Goal: Task Accomplishment & Management: Use online tool/utility

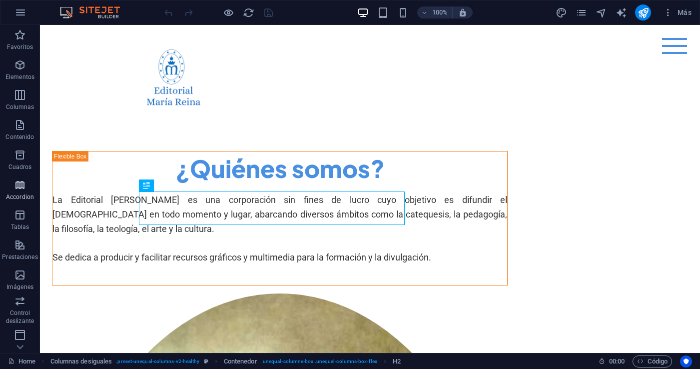
click at [18, 187] on icon "button" at bounding box center [20, 185] width 12 height 12
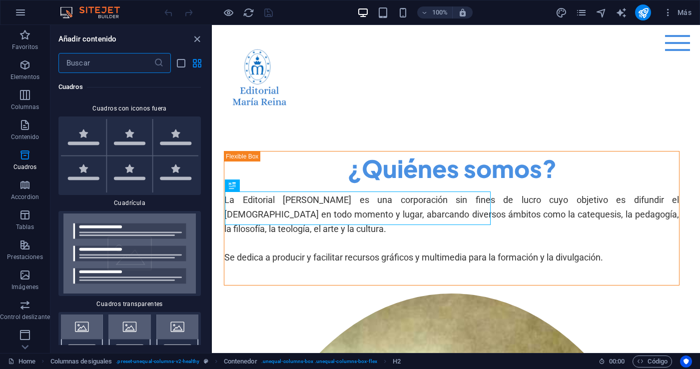
scroll to position [5779, 0]
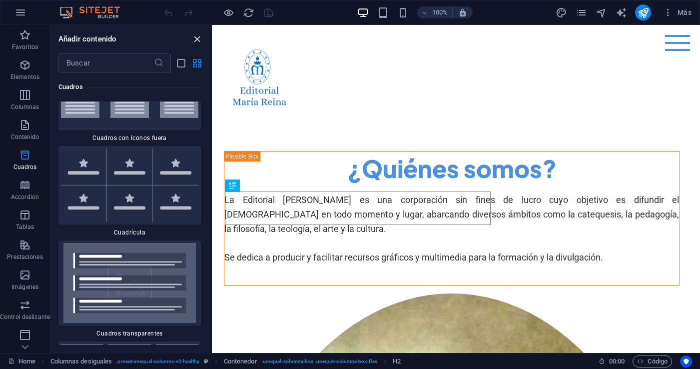
drag, startPoint x: 197, startPoint y: 39, endPoint x: 205, endPoint y: 48, distance: 12.0
click at [197, 39] on icon "close panel" at bounding box center [196, 38] width 11 height 11
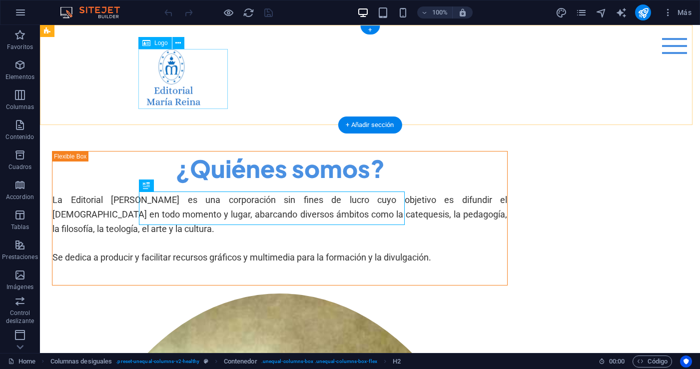
click at [176, 72] on div at bounding box center [370, 79] width 456 height 60
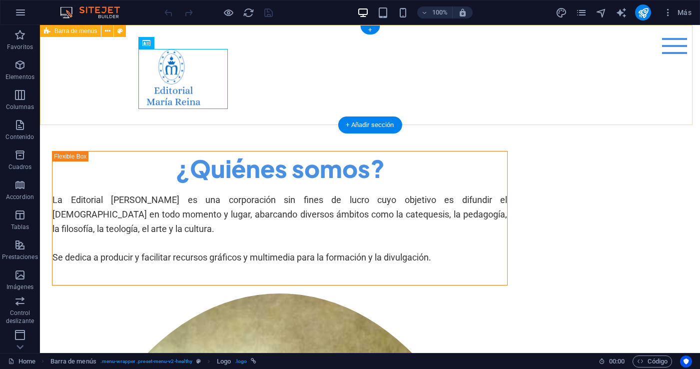
click at [344, 40] on div "Menu Home About Me Recipes" at bounding box center [370, 75] width 660 height 100
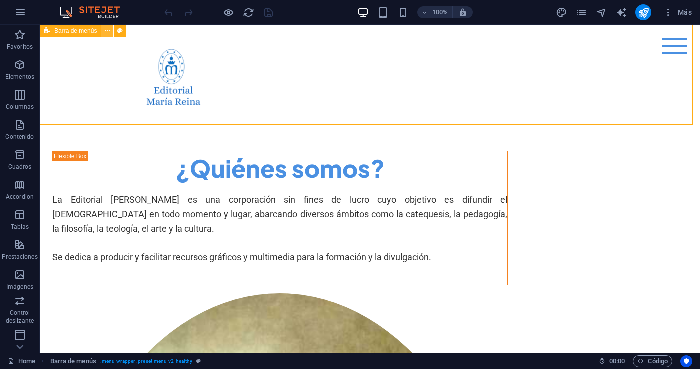
click at [107, 30] on icon at bounding box center [107, 31] width 5 height 10
click at [278, 97] on div "Menu Home About Me Recipes" at bounding box center [370, 75] width 660 height 100
click at [310, 72] on div "Menu Home About Me Recipes" at bounding box center [370, 75] width 660 height 100
click at [177, 42] on icon at bounding box center [177, 43] width 5 height 10
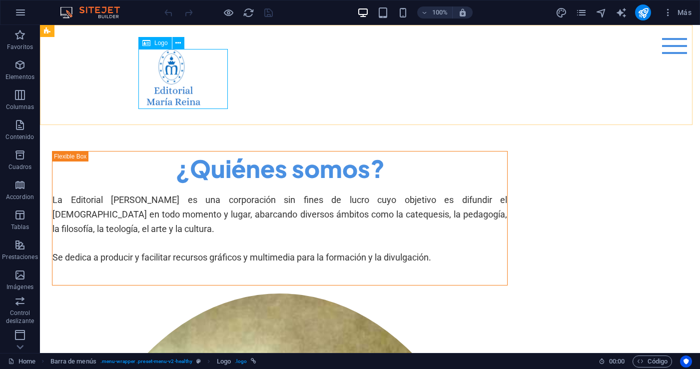
click at [148, 41] on icon at bounding box center [146, 43] width 8 height 12
drag, startPoint x: 148, startPoint y: 44, endPoint x: 129, endPoint y: 11, distance: 37.6
click at [148, 44] on icon at bounding box center [146, 43] width 8 height 12
click at [148, 45] on icon at bounding box center [146, 43] width 8 height 12
click at [188, 82] on div at bounding box center [370, 79] width 456 height 60
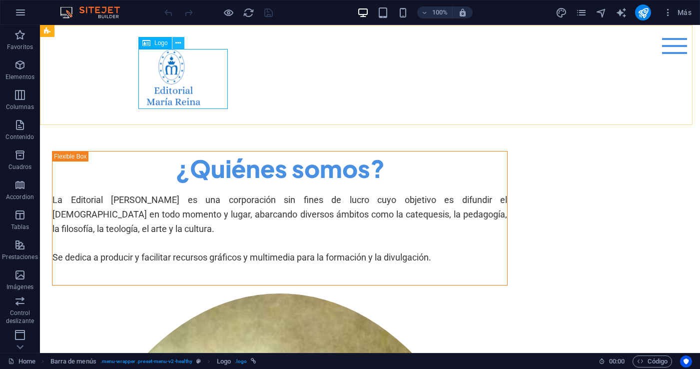
click at [176, 40] on icon at bounding box center [177, 43] width 5 height 10
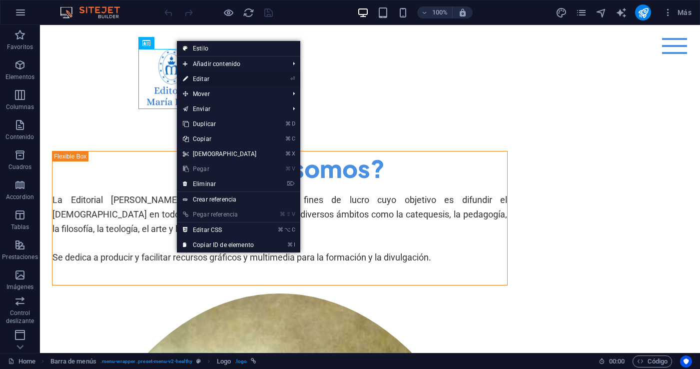
click at [203, 79] on link "⏎ Editar" at bounding box center [220, 78] width 86 height 15
select select "px"
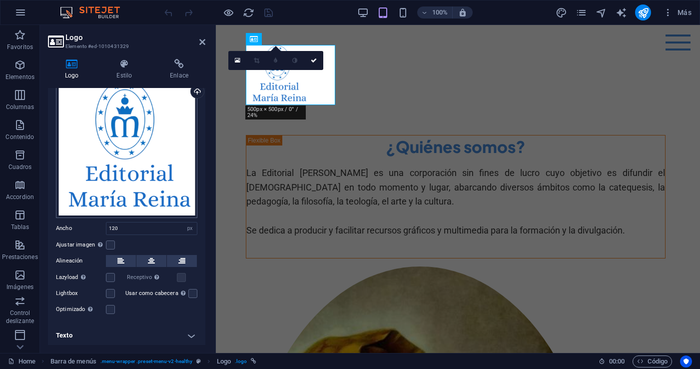
scroll to position [0, 0]
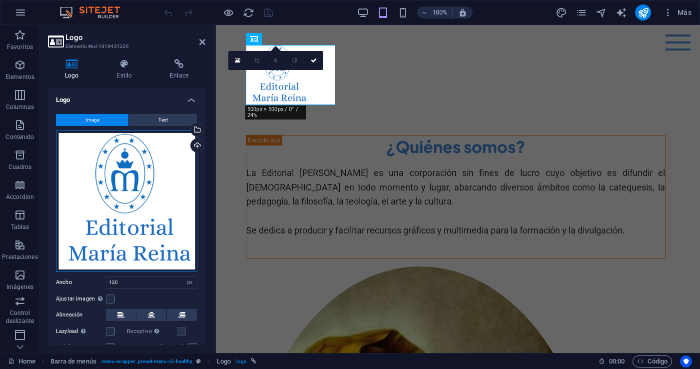
click at [134, 188] on div "Arrastra archivos aquí, haz clic para escoger archivos o selecciona archivos de…" at bounding box center [126, 200] width 141 height 141
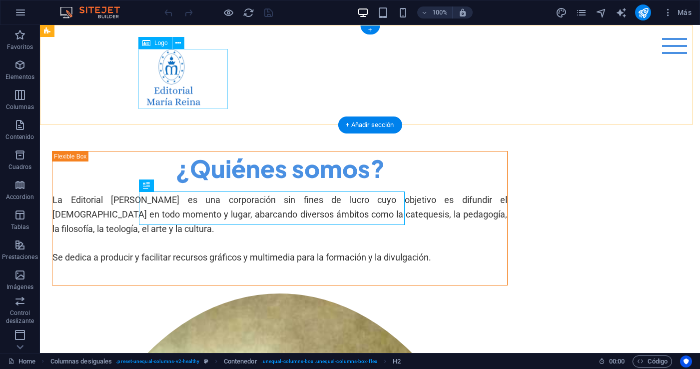
click at [173, 73] on div at bounding box center [370, 79] width 456 height 60
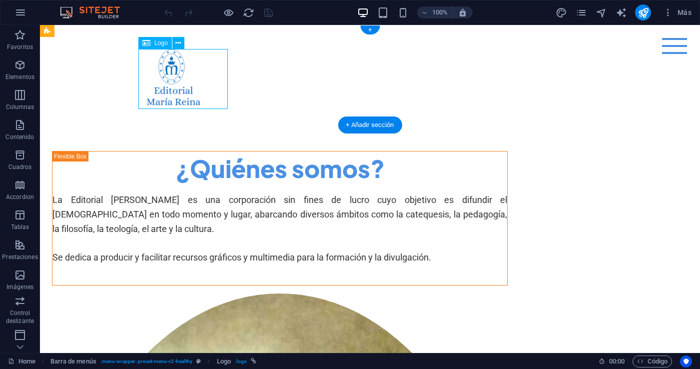
click at [173, 73] on div at bounding box center [370, 79] width 456 height 60
select select "px"
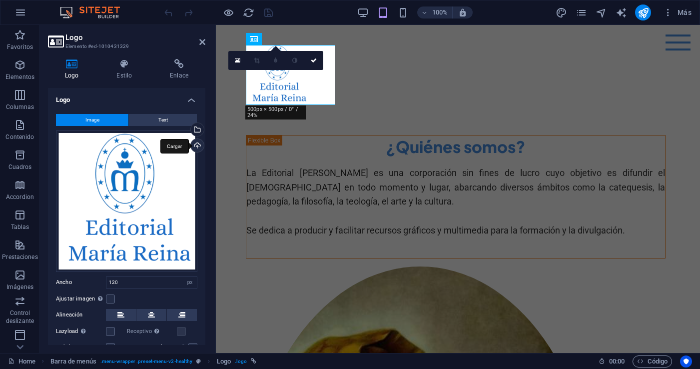
click at [197, 144] on div "Cargar" at bounding box center [196, 146] width 15 height 15
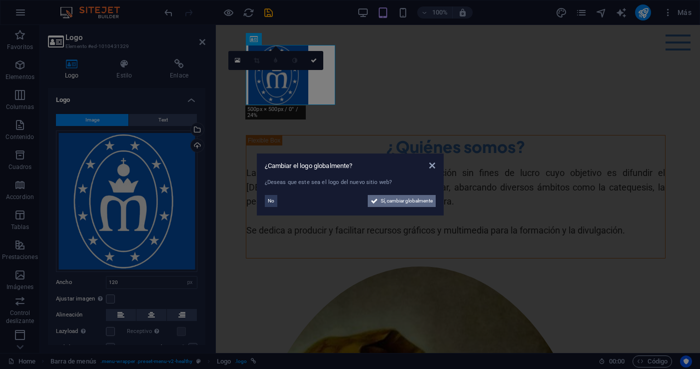
click at [408, 198] on span "Sí, cambiar globalmente" at bounding box center [407, 201] width 52 height 12
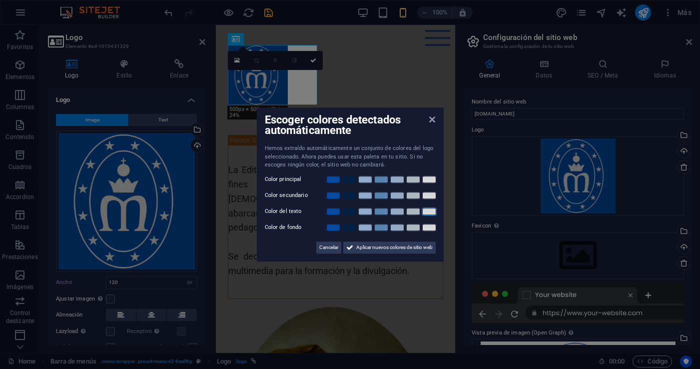
click at [432, 211] on link at bounding box center [429, 211] width 15 height 8
click at [386, 247] on span "Aplicar nuevos colores de sitio web" at bounding box center [394, 247] width 76 height 12
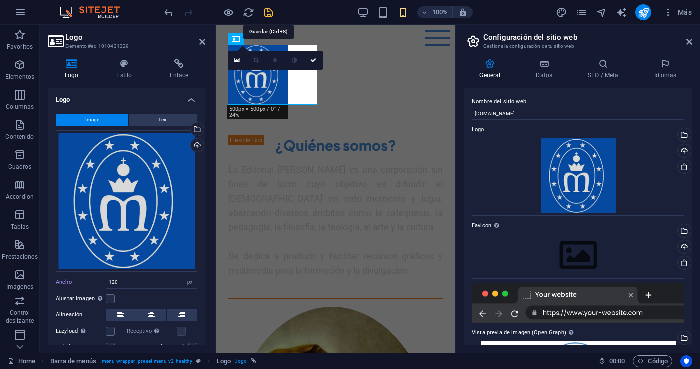
click at [269, 8] on icon "save" at bounding box center [268, 12] width 11 height 11
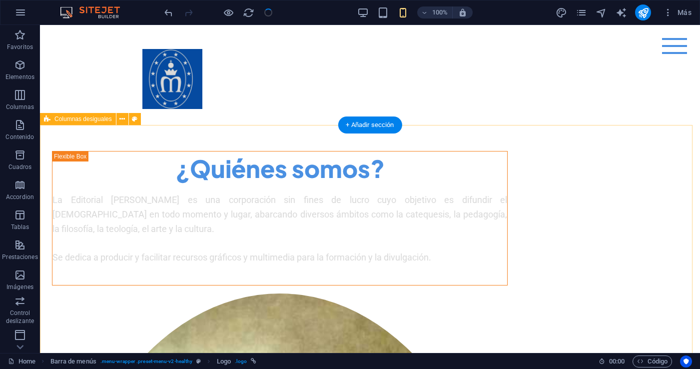
checkbox input "false"
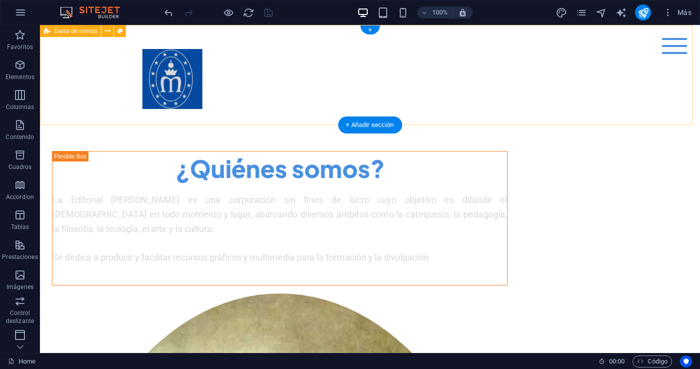
click at [298, 66] on div "Menu Home About Me Recipes" at bounding box center [370, 75] width 660 height 100
click at [296, 75] on div "Menu Home About Me Recipes" at bounding box center [370, 75] width 660 height 100
drag, startPoint x: 296, startPoint y: 75, endPoint x: 219, endPoint y: 73, distance: 77.5
click at [296, 75] on div "Menu Home About Me Recipes" at bounding box center [370, 75] width 660 height 100
select select "px"
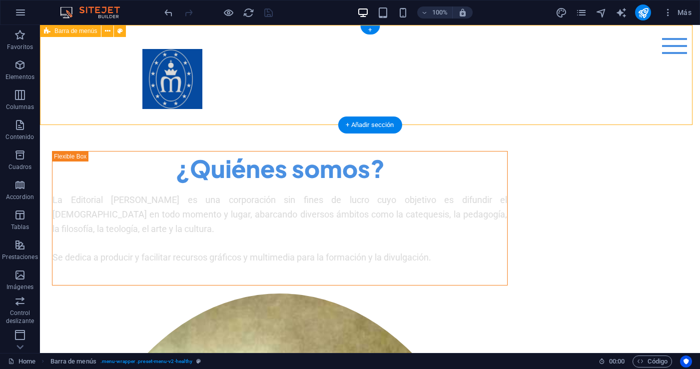
select select "header"
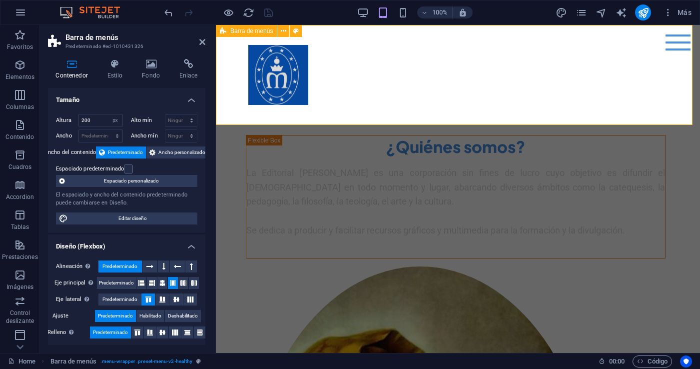
click at [383, 63] on div "Menu Home About Me Recipes" at bounding box center [458, 75] width 484 height 100
drag, startPoint x: 202, startPoint y: 42, endPoint x: 197, endPoint y: 17, distance: 26.1
click at [202, 42] on icon at bounding box center [202, 42] width 6 height 8
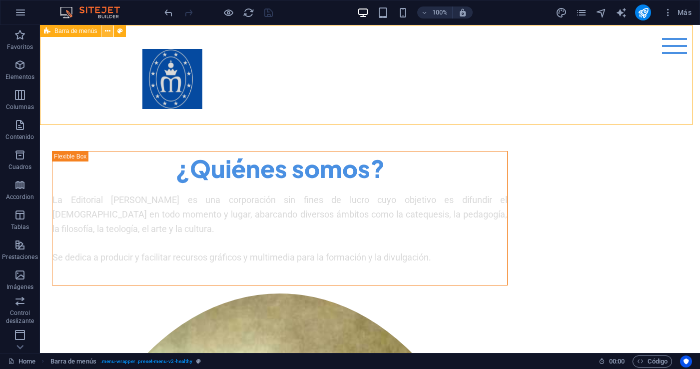
click at [109, 31] on icon at bounding box center [107, 31] width 5 height 10
click at [107, 30] on icon at bounding box center [107, 31] width 5 height 10
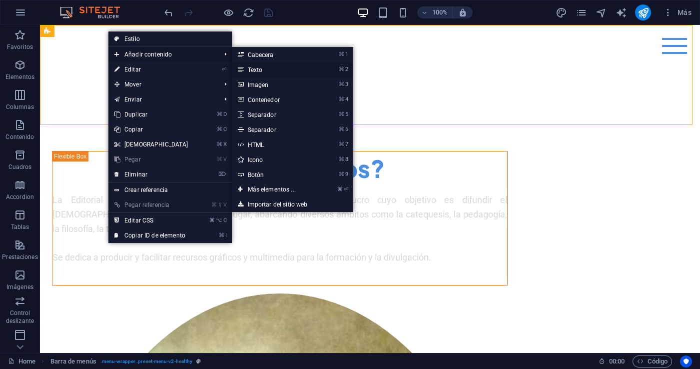
click at [249, 69] on link "⌘ 2 Texto" at bounding box center [274, 69] width 84 height 15
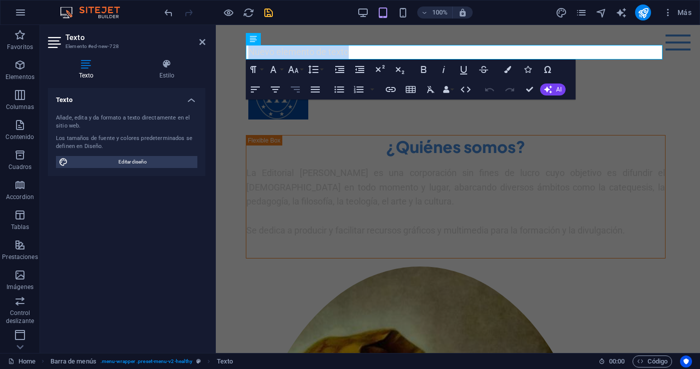
click at [298, 89] on icon "button" at bounding box center [295, 89] width 9 height 6
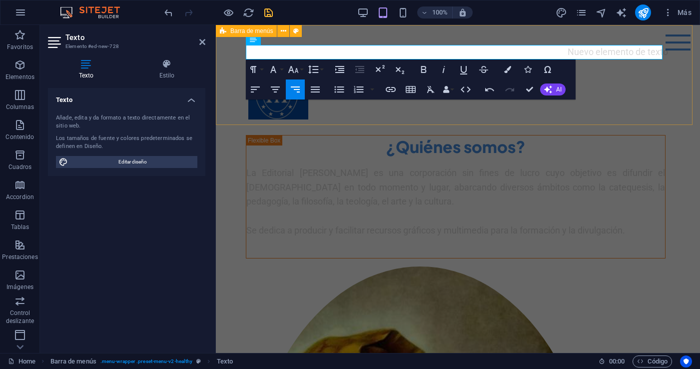
click at [621, 88] on div "Nuevo elemento de texto Menu Home About Me Recipes" at bounding box center [458, 75] width 484 height 100
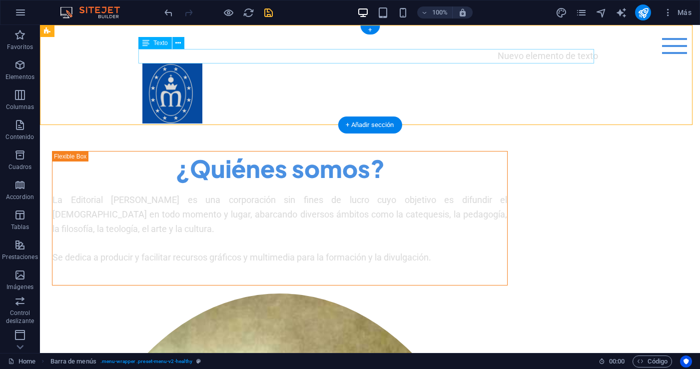
click at [514, 56] on div "Nuevo elemento de texto" at bounding box center [370, 56] width 456 height 14
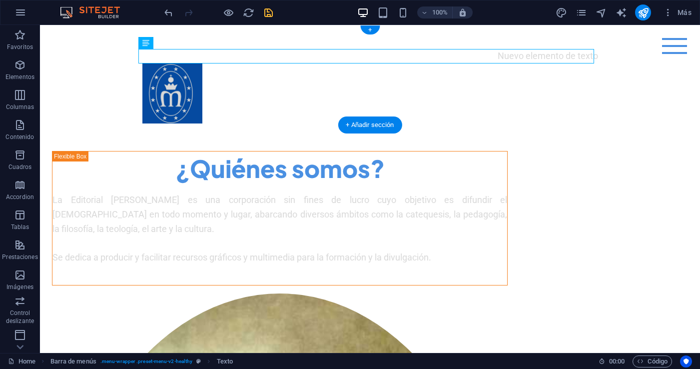
drag, startPoint x: 397, startPoint y: 55, endPoint x: 434, endPoint y: 57, distance: 37.0
click at [434, 57] on div "Nuevo elemento de texto" at bounding box center [370, 56] width 456 height 14
click at [181, 42] on button at bounding box center [178, 43] width 12 height 12
click at [329, 56] on div "Nuevo elemento de texto" at bounding box center [370, 56] width 456 height 14
click at [348, 59] on div "Nuevo elemento de texto" at bounding box center [370, 56] width 456 height 14
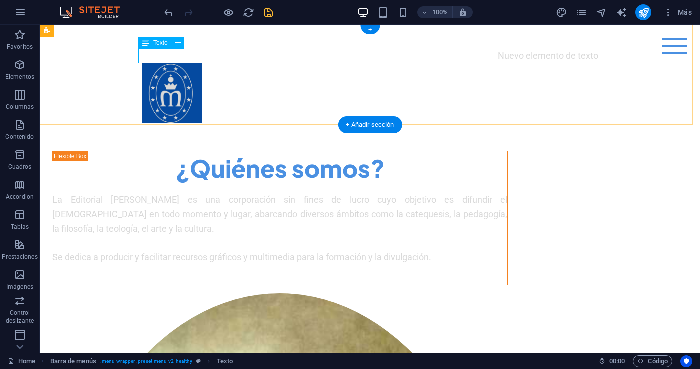
click at [507, 56] on div "Nuevo elemento de texto" at bounding box center [370, 56] width 456 height 14
click at [412, 53] on div "Nuevo elemento de texto" at bounding box center [370, 56] width 456 height 14
click at [513, 53] on div "Nuevo elemento de texto" at bounding box center [370, 56] width 456 height 14
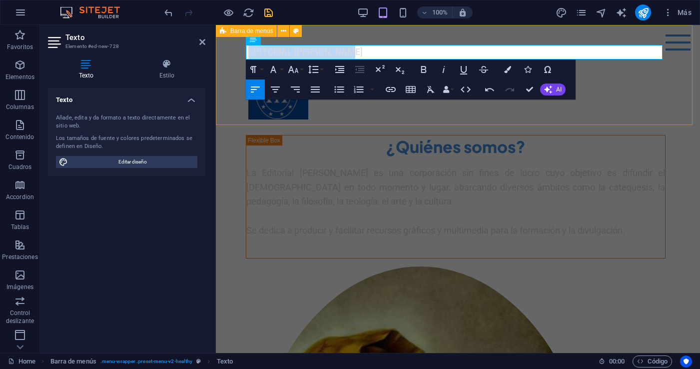
drag, startPoint x: 359, startPoint y: 53, endPoint x: 229, endPoint y: 52, distance: 130.5
click at [229, 52] on div "EDITORIAL MARÍA REINA Menu Home About Me Recipes" at bounding box center [458, 75] width 484 height 100
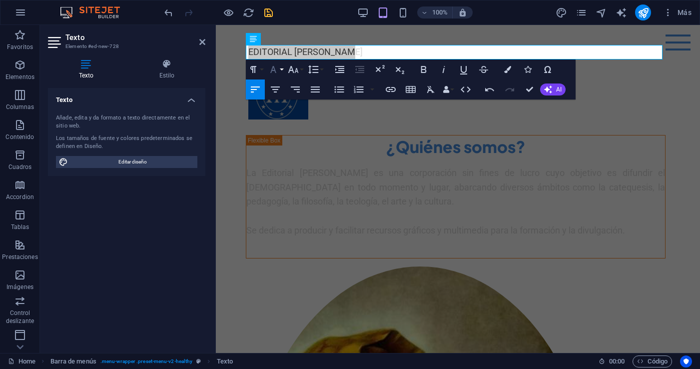
click at [282, 68] on button "Font Family" at bounding box center [275, 69] width 19 height 20
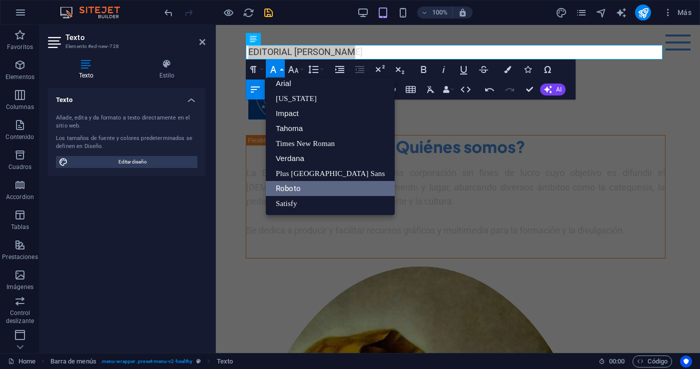
scroll to position [5, 0]
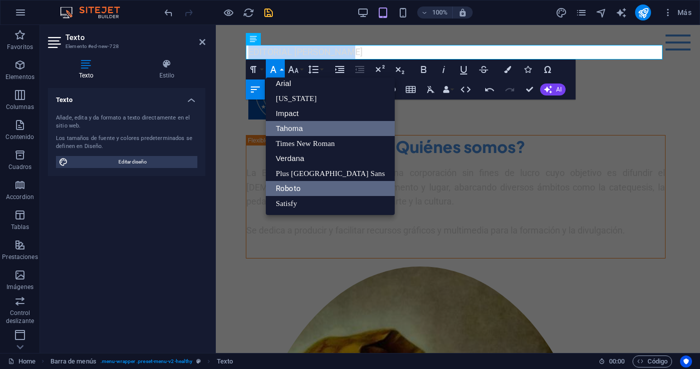
click at [305, 131] on link "Tahoma" at bounding box center [330, 128] width 129 height 15
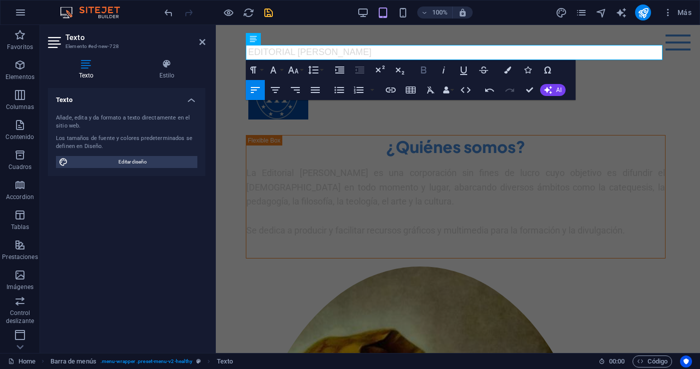
click at [426, 69] on icon "button" at bounding box center [424, 70] width 12 height 12
click at [276, 90] on icon "button" at bounding box center [275, 90] width 9 height 6
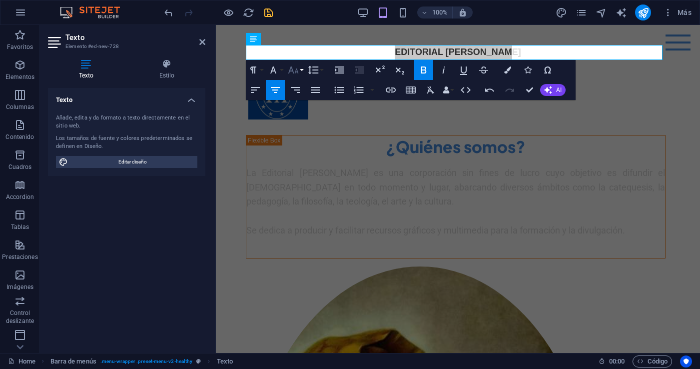
click at [300, 70] on button "Font Size" at bounding box center [295, 70] width 19 height 20
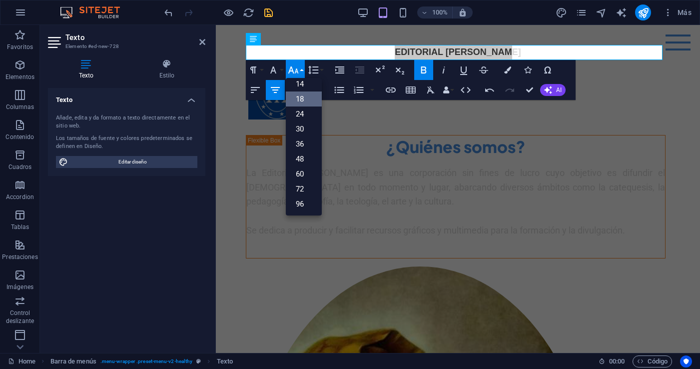
scroll to position [80, 0]
click at [299, 127] on link "30" at bounding box center [304, 128] width 36 height 15
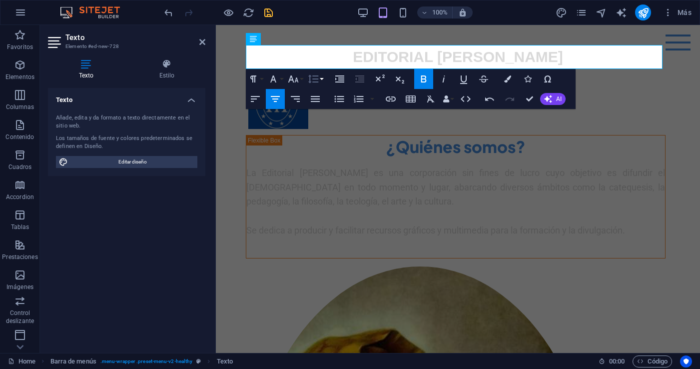
click at [324, 79] on button "Line Height" at bounding box center [315, 79] width 19 height 20
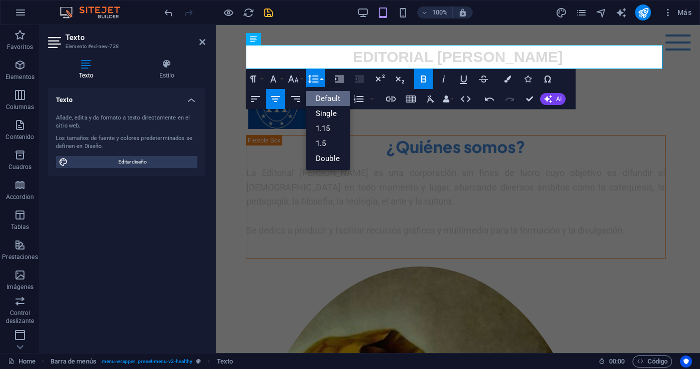
scroll to position [0, 0]
click at [298, 75] on icon "button" at bounding box center [293, 79] width 12 height 12
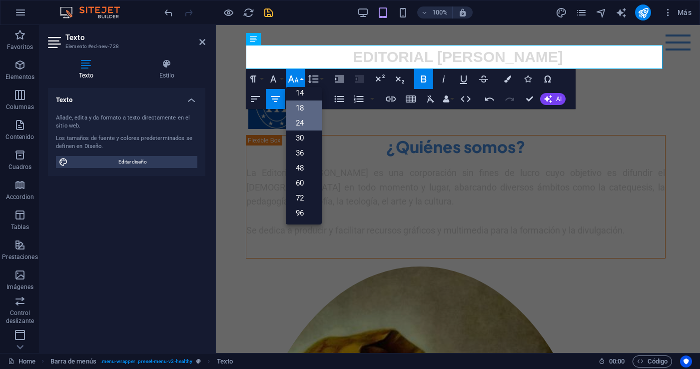
scroll to position [80, 0]
click at [303, 156] on link "36" at bounding box center [304, 152] width 36 height 15
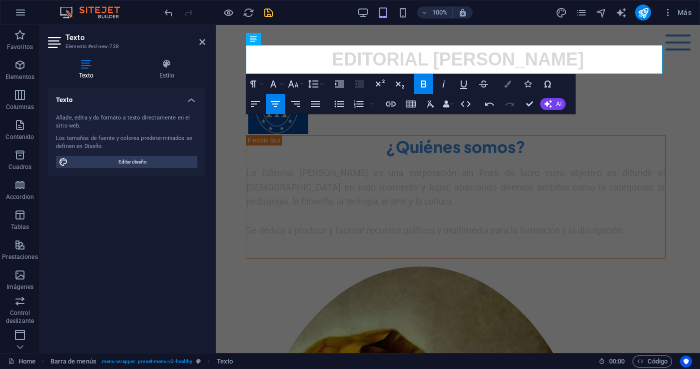
click at [507, 84] on icon "button" at bounding box center [507, 83] width 7 height 7
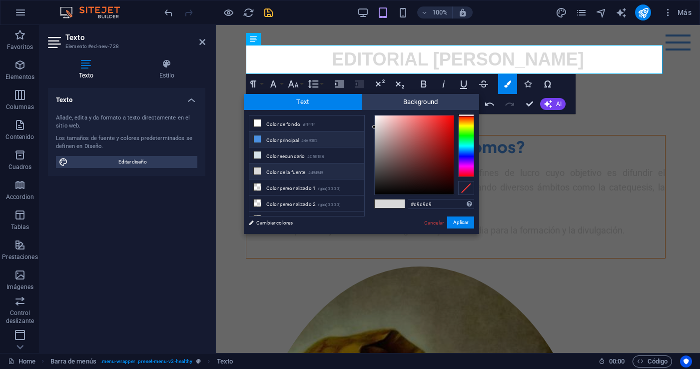
click at [257, 138] on icon at bounding box center [257, 138] width 7 height 7
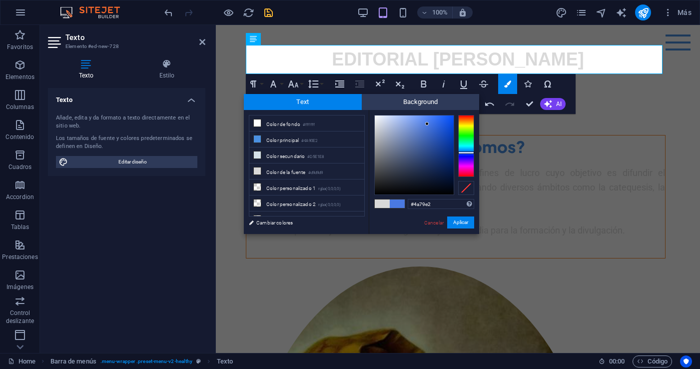
drag, startPoint x: 469, startPoint y: 152, endPoint x: 457, endPoint y: 142, distance: 15.9
click at [469, 152] on div at bounding box center [466, 146] width 16 height 62
type input "#174fca"
drag, startPoint x: 428, startPoint y: 123, endPoint x: 444, endPoint y: 131, distance: 18.1
click at [444, 131] on div at bounding box center [443, 130] width 3 height 3
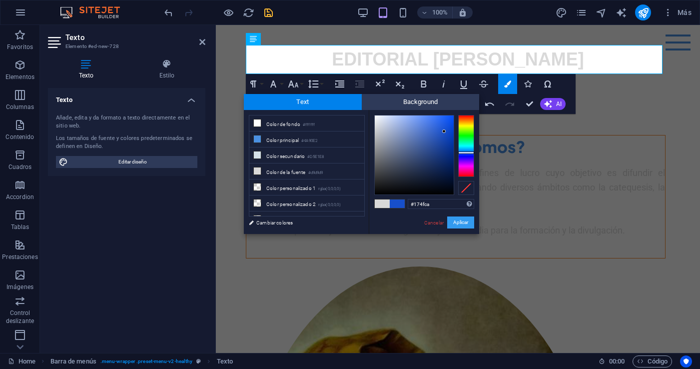
click at [463, 219] on button "Aplicar" at bounding box center [460, 222] width 27 height 12
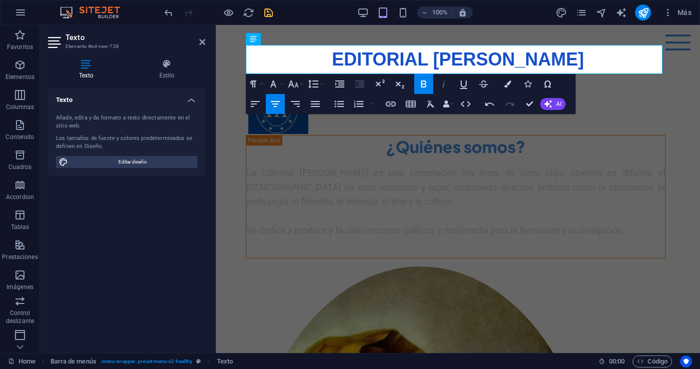
click at [444, 85] on icon "button" at bounding box center [444, 83] width 2 height 7
click at [282, 85] on button "Font Family" at bounding box center [275, 84] width 19 height 20
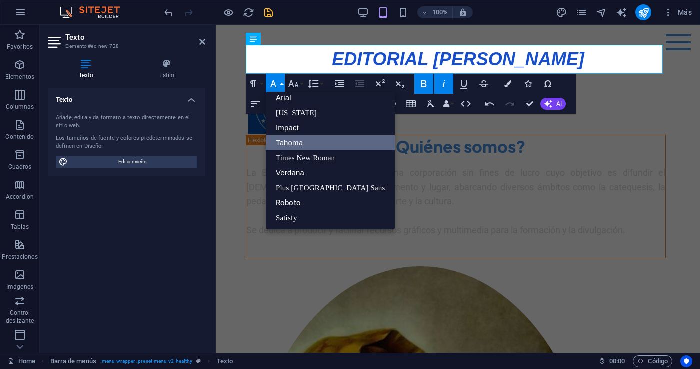
scroll to position [5, 0]
click at [304, 171] on link "Verdana" at bounding box center [330, 172] width 129 height 15
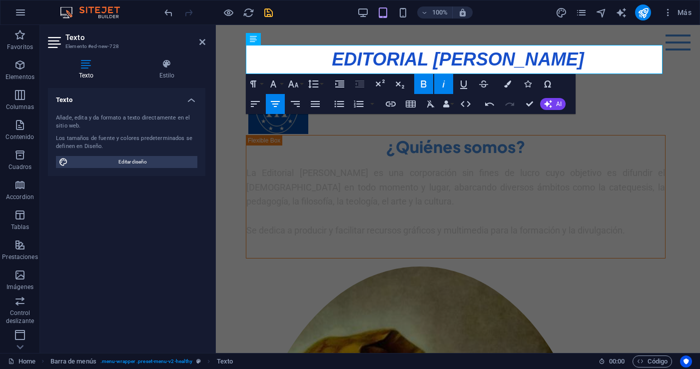
click at [449, 85] on icon "button" at bounding box center [444, 84] width 12 height 12
click at [283, 84] on button "Font Family" at bounding box center [275, 84] width 19 height 20
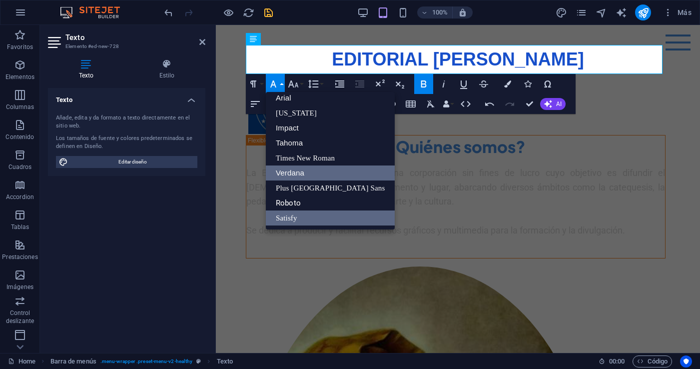
click at [296, 218] on link "Satisfy" at bounding box center [330, 217] width 129 height 15
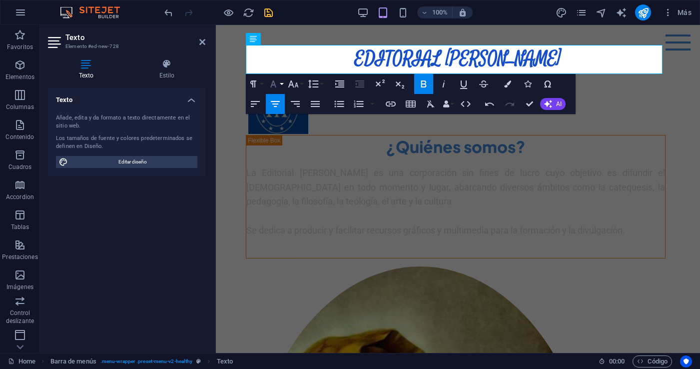
click at [281, 83] on button "Font Family" at bounding box center [275, 84] width 19 height 20
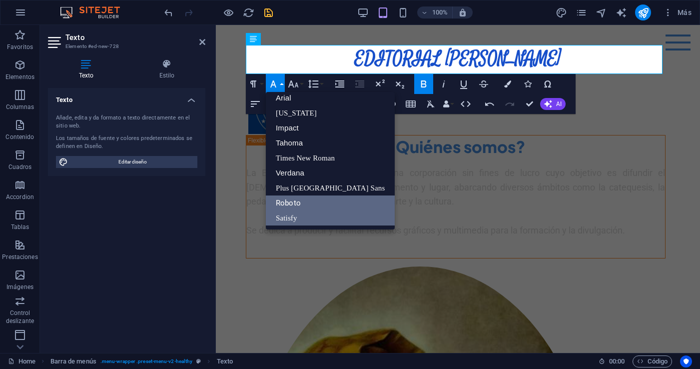
click at [306, 203] on link "Roboto" at bounding box center [330, 202] width 129 height 15
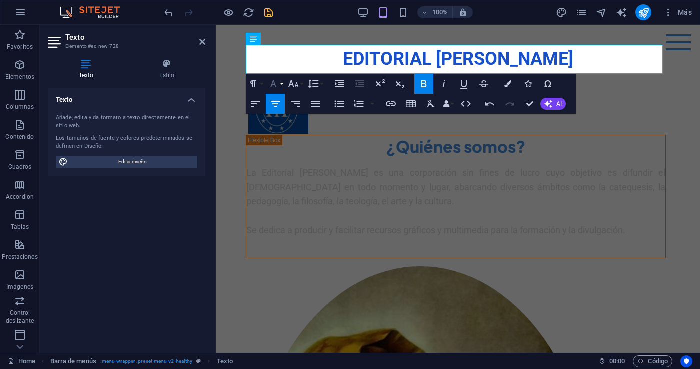
click at [281, 84] on button "Font Family" at bounding box center [275, 84] width 19 height 20
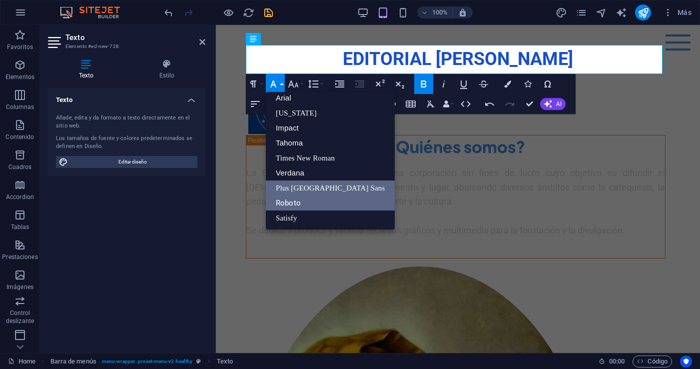
click at [297, 186] on link "Plus Jakarta Sans" at bounding box center [330, 187] width 129 height 15
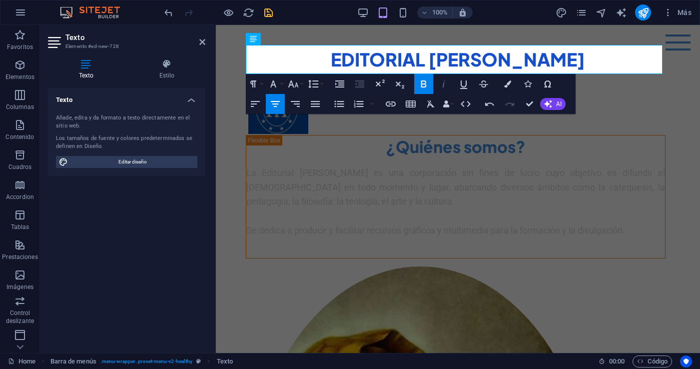
click at [444, 84] on icon "button" at bounding box center [444, 83] width 2 height 7
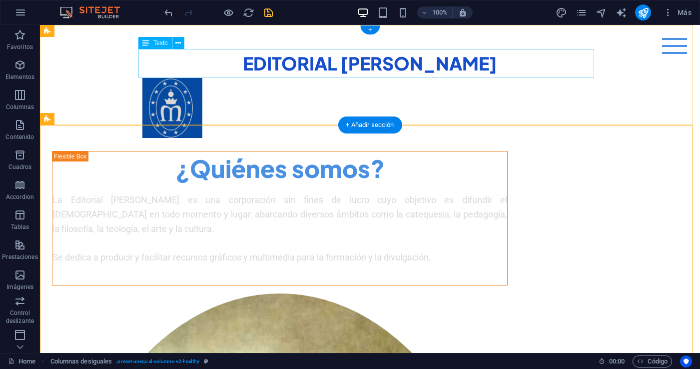
click at [510, 65] on div "EDITORIAL MARÍA REINA" at bounding box center [370, 63] width 456 height 29
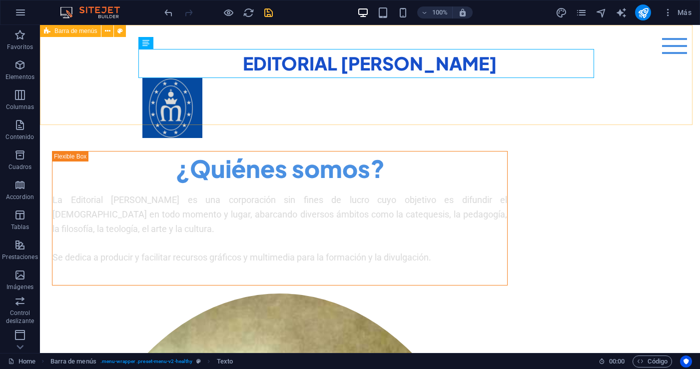
click at [79, 30] on span "Barra de menús" at bounding box center [75, 31] width 42 height 6
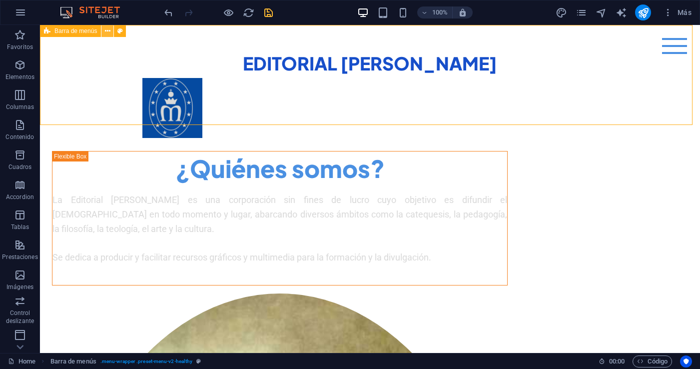
click at [109, 30] on icon at bounding box center [107, 31] width 5 height 10
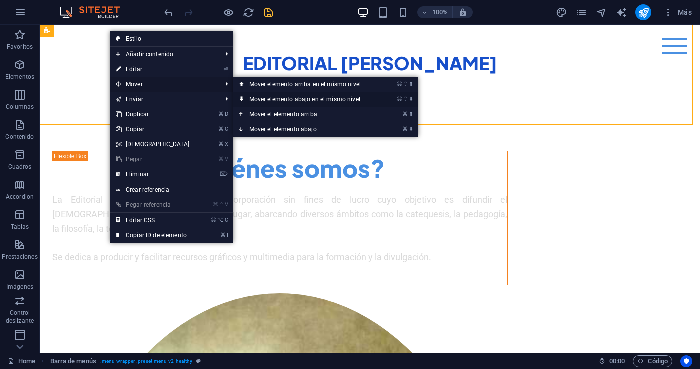
drag, startPoint x: 299, startPoint y: 99, endPoint x: 259, endPoint y: 74, distance: 47.6
click at [299, 99] on link "⌘ ⇧ ⬇ Mover elemento abajo en el mismo nivel" at bounding box center [306, 99] width 147 height 15
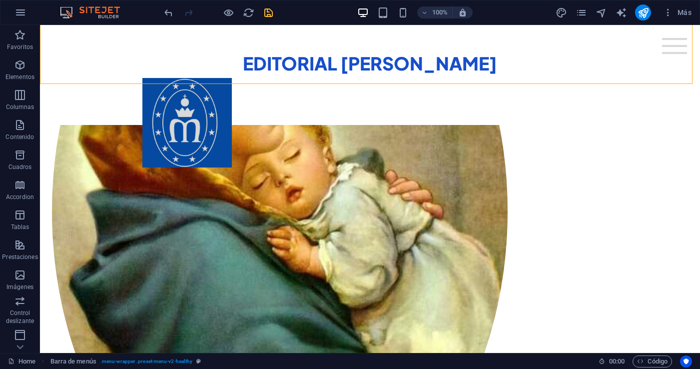
scroll to position [308, 0]
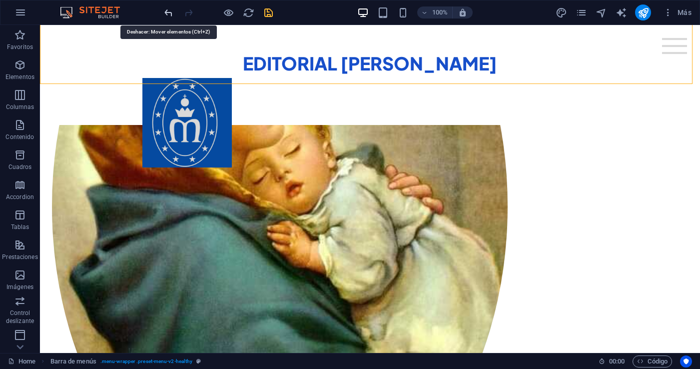
click at [168, 10] on icon "undo" at bounding box center [168, 12] width 11 height 11
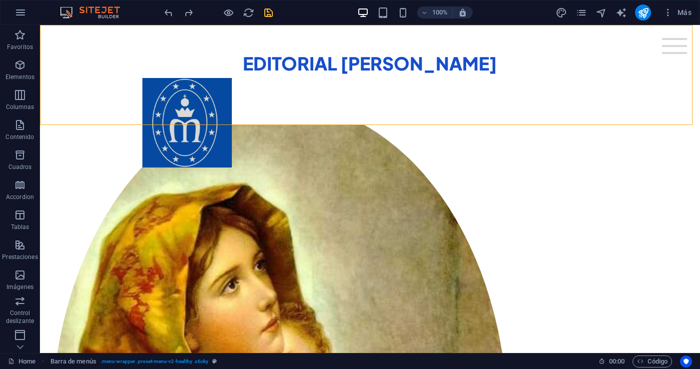
scroll to position [0, 0]
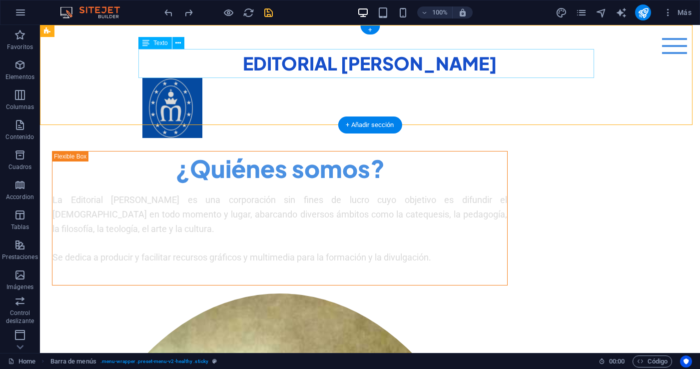
click at [176, 65] on div "EDITORIAL MARÍA REINA" at bounding box center [370, 63] width 456 height 29
click at [177, 40] on icon at bounding box center [177, 43] width 5 height 10
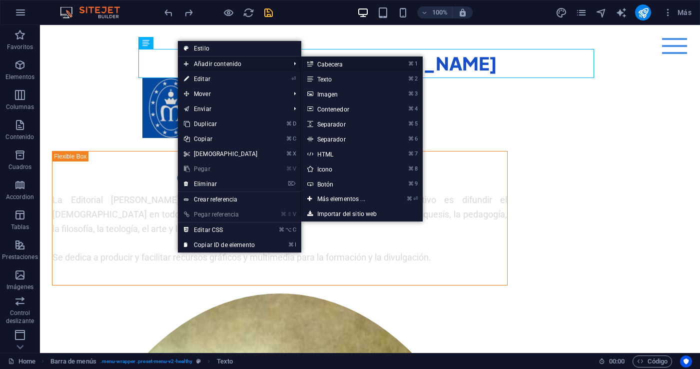
click at [330, 63] on link "⌘ 1 Cabecera" at bounding box center [343, 63] width 84 height 15
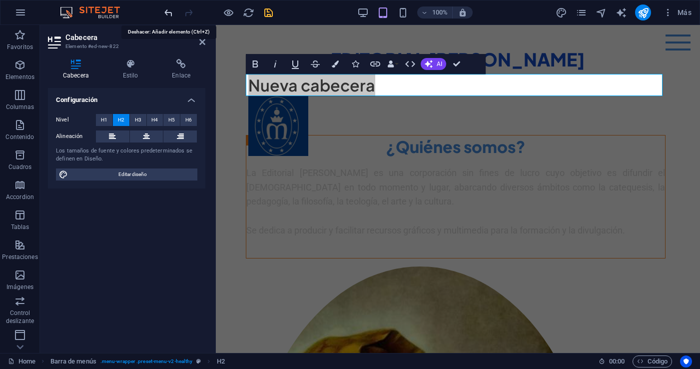
drag, startPoint x: 170, startPoint y: 13, endPoint x: 156, endPoint y: 6, distance: 16.1
click at [170, 13] on icon "undo" at bounding box center [168, 12] width 11 height 11
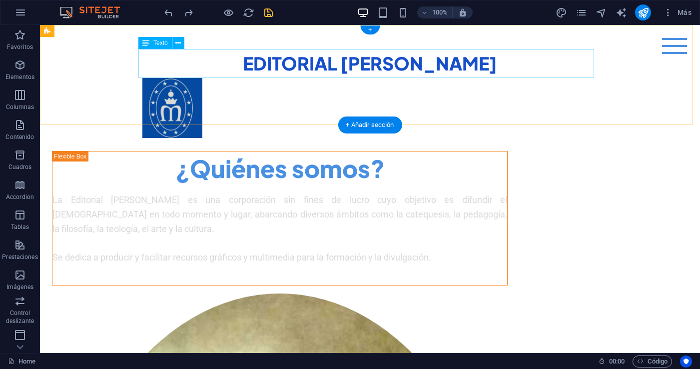
click at [557, 65] on div "EDITORIAL MARÍA REINA" at bounding box center [370, 63] width 456 height 29
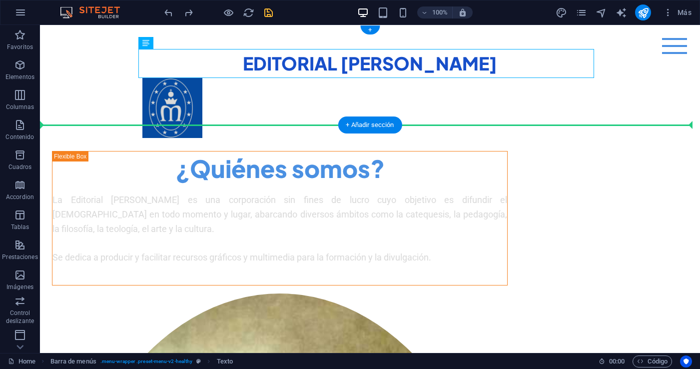
drag, startPoint x: 543, startPoint y: 64, endPoint x: 589, endPoint y: 84, distance: 50.1
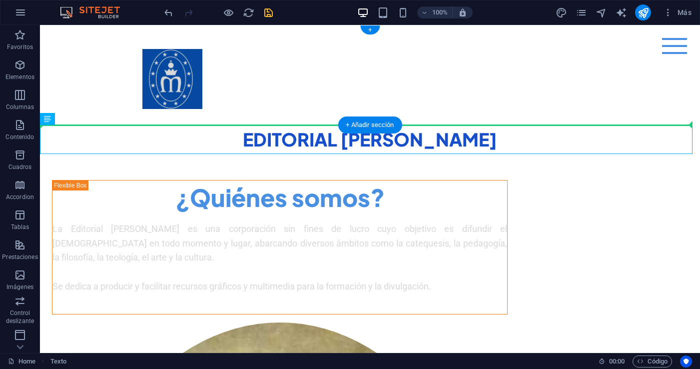
drag, startPoint x: 519, startPoint y: 145, endPoint x: 513, endPoint y: 97, distance: 47.9
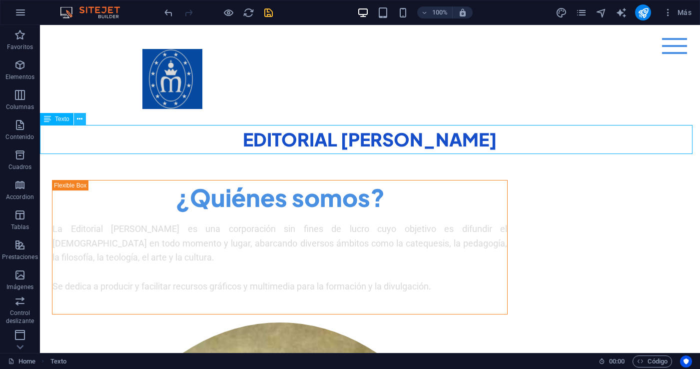
click at [78, 118] on icon at bounding box center [79, 119] width 5 height 10
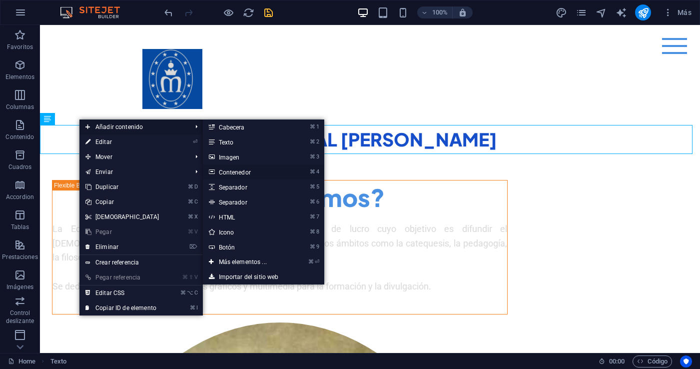
click at [231, 170] on link "⌘ 4 Contenedor" at bounding box center [245, 171] width 84 height 15
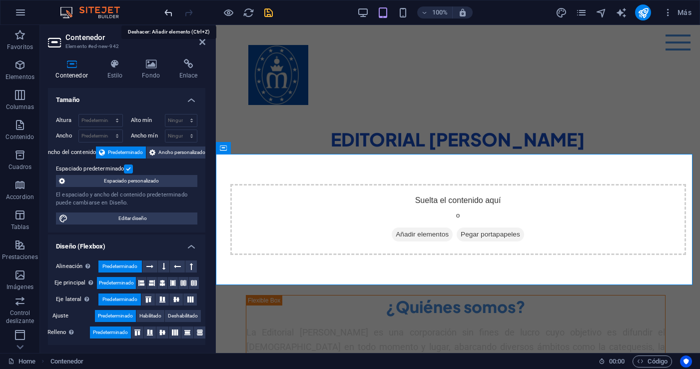
click at [169, 10] on icon "undo" at bounding box center [168, 12] width 11 height 11
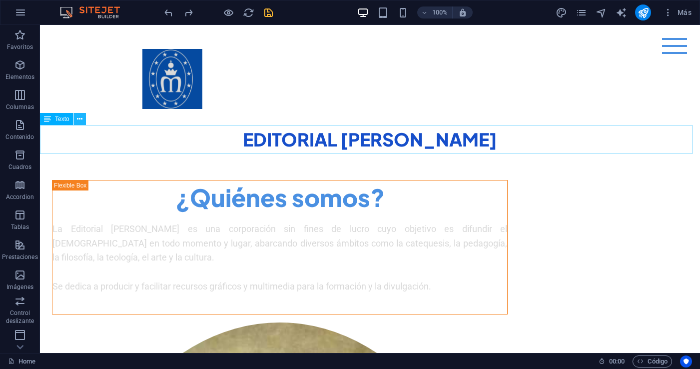
click at [79, 117] on icon at bounding box center [79, 119] width 5 height 10
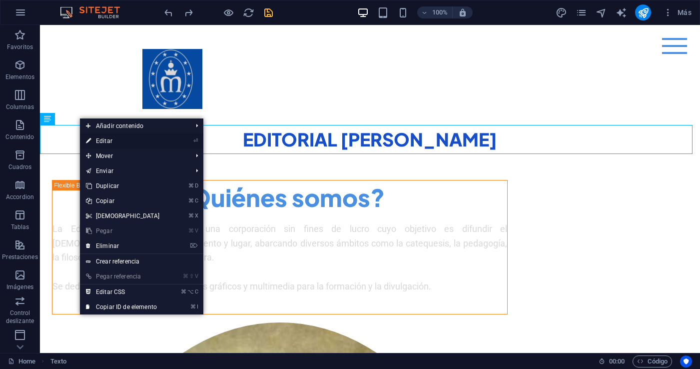
click at [110, 142] on link "⏎ Editar" at bounding box center [123, 140] width 86 height 15
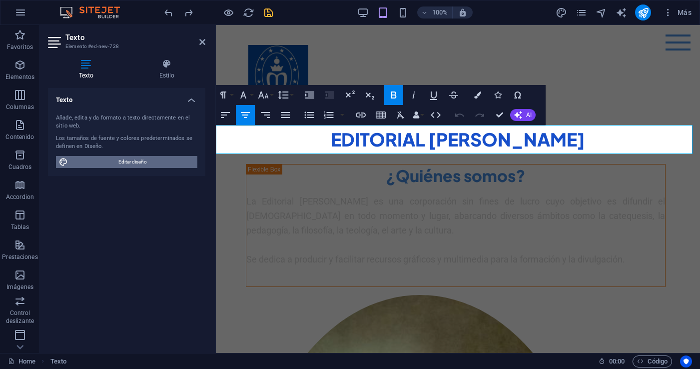
click at [137, 162] on span "Editar diseño" at bounding box center [132, 162] width 123 height 12
select select "px"
select select "400"
select select "px"
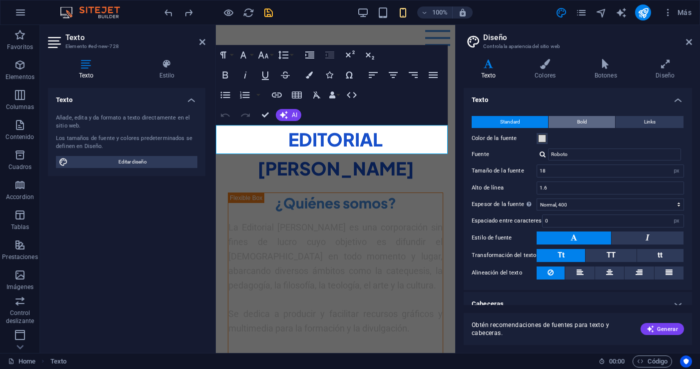
click at [590, 121] on button "Bold" at bounding box center [582, 122] width 66 height 12
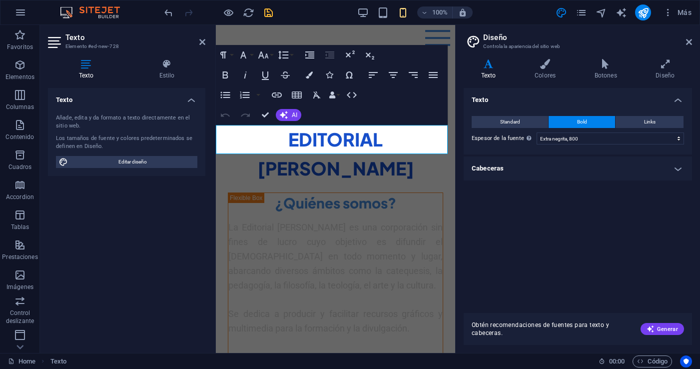
click at [681, 168] on h4 "Cabeceras" at bounding box center [578, 168] width 228 height 24
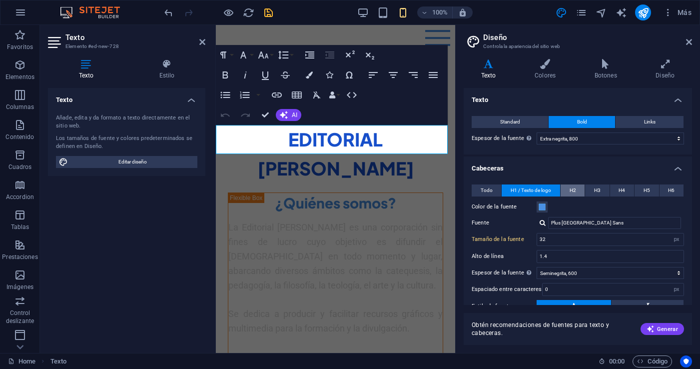
click at [572, 189] on span "H2" at bounding box center [573, 190] width 6 height 12
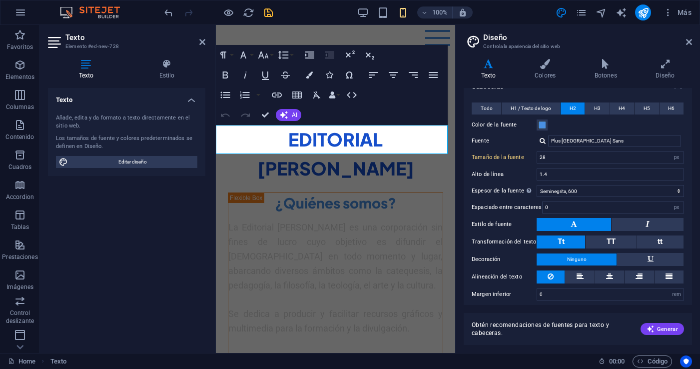
scroll to position [86, 0]
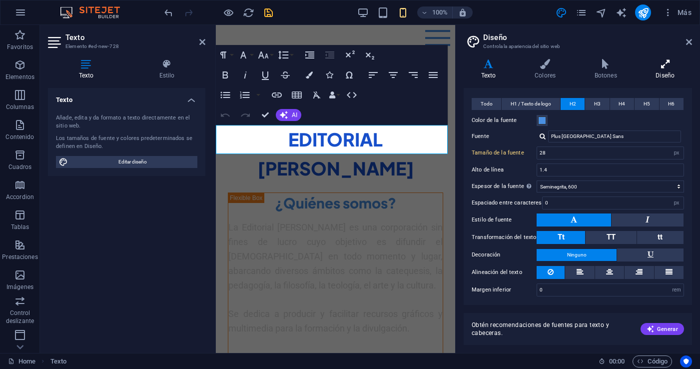
click at [662, 67] on icon at bounding box center [665, 64] width 53 height 10
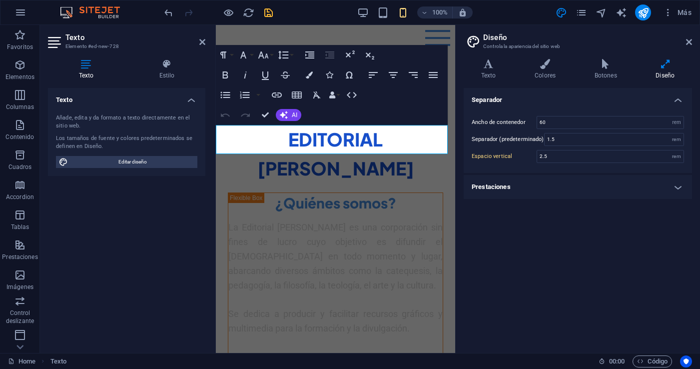
click at [677, 186] on h4 "Prestaciones" at bounding box center [578, 187] width 228 height 24
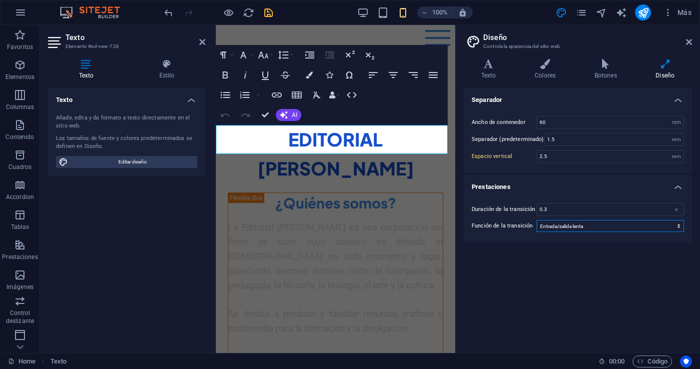
click at [676, 228] on select "Lentitud Entrada lenta Salida lenta Entrada/salida lenta Lineal" at bounding box center [610, 226] width 147 height 12
drag, startPoint x: 690, startPoint y: 41, endPoint x: 396, endPoint y: 58, distance: 294.4
click at [690, 41] on icon at bounding box center [689, 42] width 6 height 8
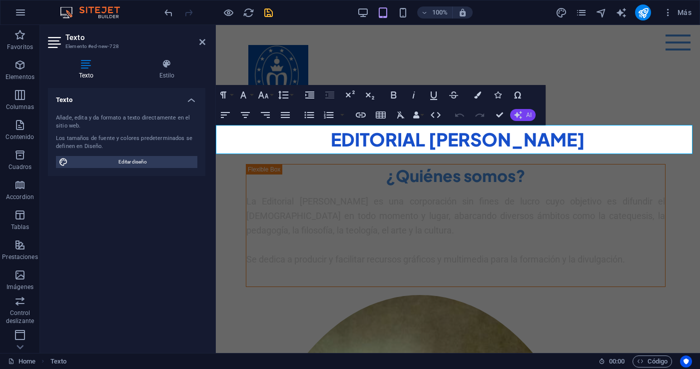
click at [524, 113] on button "AI" at bounding box center [522, 115] width 25 height 12
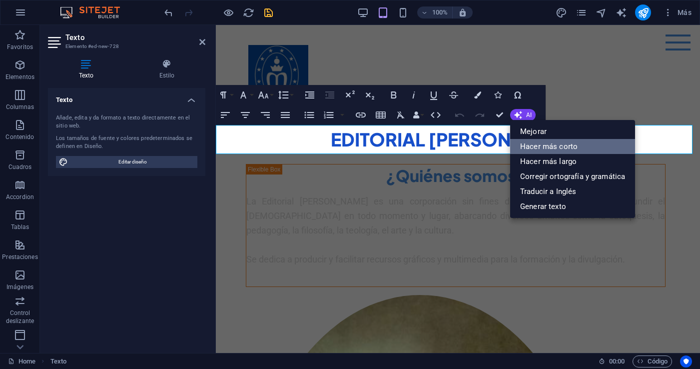
click at [567, 148] on link "Hacer más corto" at bounding box center [572, 146] width 125 height 15
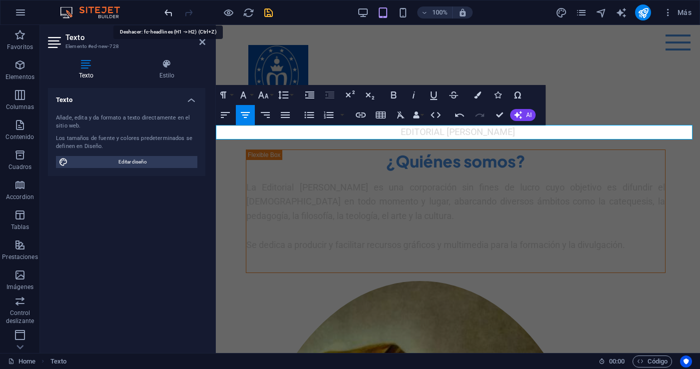
click at [164, 8] on icon "undo" at bounding box center [168, 12] width 11 height 11
click at [168, 12] on icon "undo" at bounding box center [168, 12] width 11 height 11
click at [167, 13] on icon "undo" at bounding box center [168, 12] width 11 height 11
click at [167, 12] on icon "undo" at bounding box center [168, 12] width 11 height 11
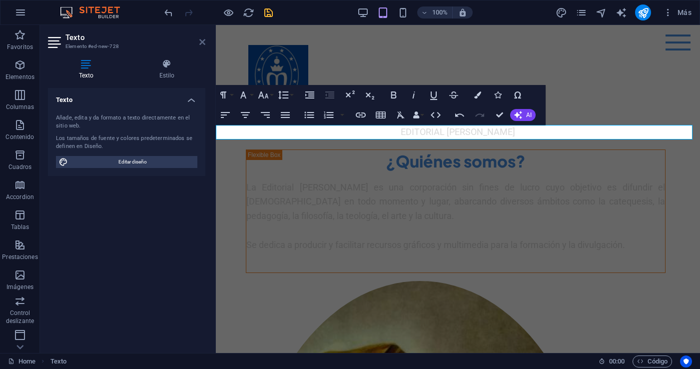
drag, startPoint x: 202, startPoint y: 42, endPoint x: 352, endPoint y: 67, distance: 152.0
click at [202, 42] on icon at bounding box center [202, 42] width 6 height 8
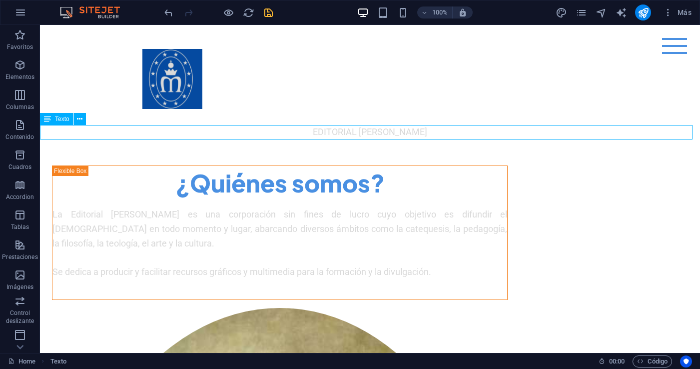
click at [451, 133] on div "EDITORIAL MARÍA REINA" at bounding box center [370, 132] width 660 height 14
drag, startPoint x: 363, startPoint y: 129, endPoint x: 358, endPoint y: 130, distance: 5.0
click at [362, 129] on div "EDITORIAL MARÍA REINA" at bounding box center [370, 132] width 660 height 14
click at [320, 135] on div "EDITORIAL MARÍA REINA" at bounding box center [370, 132] width 660 height 14
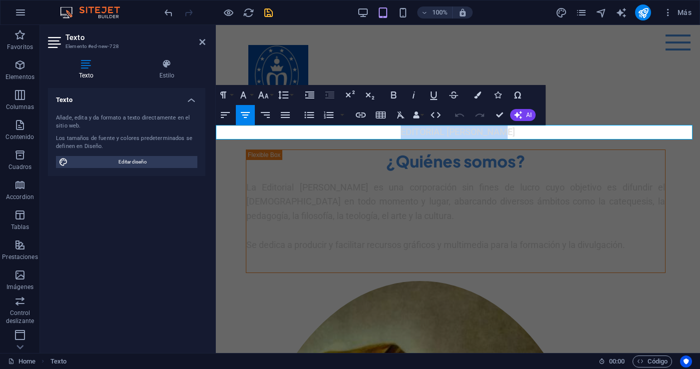
drag, startPoint x: 508, startPoint y: 133, endPoint x: 398, endPoint y: 129, distance: 110.5
click at [398, 129] on p "EDITORIAL MARÍA REINA" at bounding box center [458, 132] width 484 height 14
click at [475, 95] on icon "button" at bounding box center [477, 94] width 7 height 7
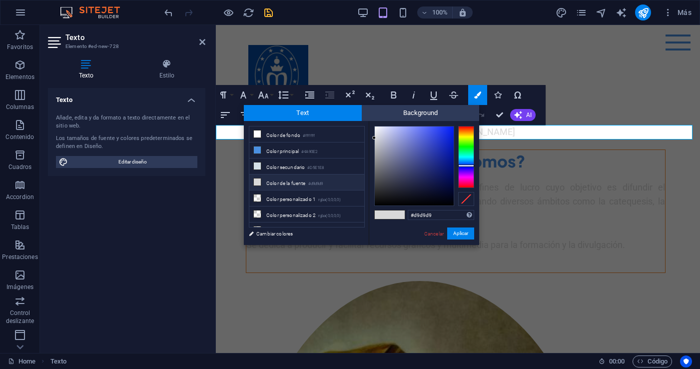
click at [470, 165] on div at bounding box center [466, 157] width 16 height 62
drag, startPoint x: 375, startPoint y: 136, endPoint x: 449, endPoint y: 140, distance: 74.1
click at [449, 140] on div at bounding box center [448, 139] width 3 height 3
type input "#0c49d0"
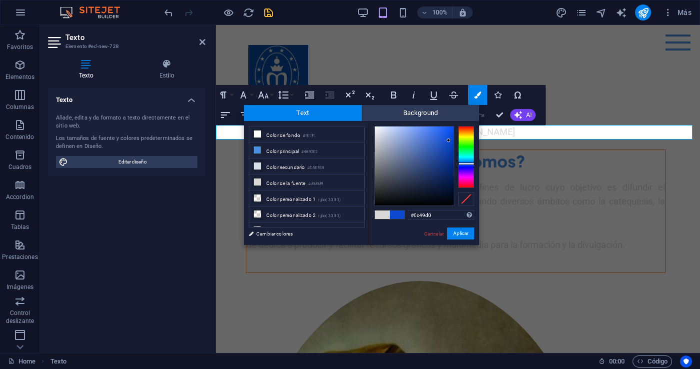
click at [466, 163] on div at bounding box center [466, 163] width 16 height 2
click at [464, 233] on button "Aplicar" at bounding box center [460, 233] width 27 height 12
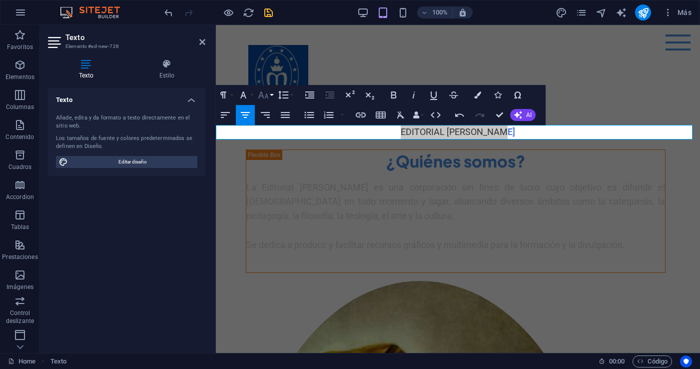
click at [268, 94] on icon "button" at bounding box center [263, 95] width 12 height 12
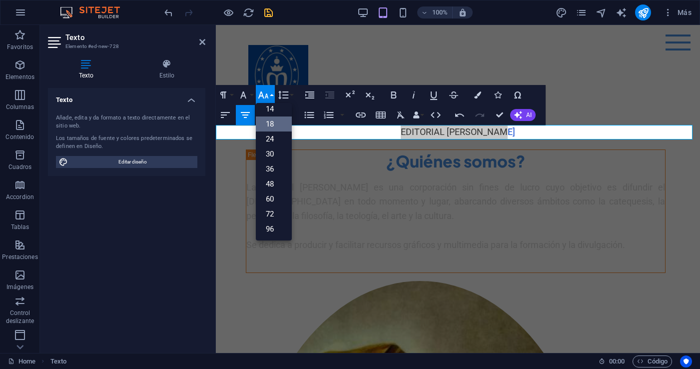
scroll to position [80, 0]
click at [273, 154] on link "30" at bounding box center [274, 153] width 36 height 15
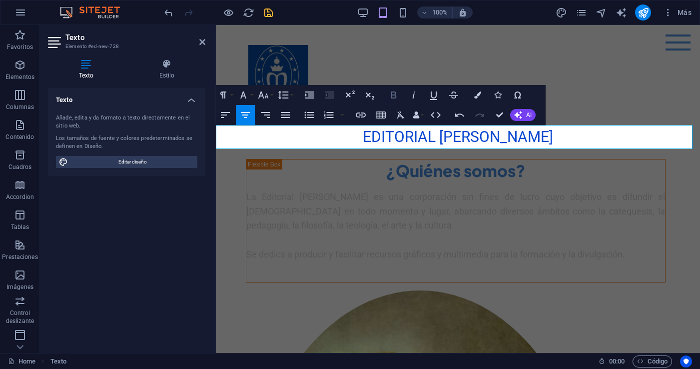
click at [396, 94] on icon "button" at bounding box center [394, 95] width 12 height 12
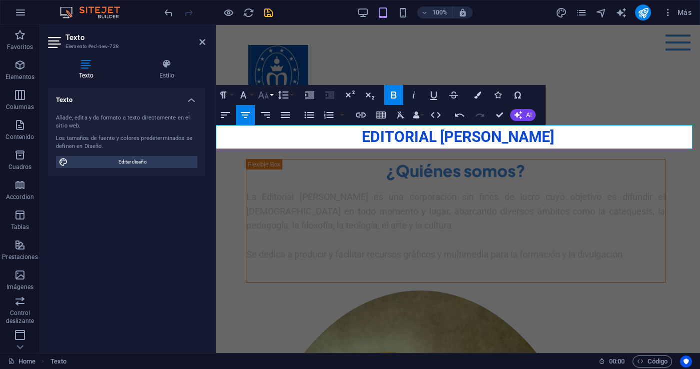
click at [274, 94] on button "Font Size" at bounding box center [265, 95] width 19 height 20
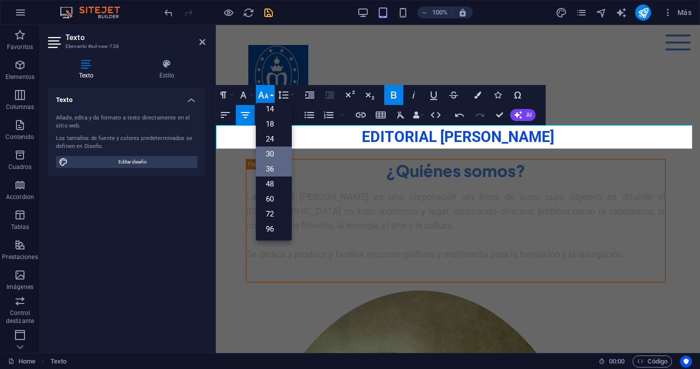
click at [276, 165] on link "36" at bounding box center [274, 168] width 36 height 15
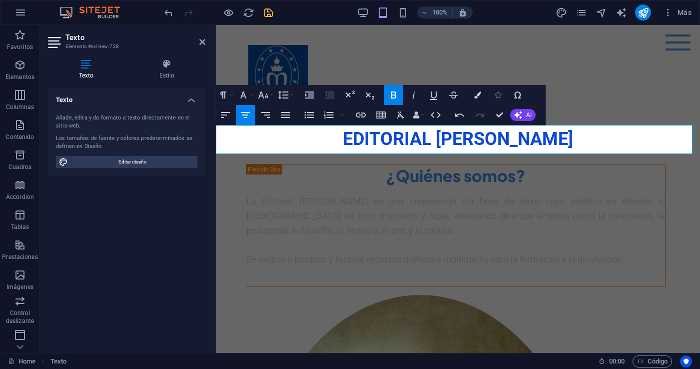
click at [497, 96] on icon "button" at bounding box center [497, 94] width 7 height 7
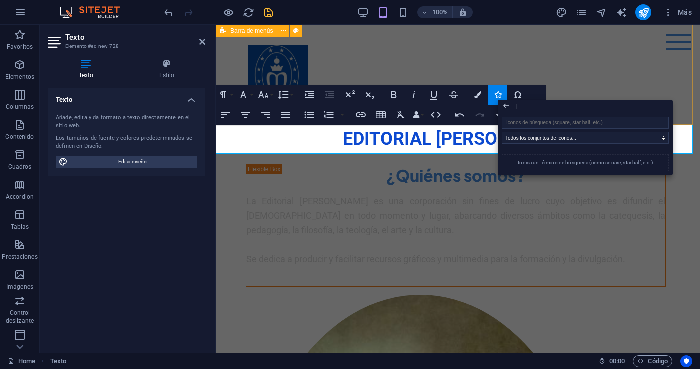
click at [476, 63] on div "Menu Home About Me Recipes" at bounding box center [458, 75] width 484 height 100
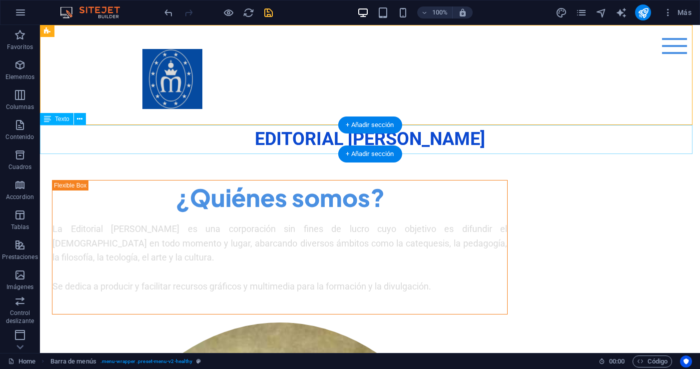
click at [321, 133] on div "EDITORIAL MARÍA REINA" at bounding box center [370, 139] width 660 height 29
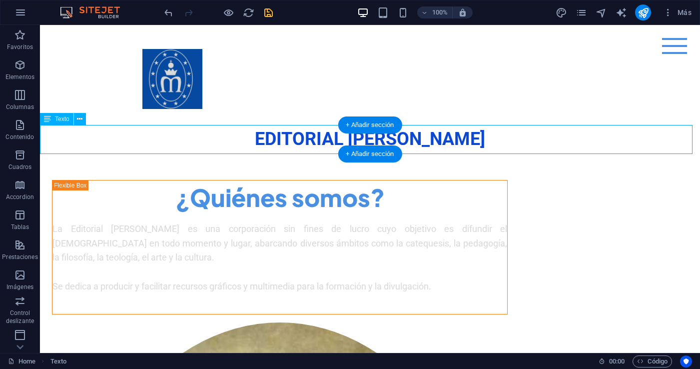
click at [185, 137] on div "EDITORIAL MARÍA REINA" at bounding box center [370, 139] width 660 height 29
click at [537, 138] on div "EDITORIAL MARÍA REINA" at bounding box center [370, 139] width 660 height 29
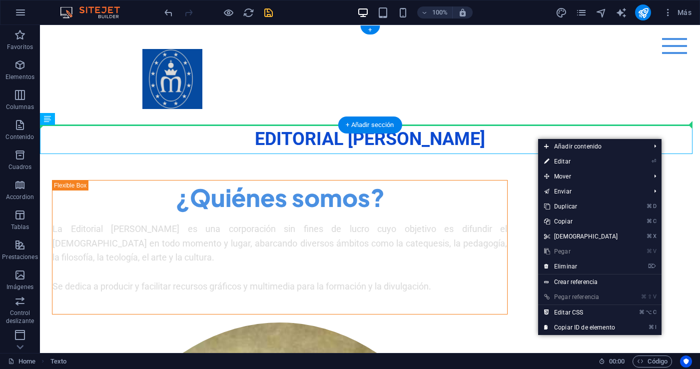
drag, startPoint x: 507, startPoint y: 141, endPoint x: 506, endPoint y: 80, distance: 61.0
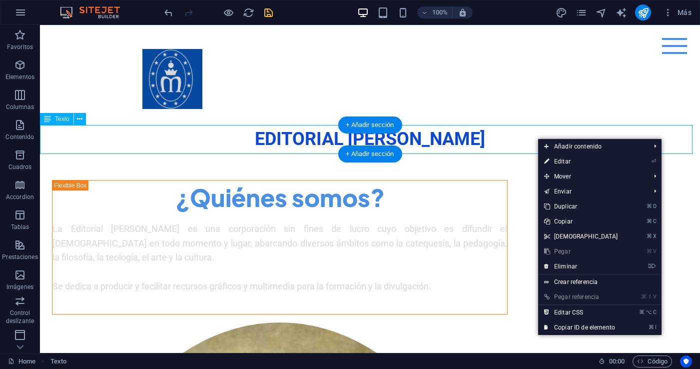
click at [185, 143] on div "EDITORIAL MARÍA REINA" at bounding box center [370, 139] width 660 height 29
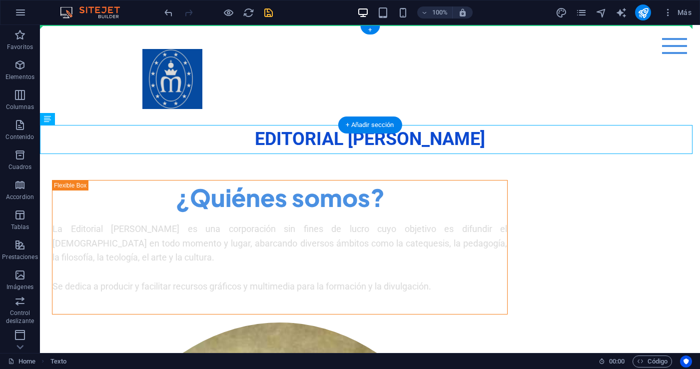
drag, startPoint x: 185, startPoint y: 143, endPoint x: 327, endPoint y: 74, distance: 158.1
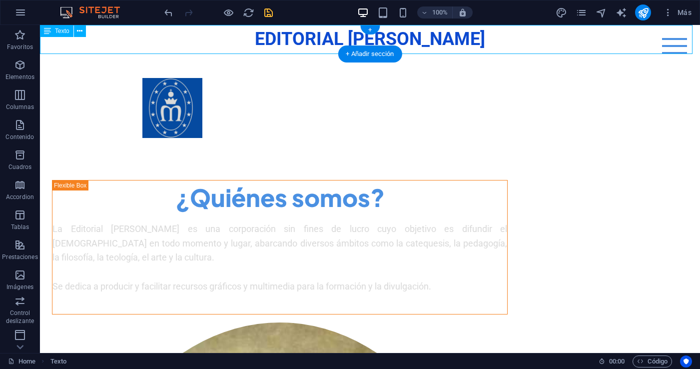
click at [197, 43] on div "EDITORIAL MARÍA REINA" at bounding box center [370, 39] width 660 height 29
click at [689, 45] on div "EDITORIAL MARÍA REINA" at bounding box center [370, 39] width 660 height 29
click at [559, 33] on div "EDITORIAL MARÍA REINA" at bounding box center [370, 39] width 660 height 29
drag, startPoint x: 211, startPoint y: 43, endPoint x: 69, endPoint y: 97, distance: 152.2
click at [211, 43] on div "EDITORIAL MARÍA REINA" at bounding box center [370, 39] width 660 height 29
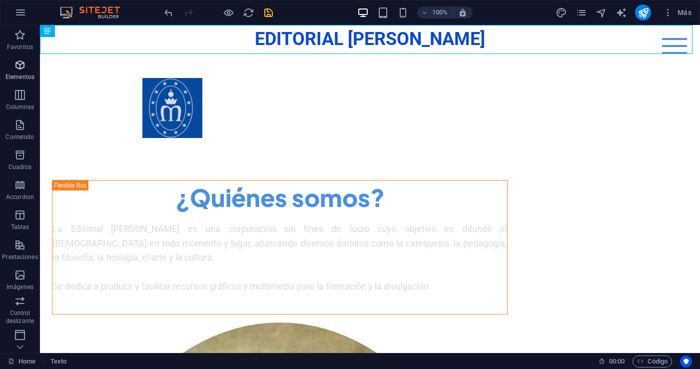
click at [23, 72] on span "Elementos" at bounding box center [20, 71] width 40 height 24
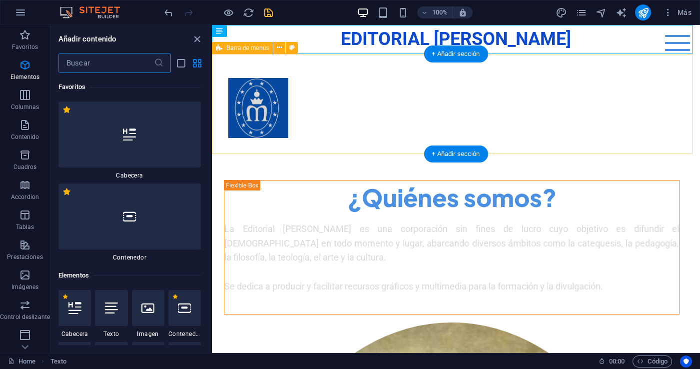
scroll to position [188, 0]
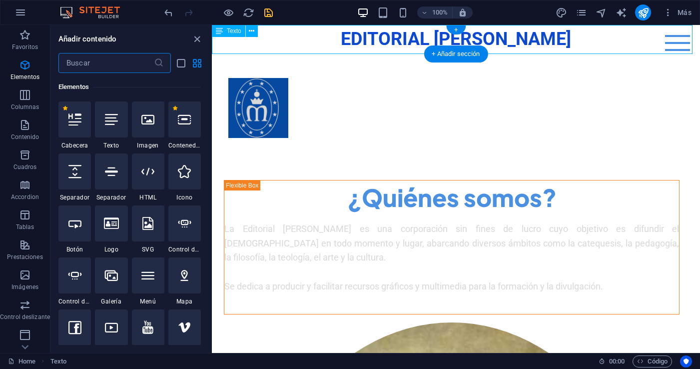
click at [336, 43] on div "EDITORIAL MARÍA REINA" at bounding box center [456, 39] width 488 height 29
click at [317, 38] on div "EDITORIAL MARÍA REINA" at bounding box center [456, 39] width 488 height 29
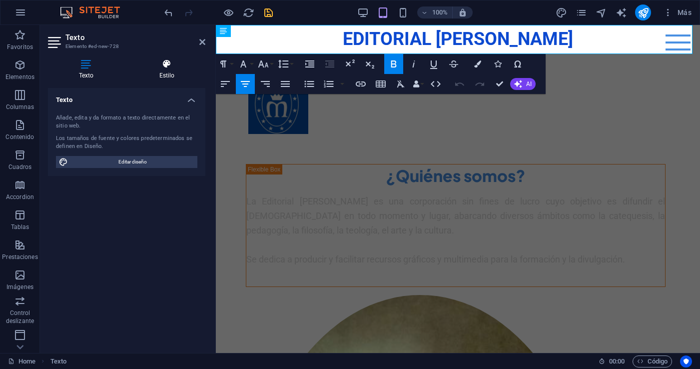
click at [169, 70] on h4 "Estilo" at bounding box center [166, 69] width 77 height 21
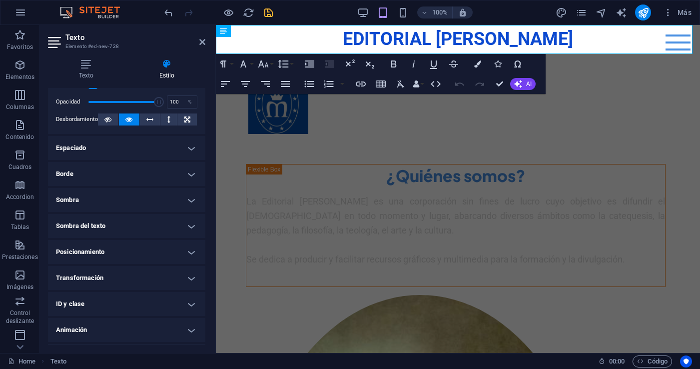
scroll to position [37, 0]
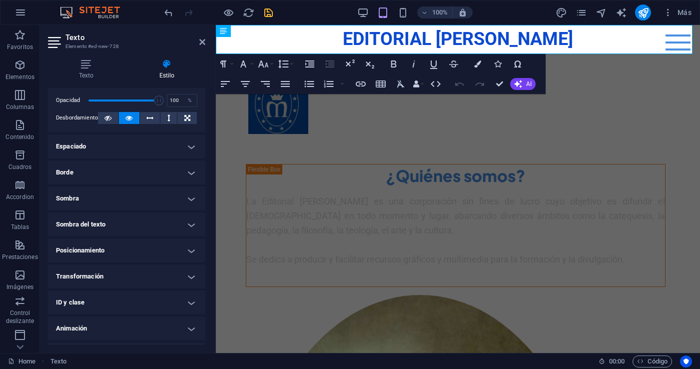
click at [187, 148] on h4 "Espaciado" at bounding box center [126, 146] width 157 height 24
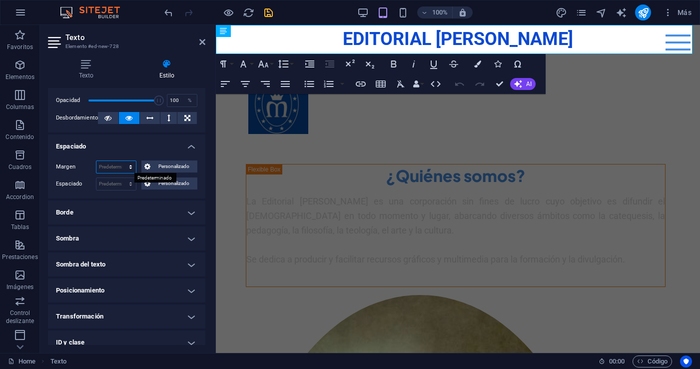
click at [128, 166] on select "Predeterminado automático px % rem vw vh Personalizado" at bounding box center [115, 167] width 39 height 12
click at [127, 185] on select "Predeterminado px rem % vh vw Personalizado" at bounding box center [115, 184] width 39 height 12
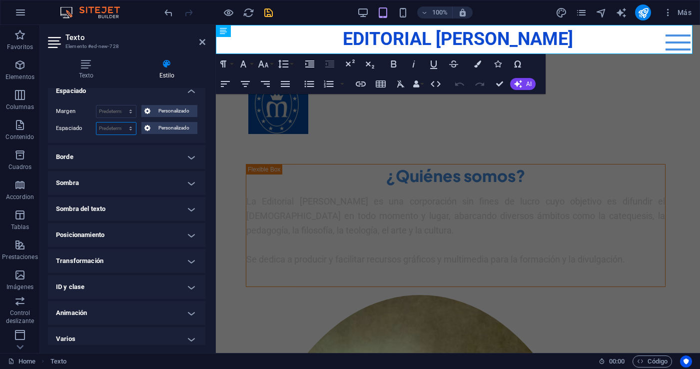
scroll to position [98, 0]
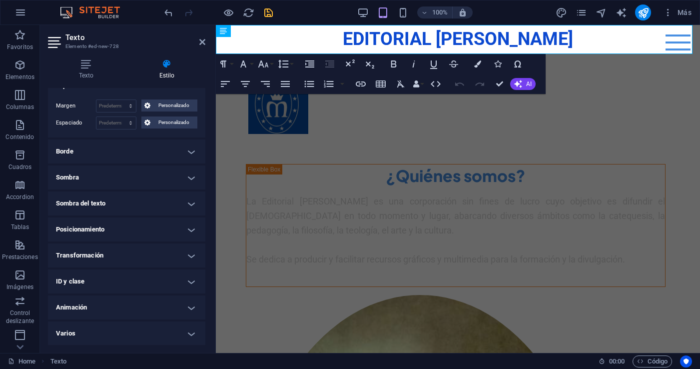
click at [187, 229] on h4 "Posicionamiento" at bounding box center [126, 229] width 157 height 24
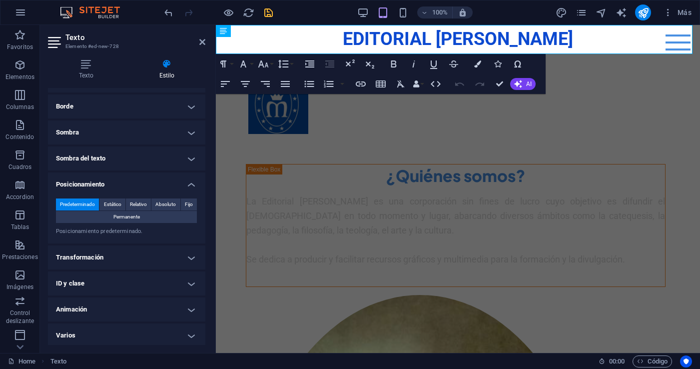
scroll to position [145, 0]
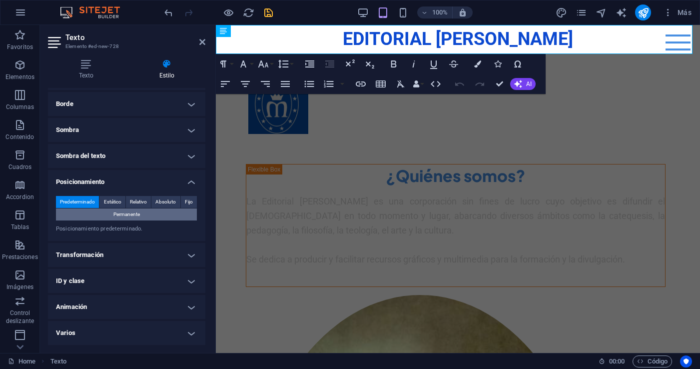
click at [130, 212] on span "Permanente" at bounding box center [126, 214] width 26 height 12
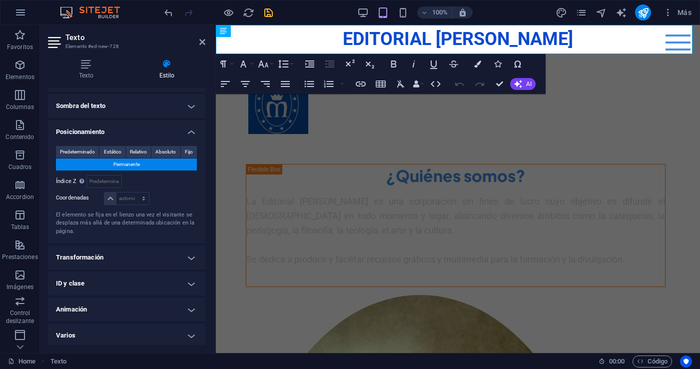
scroll to position [198, 0]
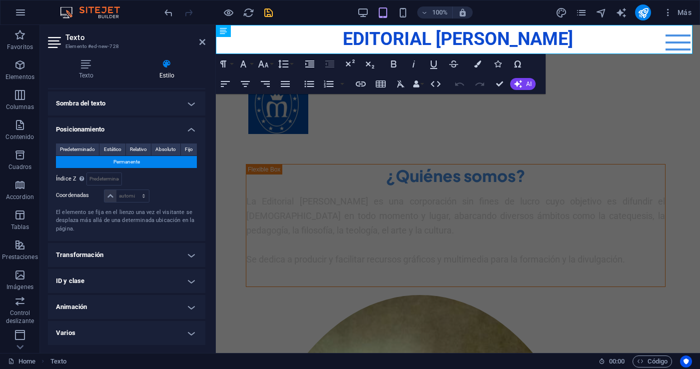
click at [191, 259] on h4 "Transformación" at bounding box center [126, 255] width 157 height 24
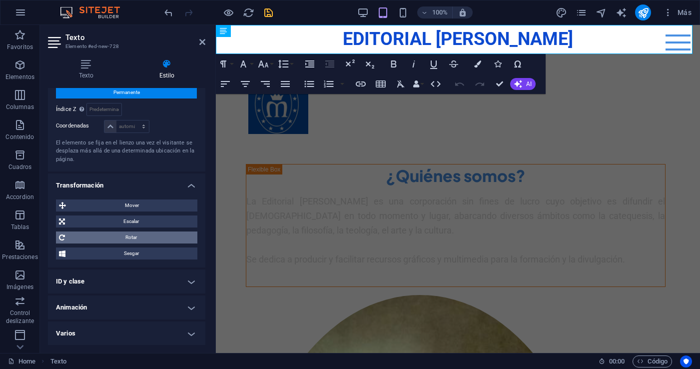
scroll to position [268, 0]
click at [190, 280] on h4 "ID y clase" at bounding box center [126, 281] width 157 height 24
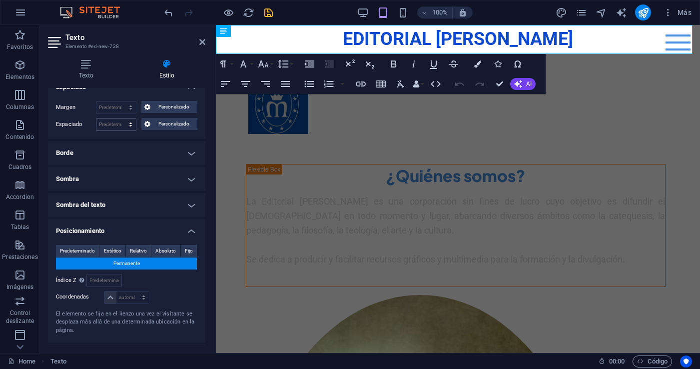
scroll to position [0, 0]
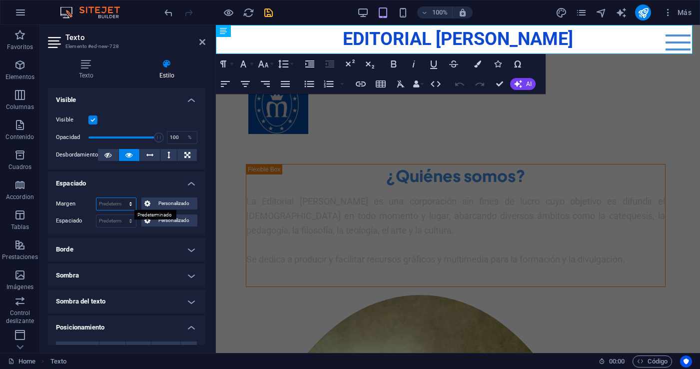
click at [126, 202] on select "Predeterminado automático px % rem vw vh Personalizado" at bounding box center [115, 204] width 39 height 12
select select "%"
click at [120, 198] on select "Predeterminado automático px % rem vw vh Personalizado" at bounding box center [115, 204] width 39 height 12
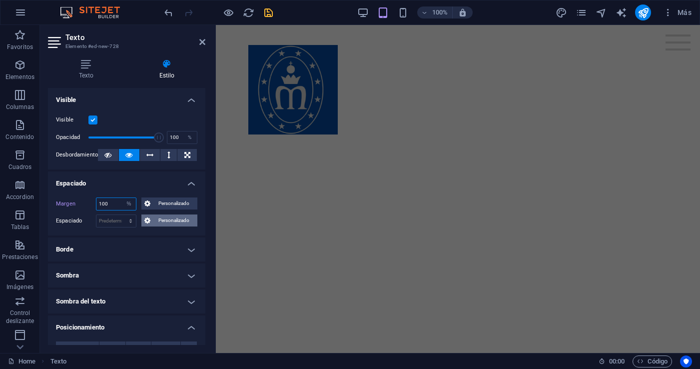
scroll to position [590, 0]
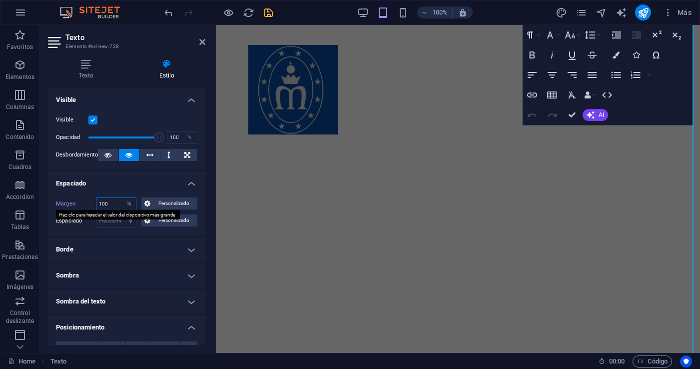
drag, startPoint x: 110, startPoint y: 206, endPoint x: 79, endPoint y: 206, distance: 30.5
click at [79, 206] on div "Margen 100 Predeterminado automático px % rem vw vh Personalizado Personalizado" at bounding box center [126, 203] width 141 height 13
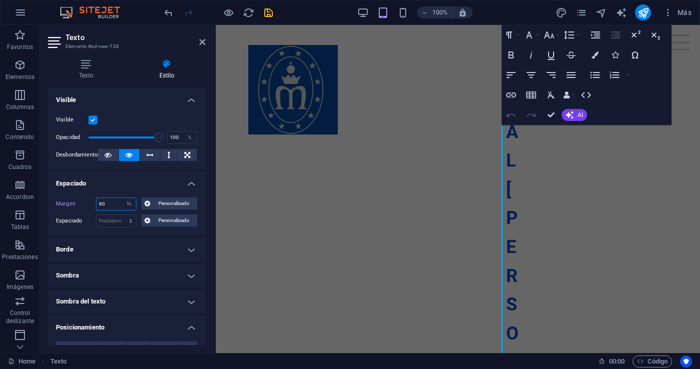
drag, startPoint x: 110, startPoint y: 204, endPoint x: 92, endPoint y: 206, distance: 18.1
click at [92, 206] on div "Margen 60 Predeterminado automático px % rem vw vh Personalizado Personalizado" at bounding box center [126, 203] width 141 height 13
type input "100"
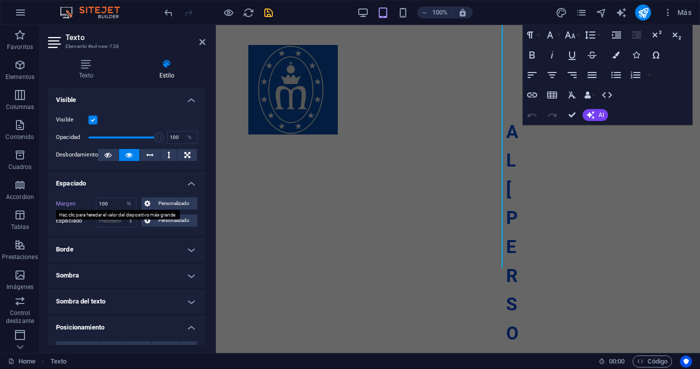
scroll to position [590, 0]
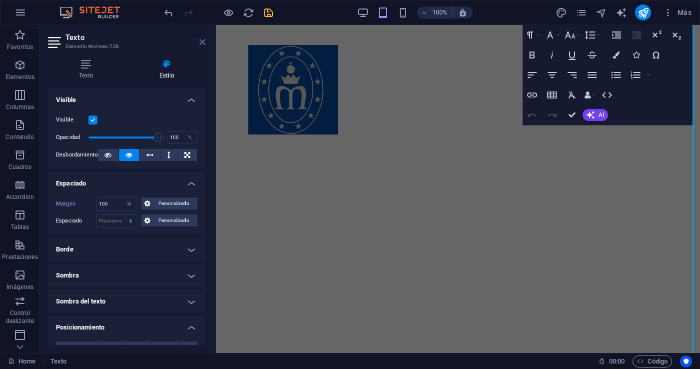
click at [202, 44] on icon at bounding box center [202, 42] width 6 height 8
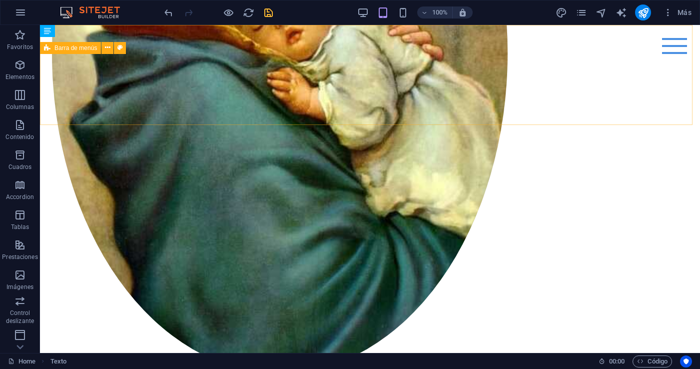
scroll to position [0, 0]
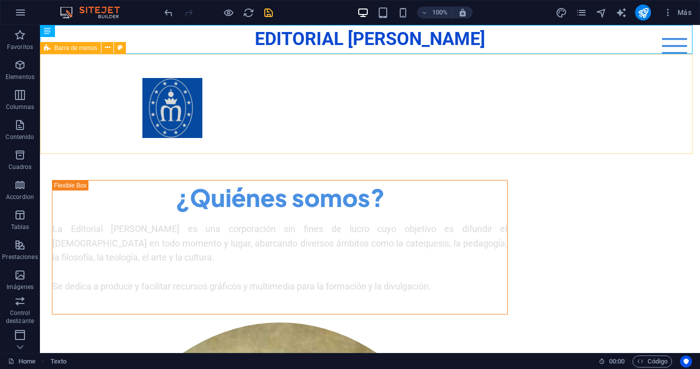
drag, startPoint x: 431, startPoint y: 99, endPoint x: 369, endPoint y: 51, distance: 78.1
click at [431, 99] on div "Menu Home About Me Recipes" at bounding box center [370, 104] width 660 height 100
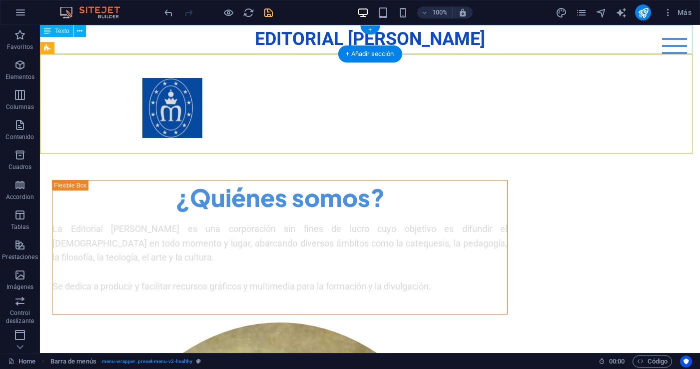
click at [496, 37] on div "EDITORIAL MARÍA REINA" at bounding box center [370, 39] width 660 height 29
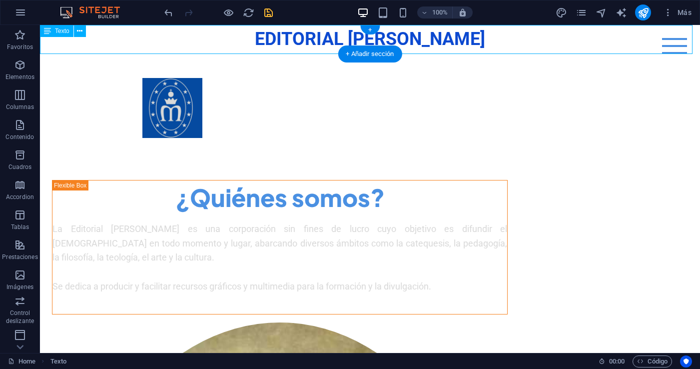
click at [242, 36] on div "EDITORIAL MARÍA REINA" at bounding box center [370, 39] width 660 height 29
click at [246, 38] on div "EDITORIAL MARÍA REINA" at bounding box center [370, 39] width 660 height 29
click at [79, 30] on icon at bounding box center [79, 31] width 5 height 10
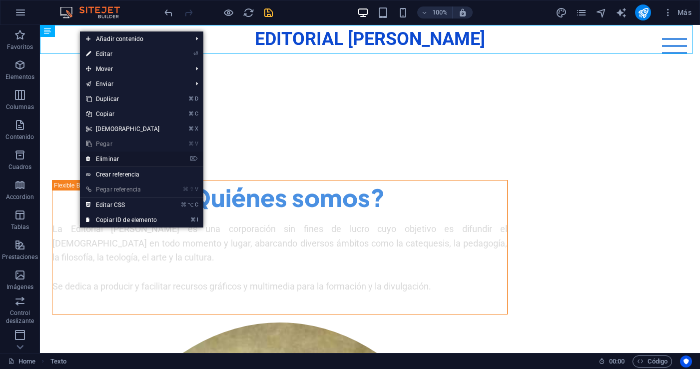
drag, startPoint x: 110, startPoint y: 158, endPoint x: 214, endPoint y: 139, distance: 105.1
click at [110, 158] on link "⌦ Eliminar" at bounding box center [123, 158] width 86 height 15
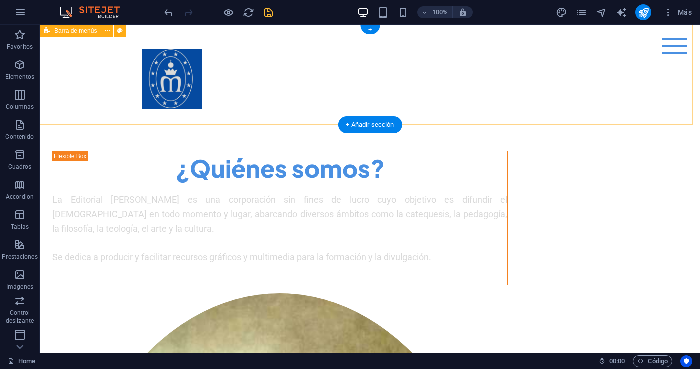
click at [281, 77] on div "Menu Home About Me Recipes" at bounding box center [370, 75] width 660 height 100
click at [332, 76] on div "Menu Home About Me Recipes" at bounding box center [370, 75] width 660 height 100
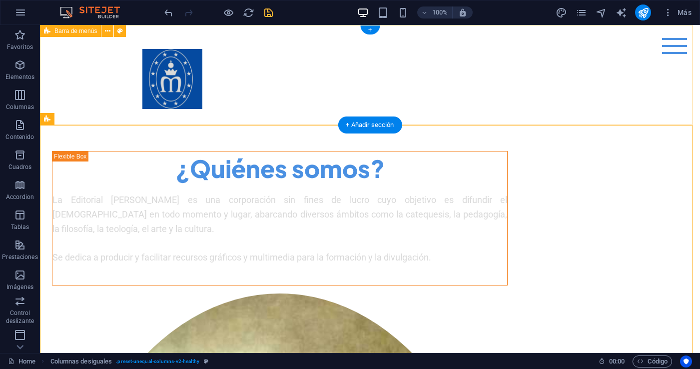
click at [286, 75] on div "Menu Home About Me Recipes" at bounding box center [370, 75] width 660 height 100
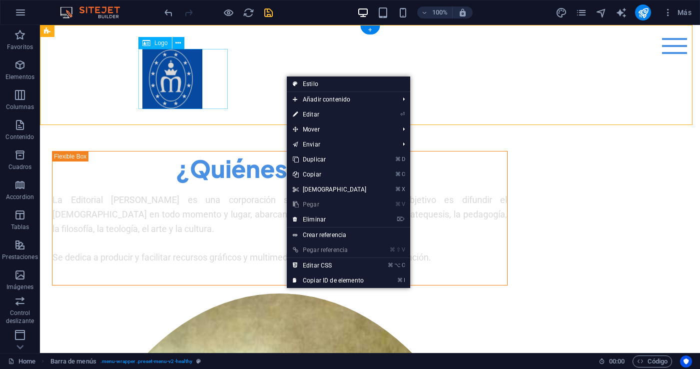
click at [226, 77] on div at bounding box center [370, 79] width 456 height 60
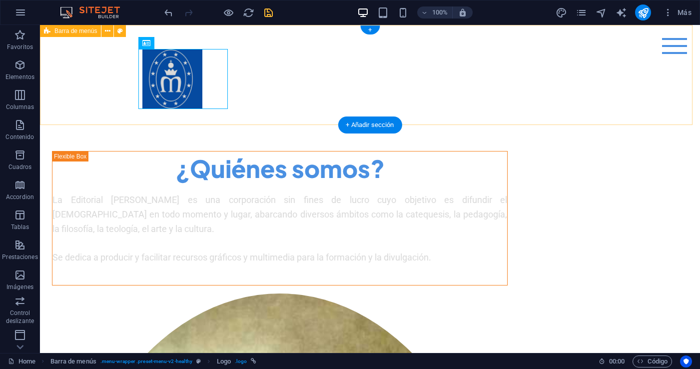
click at [292, 80] on div "Menu Home About Me Recipes" at bounding box center [370, 75] width 660 height 100
click at [286, 81] on div "Menu Home About Me Recipes" at bounding box center [370, 75] width 660 height 100
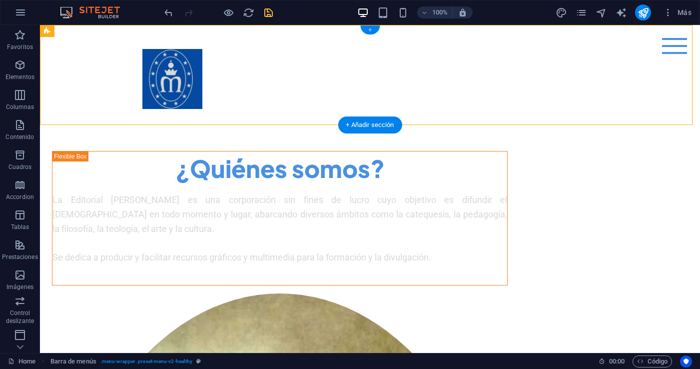
click at [369, 26] on div "+" at bounding box center [369, 29] width 19 height 9
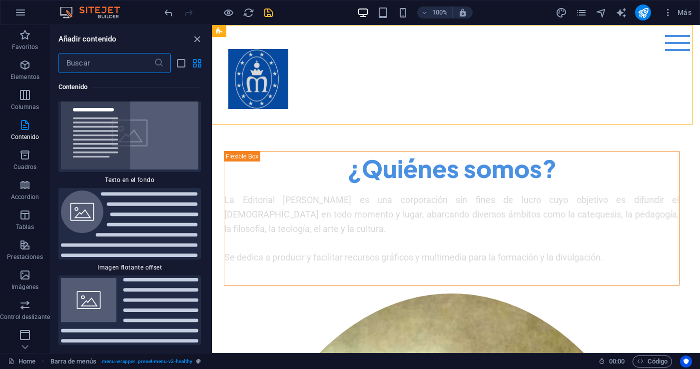
scroll to position [4175, 0]
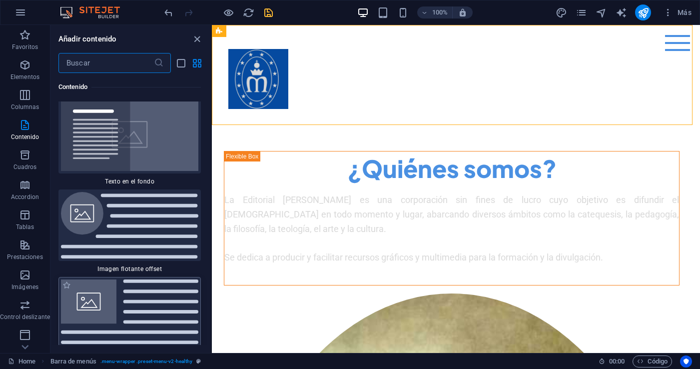
drag, startPoint x: 159, startPoint y: 265, endPoint x: 166, endPoint y: 73, distance: 192.1
click at [159, 279] on img at bounding box center [129, 311] width 137 height 65
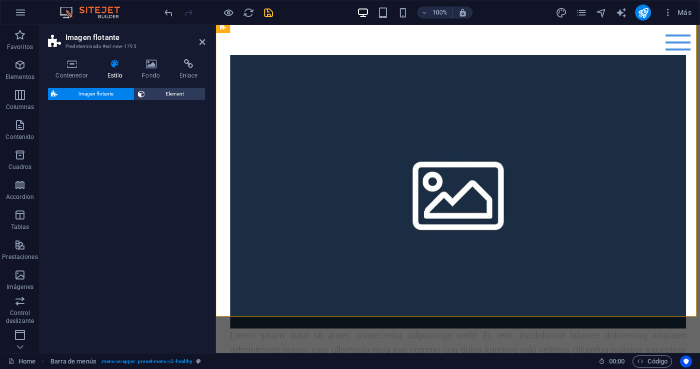
select select "%"
select select "rem"
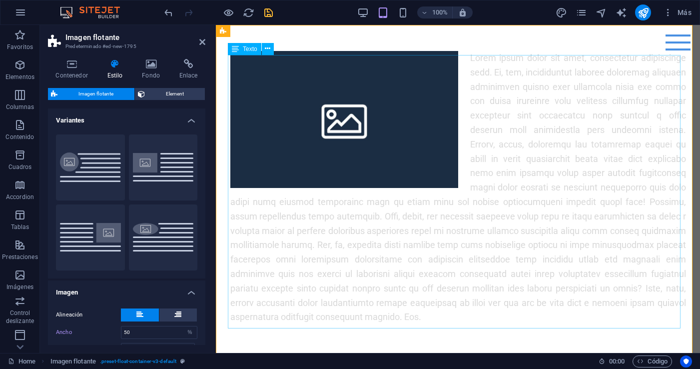
scroll to position [0, 0]
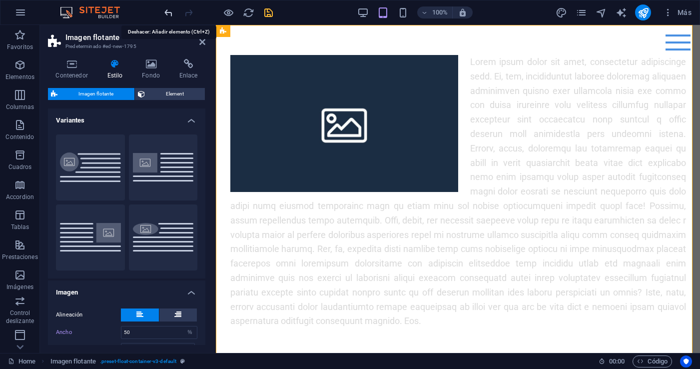
click at [170, 12] on icon "undo" at bounding box center [168, 12] width 11 height 11
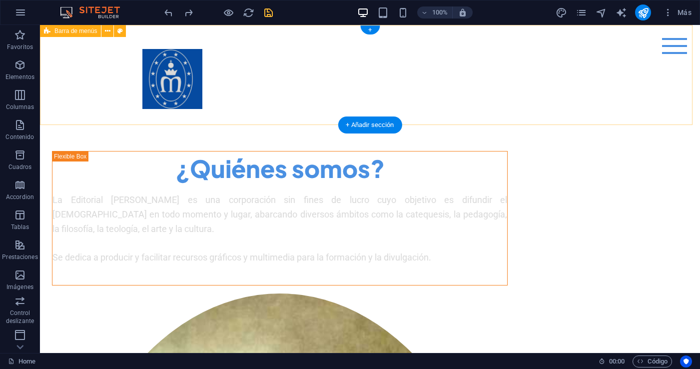
click at [277, 67] on div "Menu Home About Me Recipes" at bounding box center [370, 75] width 660 height 100
click at [311, 68] on div "Menu Home About Me Recipes" at bounding box center [370, 75] width 660 height 100
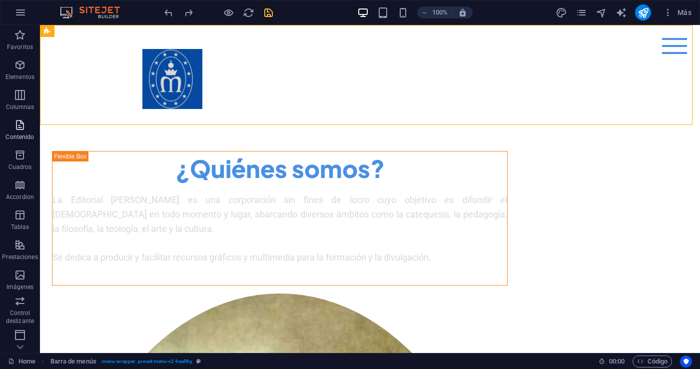
click at [16, 127] on icon "button" at bounding box center [20, 125] width 12 height 12
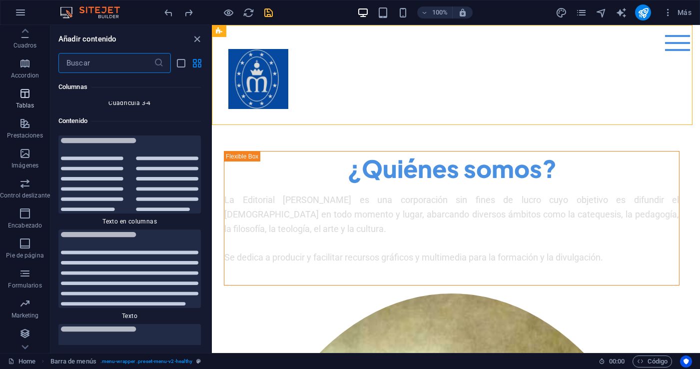
scroll to position [122, 0]
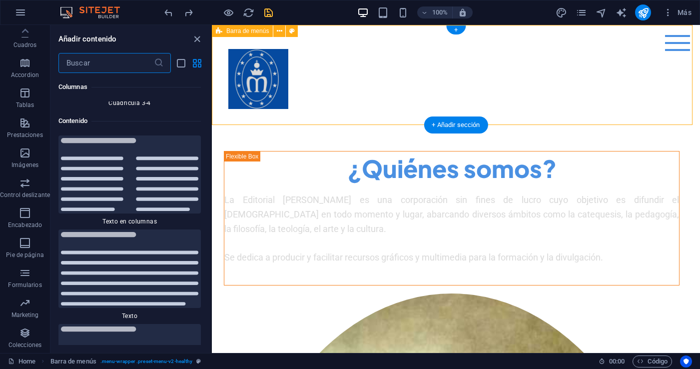
click at [359, 91] on div "Menu Home About Me Recipes" at bounding box center [456, 75] width 488 height 100
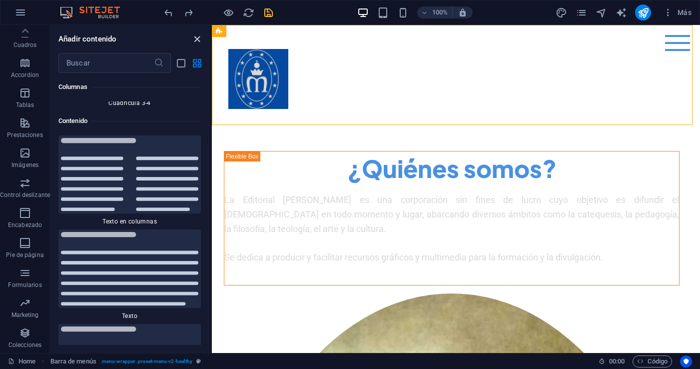
click at [193, 37] on icon "close panel" at bounding box center [196, 38] width 11 height 11
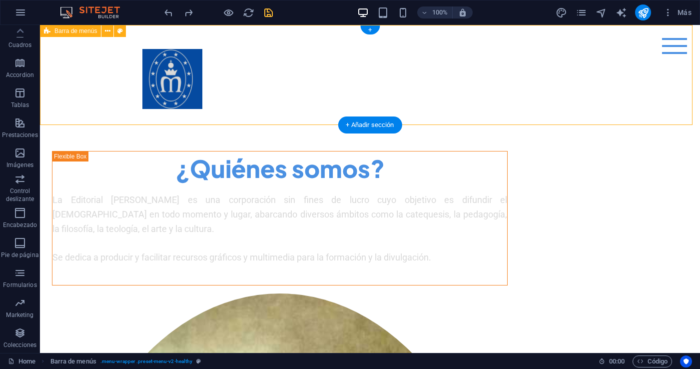
click at [304, 63] on div "Menu Home About Me Recipes" at bounding box center [370, 75] width 660 height 100
click at [282, 68] on div "Menu Home About Me Recipes" at bounding box center [370, 75] width 660 height 100
click at [109, 31] on icon at bounding box center [107, 31] width 5 height 10
drag, startPoint x: 84, startPoint y: 53, endPoint x: 81, endPoint y: 39, distance: 14.3
click at [84, 53] on div "Menu Home About Me Recipes" at bounding box center [370, 75] width 660 height 100
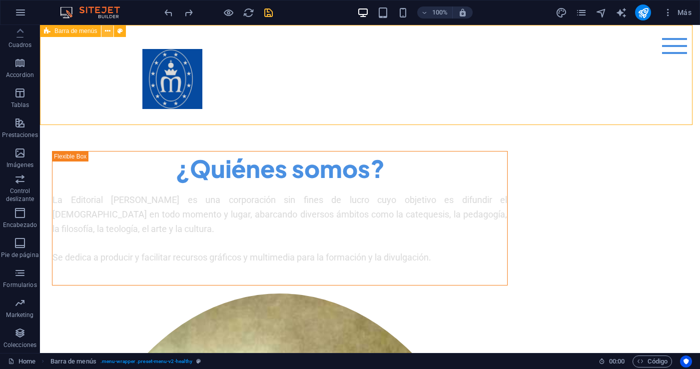
click at [105, 30] on icon at bounding box center [107, 31] width 5 height 10
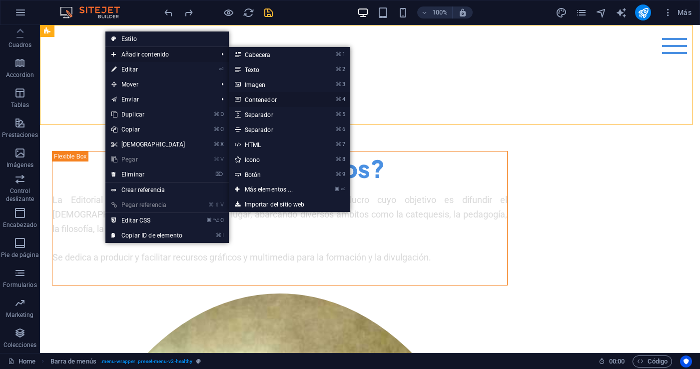
click at [262, 99] on link "⌘ 4 Contenedor" at bounding box center [271, 99] width 84 height 15
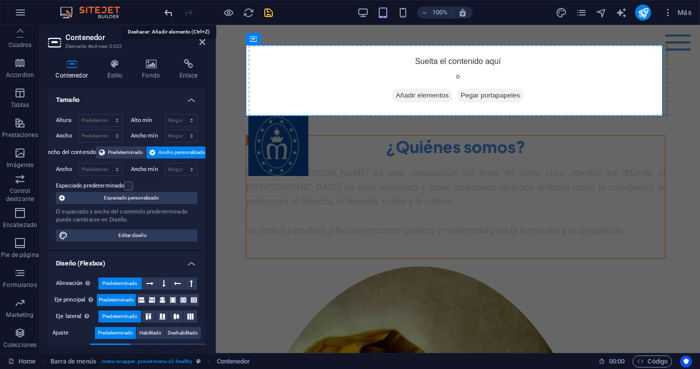
click at [165, 12] on icon "undo" at bounding box center [168, 12] width 11 height 11
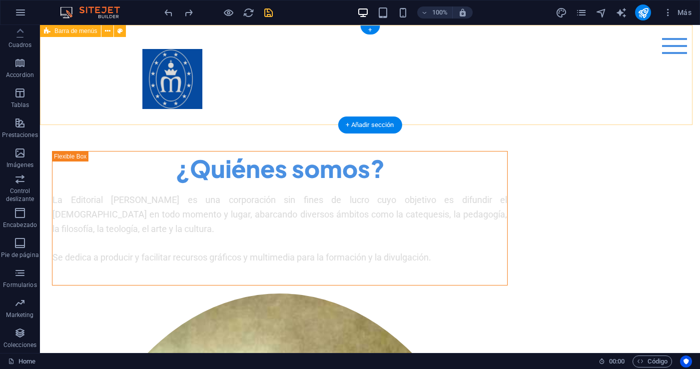
click at [289, 84] on div "Menu Home About Me Recipes" at bounding box center [370, 75] width 660 height 100
click at [308, 81] on div "Menu Home About Me Recipes" at bounding box center [370, 75] width 660 height 100
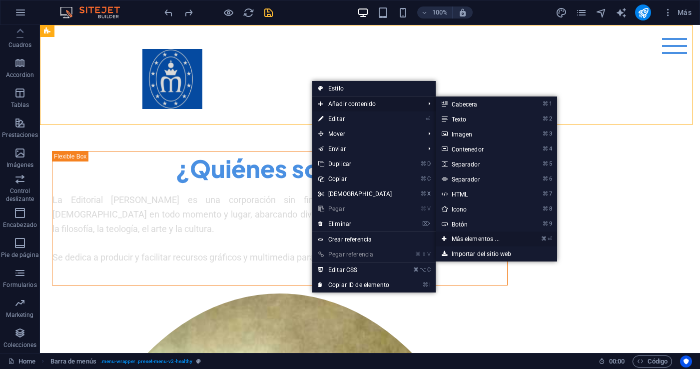
click at [478, 237] on link "⌘ ⏎ Más elementos ..." at bounding box center [478, 238] width 84 height 15
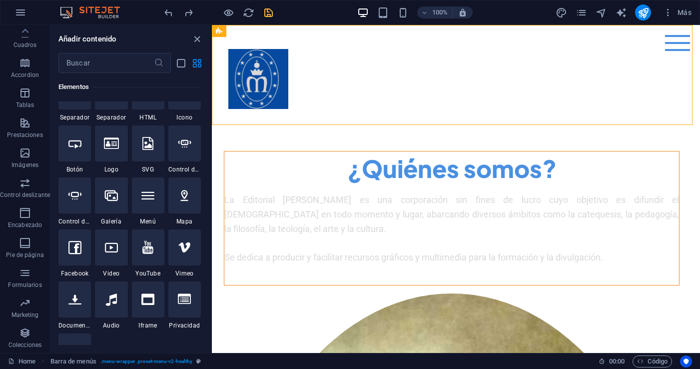
scroll to position [262, 0]
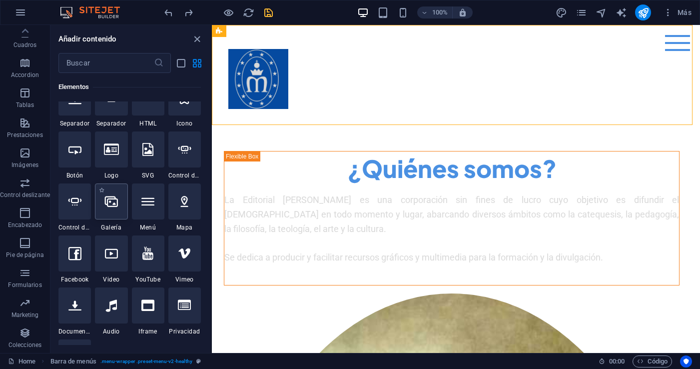
click at [106, 201] on icon at bounding box center [111, 201] width 13 height 13
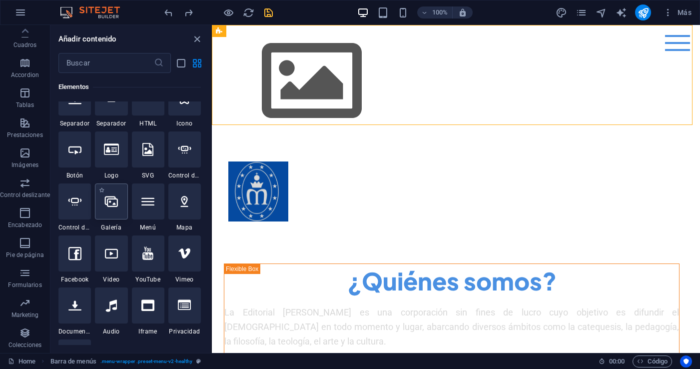
select select "4"
select select "%"
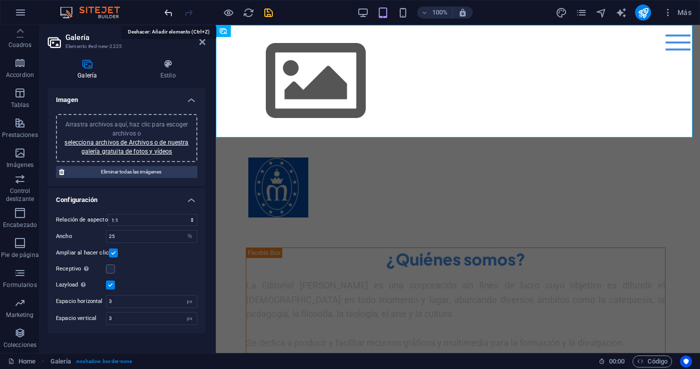
click at [167, 11] on icon "undo" at bounding box center [168, 12] width 11 height 11
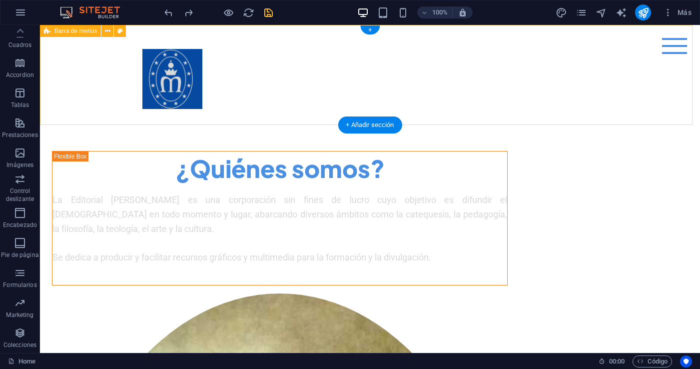
click at [292, 71] on div "Menu Home About Me Recipes" at bounding box center [370, 75] width 660 height 100
click at [77, 76] on div "Menu Home About Me Recipes" at bounding box center [370, 75] width 660 height 100
click at [309, 69] on div "Menu Home About Me Recipes" at bounding box center [370, 75] width 660 height 100
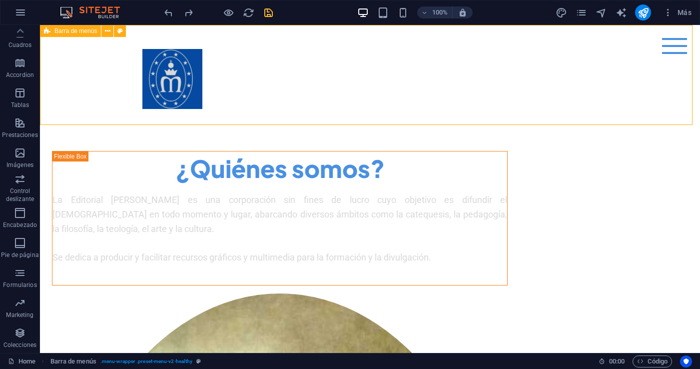
click at [85, 32] on span "Barra de menús" at bounding box center [75, 31] width 42 height 6
click at [45, 32] on icon at bounding box center [47, 31] width 6 height 12
click at [120, 30] on icon at bounding box center [119, 31] width 5 height 10
select select "rem"
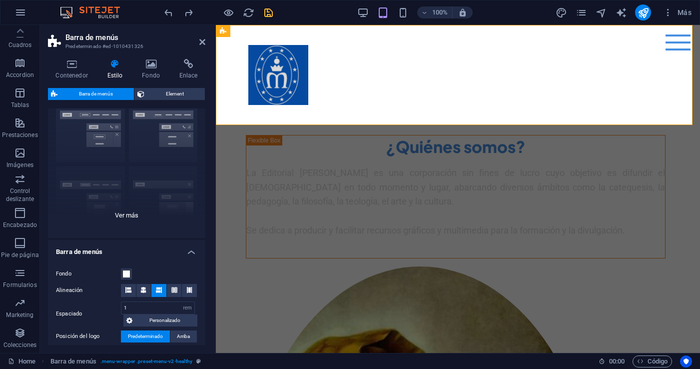
scroll to position [46, 0]
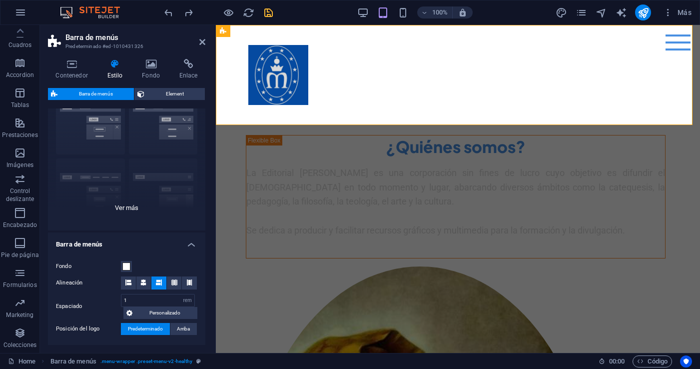
click at [130, 205] on div "Borde Centrado Predeterminado Fijo Loki Desencadenador Ancho XXL" at bounding box center [126, 155] width 157 height 150
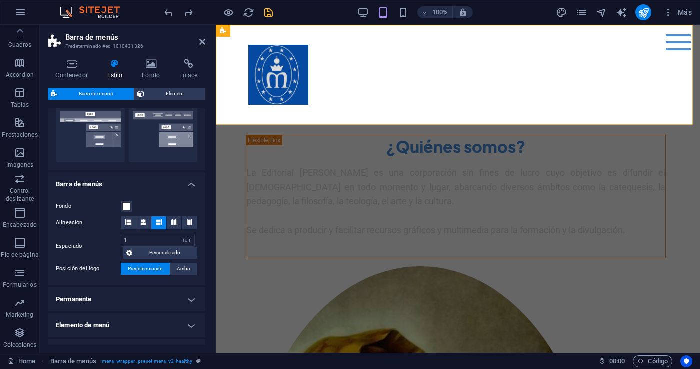
scroll to position [249, 0]
click at [126, 205] on span at bounding box center [126, 205] width 8 height 8
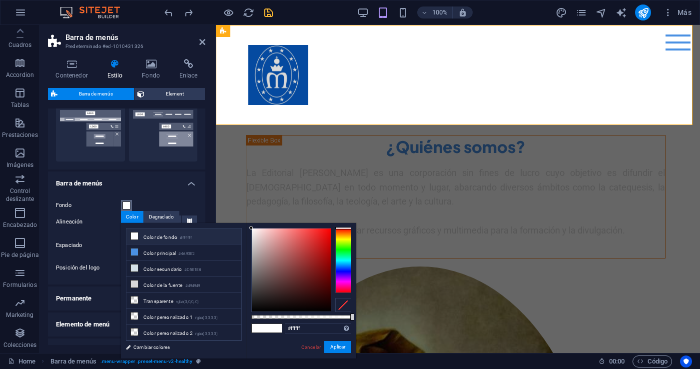
click at [344, 264] on div at bounding box center [343, 260] width 16 height 65
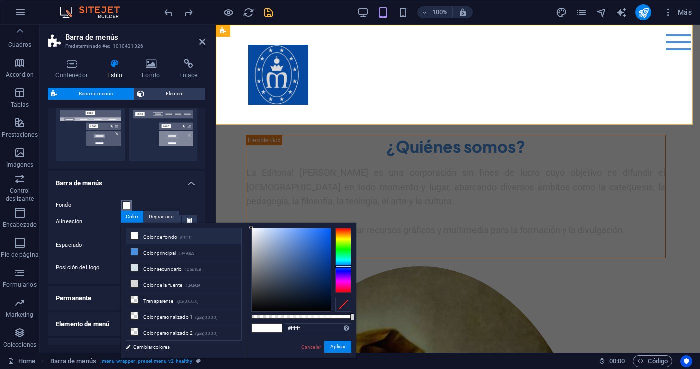
click at [347, 266] on div at bounding box center [343, 266] width 16 height 2
drag, startPoint x: 250, startPoint y: 227, endPoint x: 331, endPoint y: 231, distance: 80.6
click at [331, 231] on div at bounding box center [329, 230] width 3 height 3
click at [339, 347] on button "Aplicar" at bounding box center [337, 347] width 27 height 12
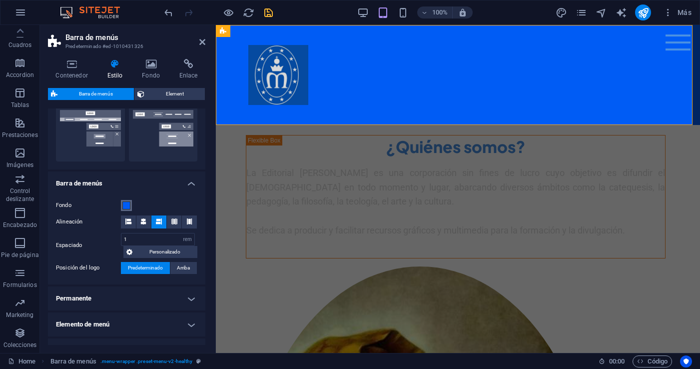
click at [129, 207] on span at bounding box center [126, 205] width 8 height 8
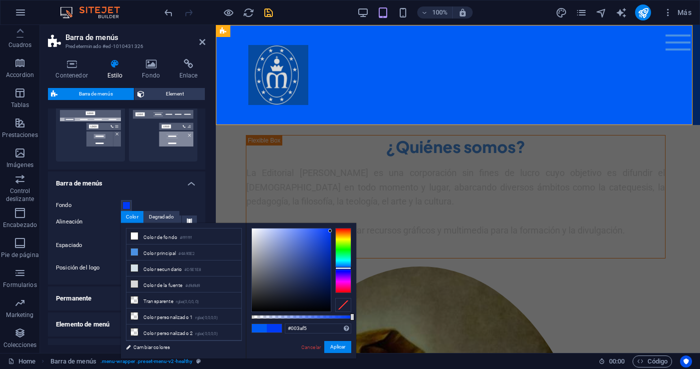
click at [344, 268] on div at bounding box center [343, 260] width 16 height 65
drag, startPoint x: 329, startPoint y: 231, endPoint x: 321, endPoint y: 234, distance: 8.7
click at [321, 234] on div at bounding box center [320, 233] width 3 height 3
click at [341, 348] on button "Aplicar" at bounding box center [337, 347] width 27 height 12
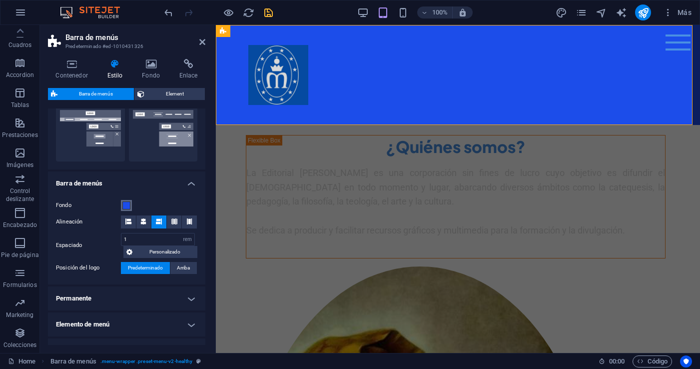
click at [125, 204] on span at bounding box center [126, 205] width 8 height 8
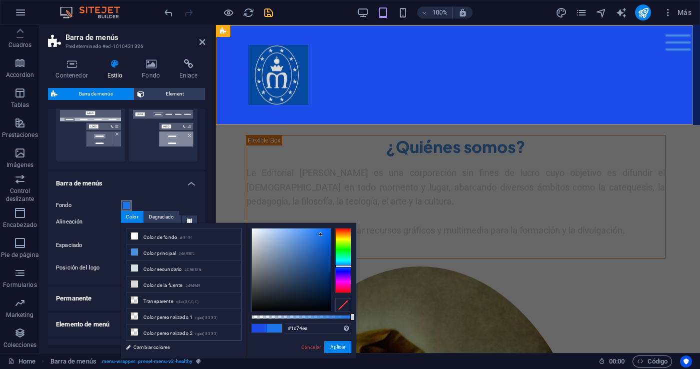
click at [342, 266] on div at bounding box center [343, 266] width 16 height 2
drag, startPoint x: 321, startPoint y: 234, endPoint x: 330, endPoint y: 235, distance: 9.1
click at [330, 235] on div at bounding box center [329, 234] width 3 height 3
click at [342, 345] on button "Aplicar" at bounding box center [337, 347] width 27 height 12
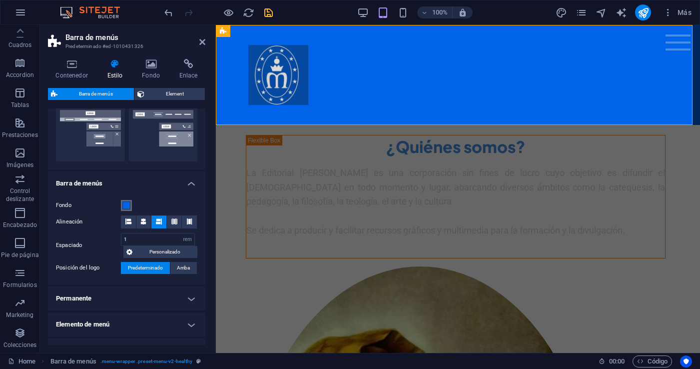
drag, startPoint x: 125, startPoint y: 206, endPoint x: 145, endPoint y: 207, distance: 20.1
click at [125, 206] on span at bounding box center [126, 205] width 8 height 8
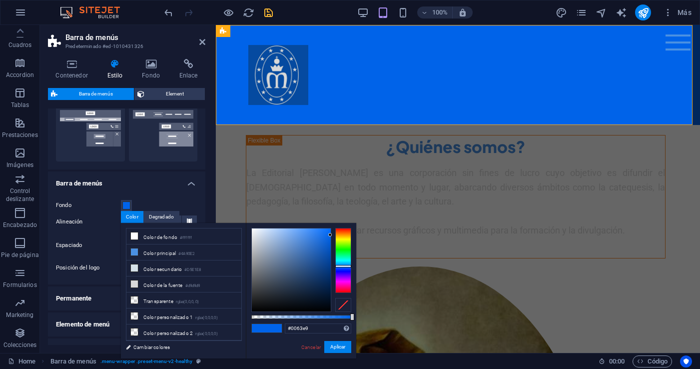
drag, startPoint x: 331, startPoint y: 235, endPoint x: 330, endPoint y: 226, distance: 9.6
click at [330, 226] on div "#0063e9 Formatos soportados #0852ed rgb(8, 82, 237) rgba(8, 82, 237, 90%) hsv(2…" at bounding box center [301, 363] width 110 height 280
drag, startPoint x: 330, startPoint y: 233, endPoint x: 331, endPoint y: 226, distance: 7.0
click at [331, 226] on div at bounding box center [329, 227] width 3 height 3
drag, startPoint x: 344, startPoint y: 347, endPoint x: 128, endPoint y: 322, distance: 217.4
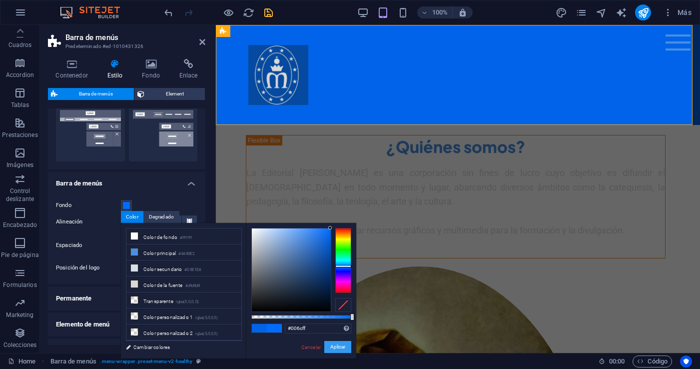
click at [344, 347] on button "Aplicar" at bounding box center [337, 347] width 27 height 12
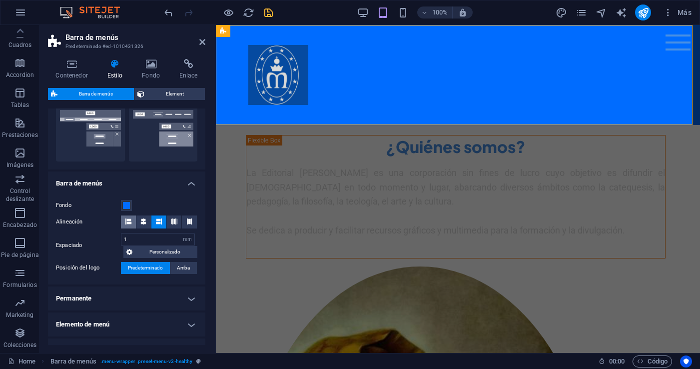
click at [127, 220] on icon at bounding box center [128, 221] width 6 height 6
click at [171, 219] on icon at bounding box center [174, 221] width 6 height 6
click at [127, 219] on icon at bounding box center [128, 221] width 6 height 6
click at [126, 206] on span at bounding box center [126, 205] width 8 height 8
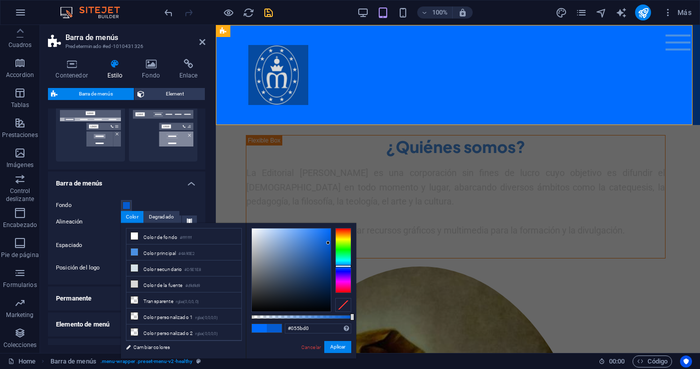
drag, startPoint x: 330, startPoint y: 227, endPoint x: 328, endPoint y: 243, distance: 15.6
click at [328, 243] on div at bounding box center [327, 242] width 3 height 3
drag, startPoint x: 340, startPoint y: 347, endPoint x: 42, endPoint y: 185, distance: 338.4
click at [340, 347] on button "Aplicar" at bounding box center [337, 347] width 27 height 12
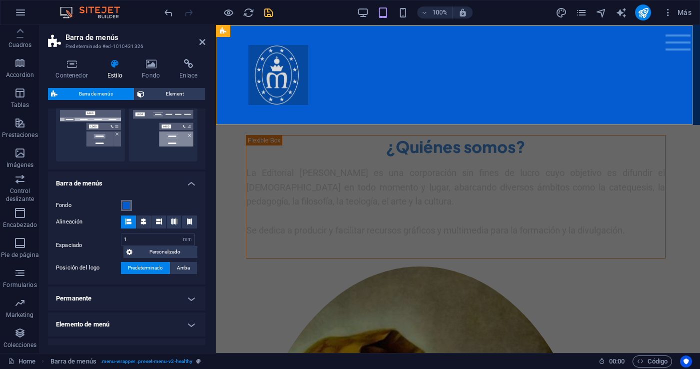
click at [129, 205] on span at bounding box center [126, 205] width 8 height 8
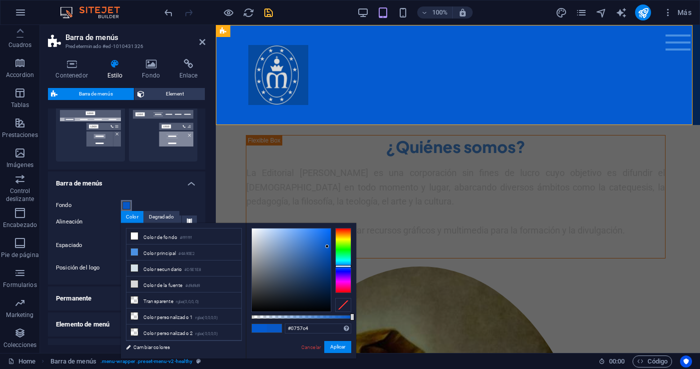
type input "#0656c2"
click at [328, 247] on div at bounding box center [327, 246] width 3 height 3
drag, startPoint x: 342, startPoint y: 349, endPoint x: 173, endPoint y: 229, distance: 207.5
click at [342, 349] on button "Aplicar" at bounding box center [337, 347] width 27 height 12
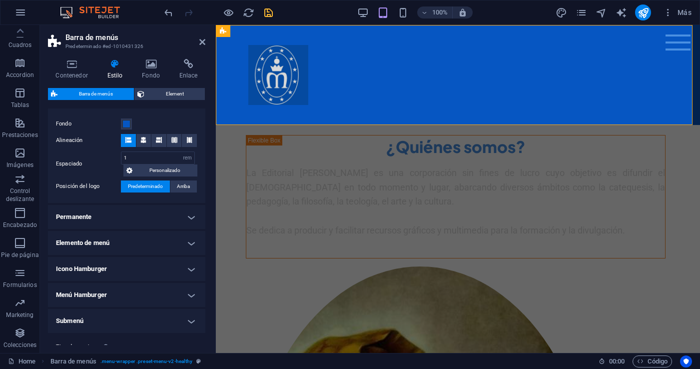
scroll to position [331, 0]
click at [183, 187] on span "Arriba" at bounding box center [183, 186] width 13 height 12
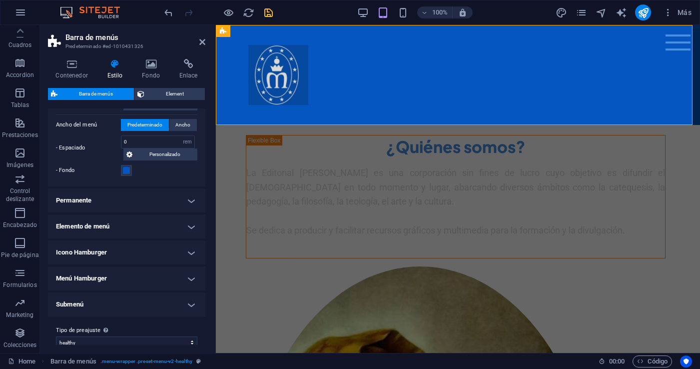
scroll to position [453, 0]
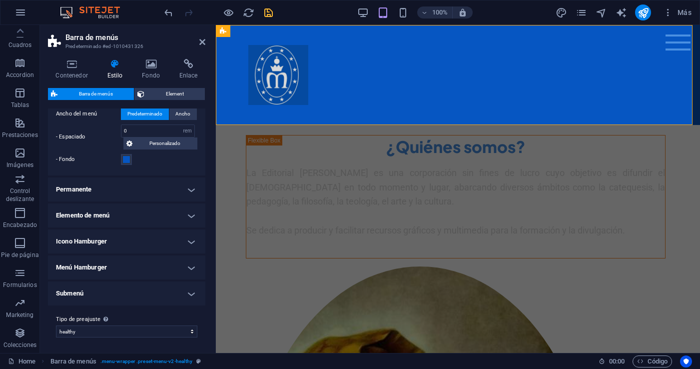
click at [188, 238] on h4 "Icono Hamburger" at bounding box center [126, 241] width 157 height 24
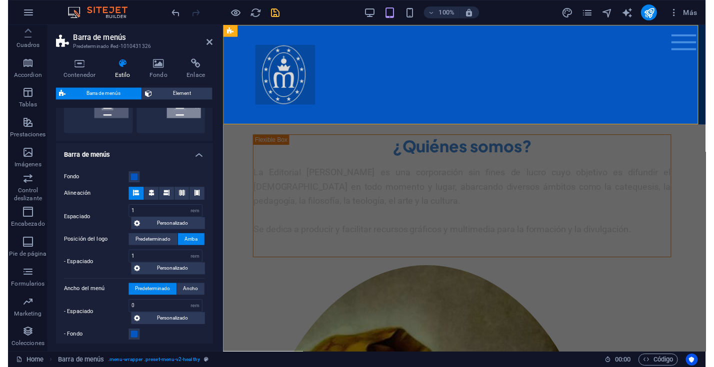
scroll to position [0, 0]
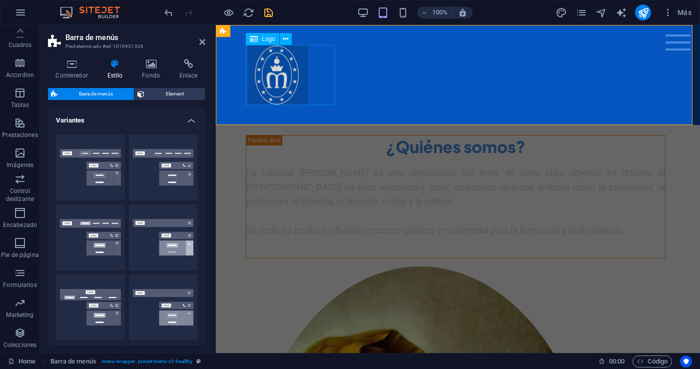
click at [261, 69] on div at bounding box center [458, 75] width 420 height 60
click at [287, 38] on icon at bounding box center [285, 39] width 5 height 10
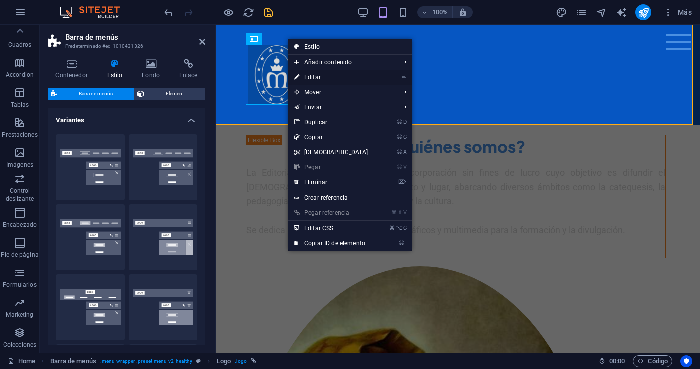
click at [306, 77] on link "⏎ Editar" at bounding box center [331, 77] width 86 height 15
select select "px"
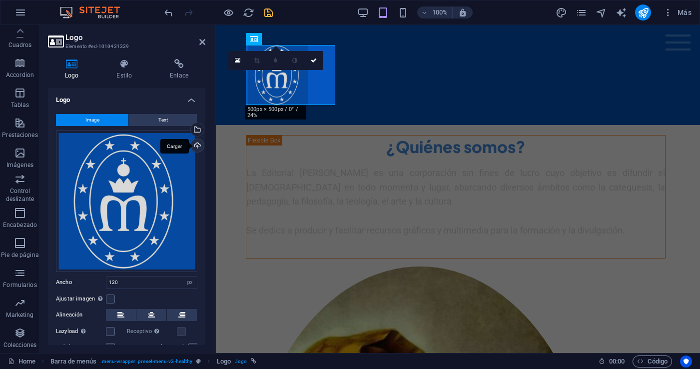
click at [197, 145] on div "Cargar" at bounding box center [196, 146] width 15 height 15
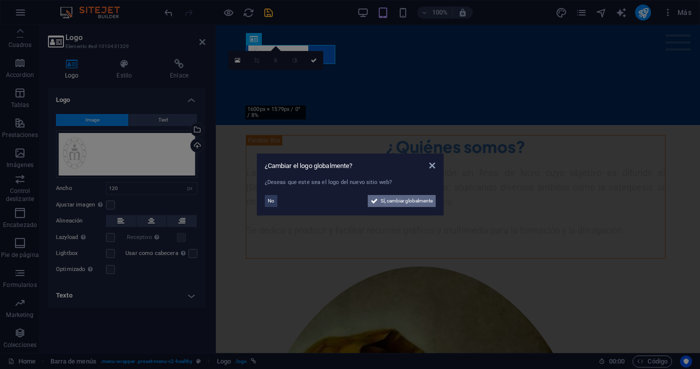
drag, startPoint x: 407, startPoint y: 198, endPoint x: 191, endPoint y: 173, distance: 217.4
click at [407, 198] on span "Sí, cambiar globalmente" at bounding box center [407, 201] width 52 height 12
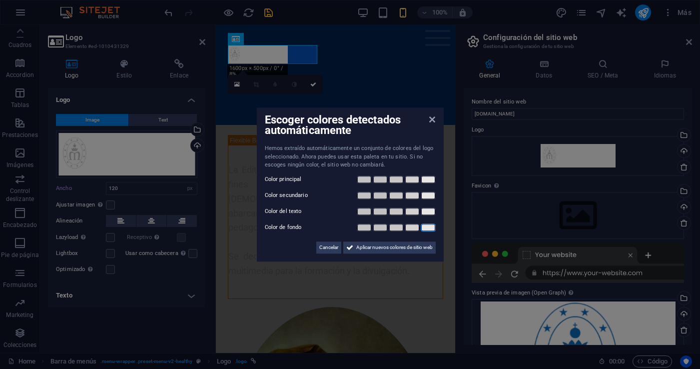
click at [429, 229] on link at bounding box center [428, 227] width 15 height 8
click at [417, 247] on span "Aplicar nuevos colores de sitio web" at bounding box center [394, 247] width 76 height 12
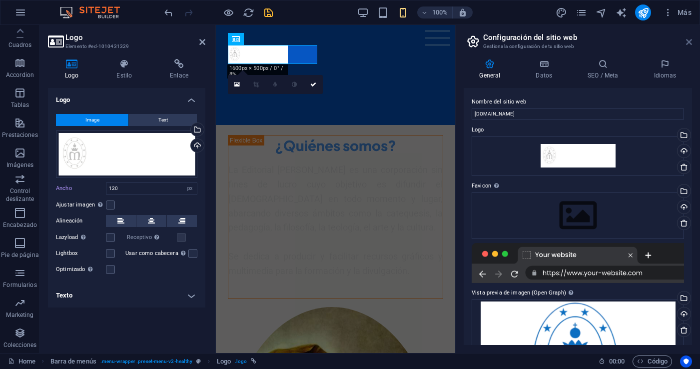
click at [690, 40] on icon at bounding box center [689, 42] width 6 height 8
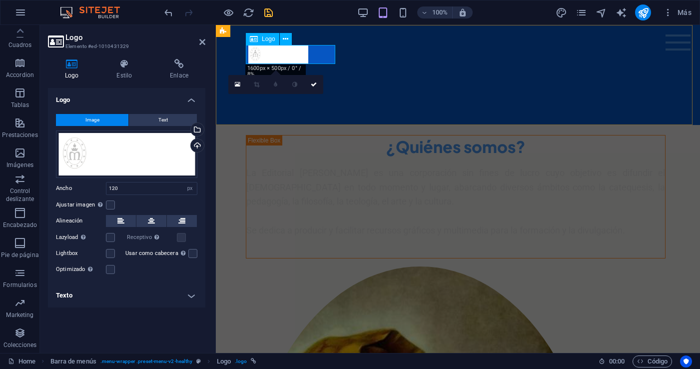
click at [302, 56] on div at bounding box center [458, 54] width 420 height 19
click at [312, 83] on icon at bounding box center [314, 84] width 6 height 6
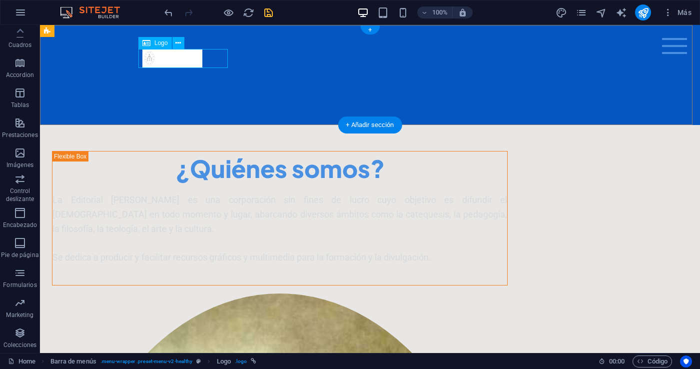
click at [164, 57] on div at bounding box center [370, 58] width 456 height 19
select select "px"
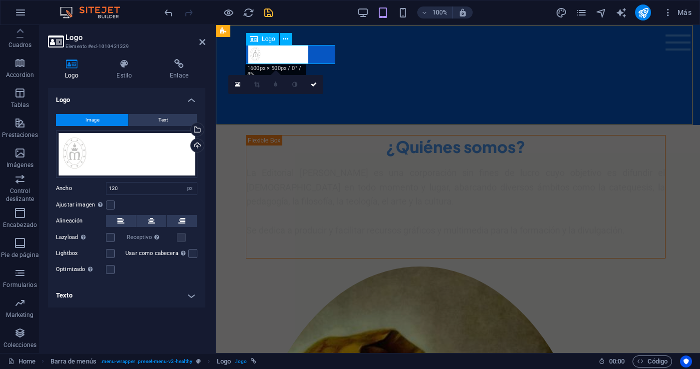
click at [300, 55] on div at bounding box center [458, 54] width 420 height 19
drag, startPoint x: 130, startPoint y: 192, endPoint x: 96, endPoint y: 191, distance: 34.5
click at [96, 191] on div "Ancho 120 Predeterminado automático px rem % em vh vw" at bounding box center [126, 188] width 141 height 13
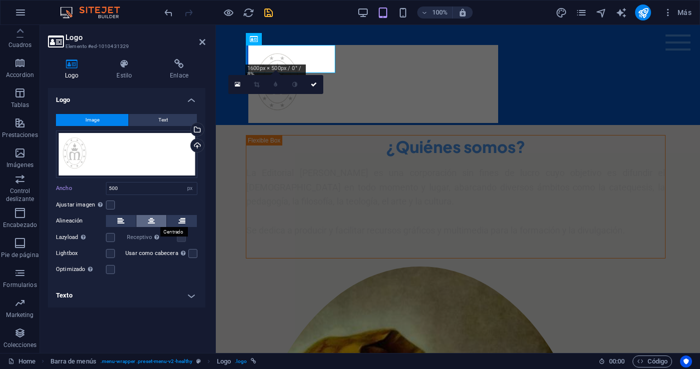
click at [152, 220] on icon at bounding box center [151, 221] width 7 height 12
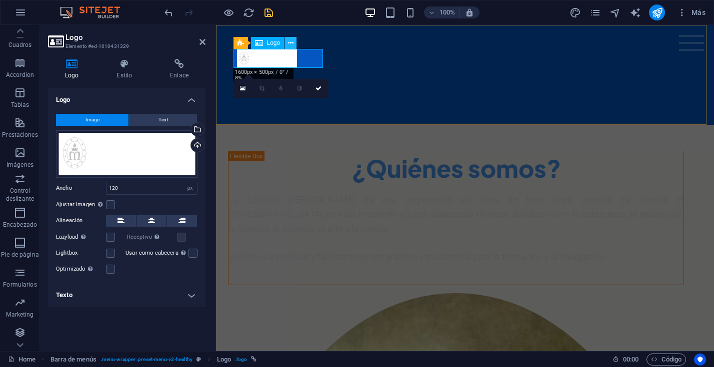
click at [290, 43] on icon at bounding box center [290, 43] width 5 height 10
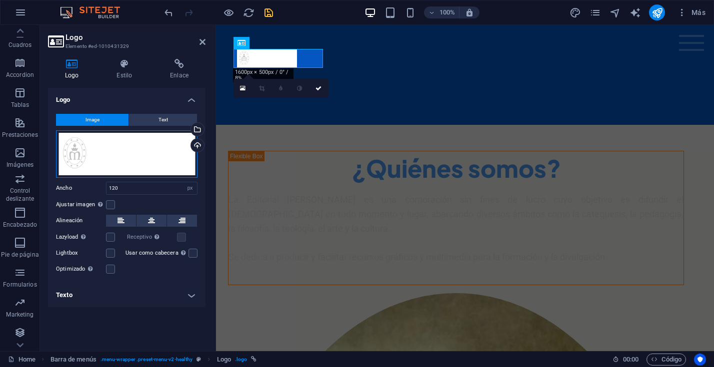
click at [142, 155] on div "Arrastra archivos aquí, haz clic para escoger archivos o selecciona archivos de…" at bounding box center [126, 153] width 141 height 47
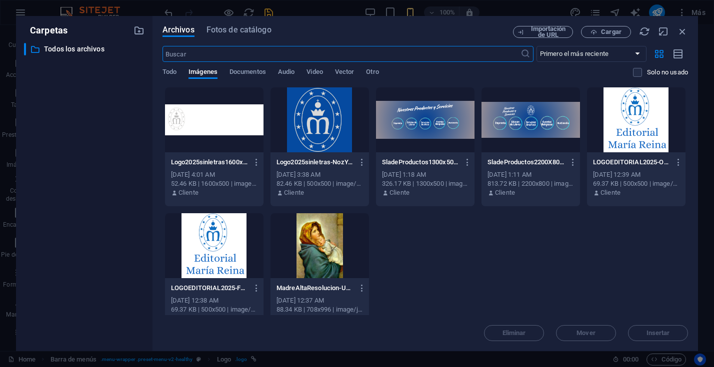
click at [220, 240] on div at bounding box center [214, 245] width 98 height 65
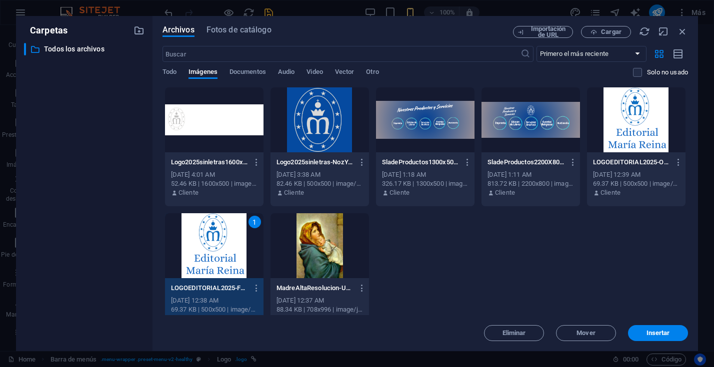
click at [220, 240] on div "1" at bounding box center [214, 245] width 98 height 65
type input "120"
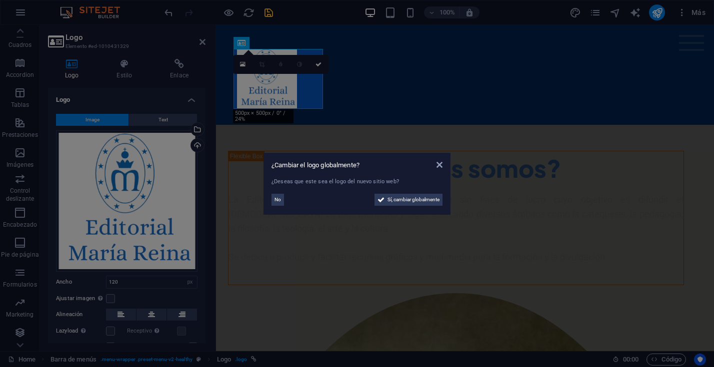
drag, startPoint x: 425, startPoint y: 89, endPoint x: 240, endPoint y: 93, distance: 185.5
click at [425, 89] on aside "¿Cambiar el logo globalmente? ¿Deseas que este sea el logo del nuevo sitio web?…" at bounding box center [357, 183] width 714 height 367
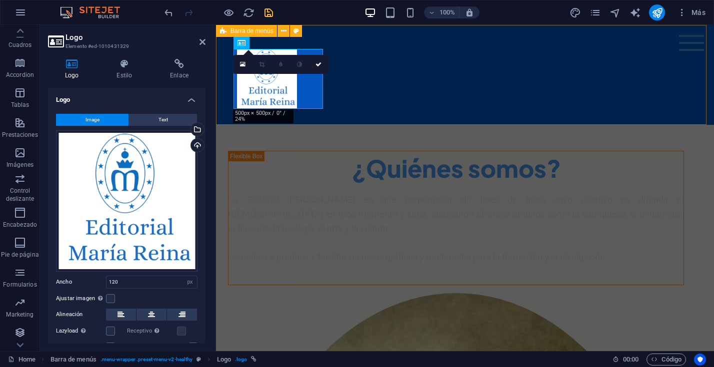
click at [444, 97] on div "Menu Home About Me Recipes" at bounding box center [465, 75] width 498 height 100
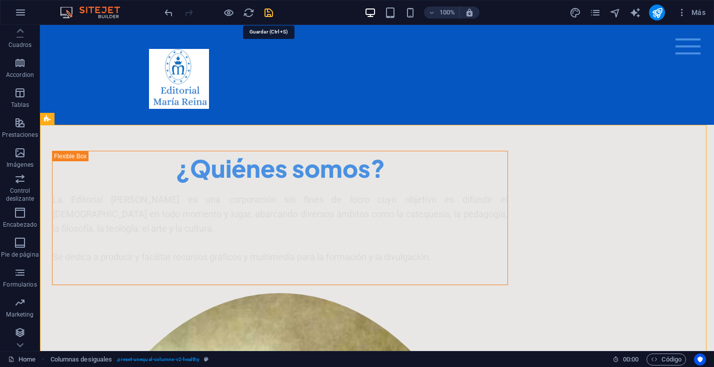
click at [268, 12] on icon "save" at bounding box center [268, 12] width 11 height 11
checkbox input "false"
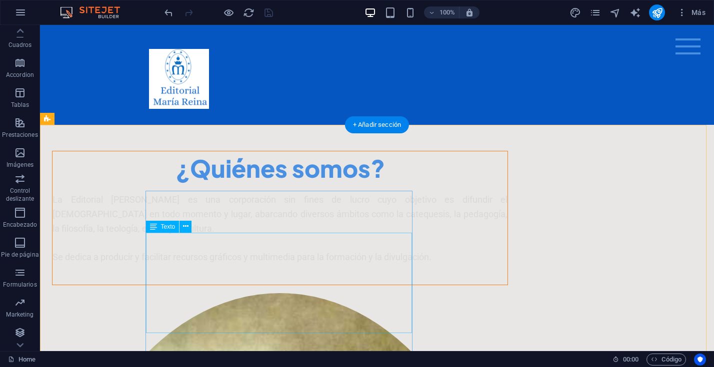
click at [250, 265] on div "La Editorial María Reina es una corporación sin fines de lucro cuyo objetivo es…" at bounding box center [279, 229] width 455 height 72
drag, startPoint x: 250, startPoint y: 277, endPoint x: 353, endPoint y: 243, distance: 108.3
click at [250, 265] on div "La Editorial María Reina es una corporación sin fines de lucro cuyo objetivo es…" at bounding box center [279, 229] width 455 height 72
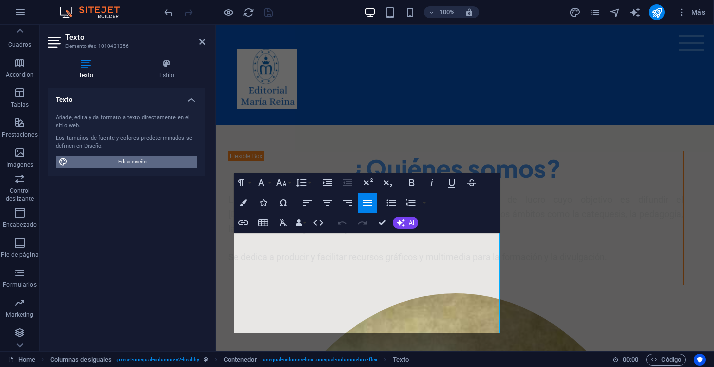
click at [128, 158] on span "Editar diseño" at bounding box center [132, 162] width 123 height 12
select select "800"
select select "px"
select select "600"
select select "px"
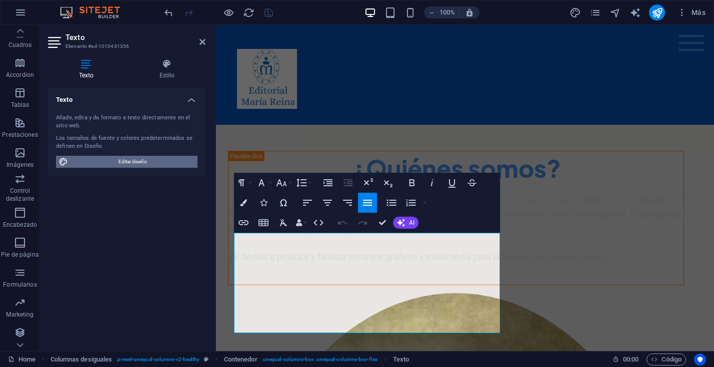
select select "rem"
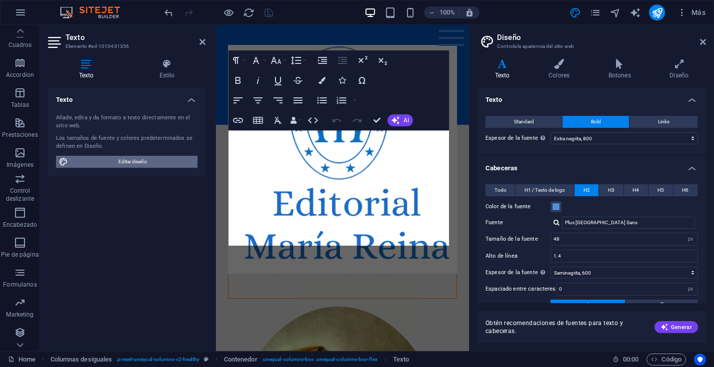
scroll to position [349, 0]
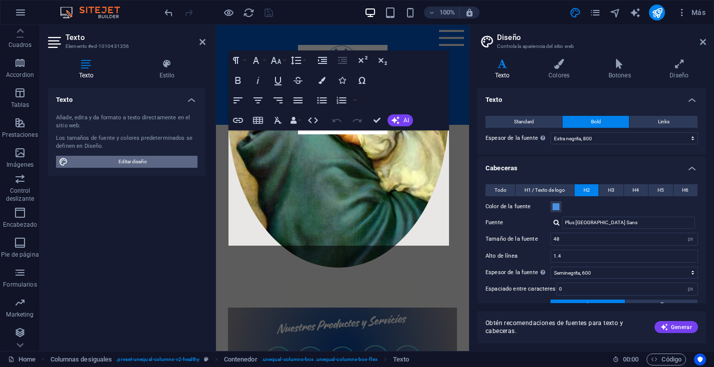
type input "28"
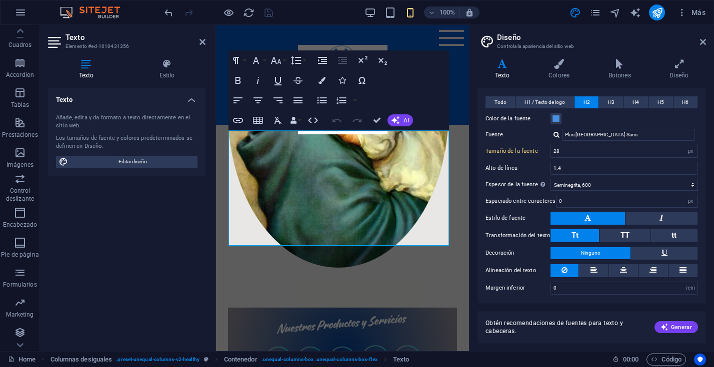
scroll to position [0, 0]
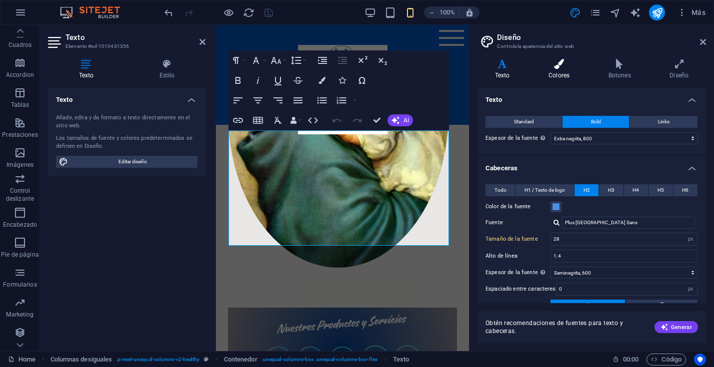
click at [558, 68] on icon at bounding box center [559, 64] width 56 height 10
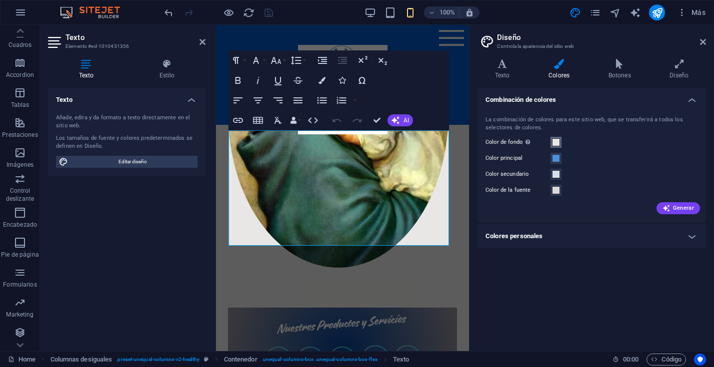
click at [557, 142] on span at bounding box center [556, 142] width 8 height 8
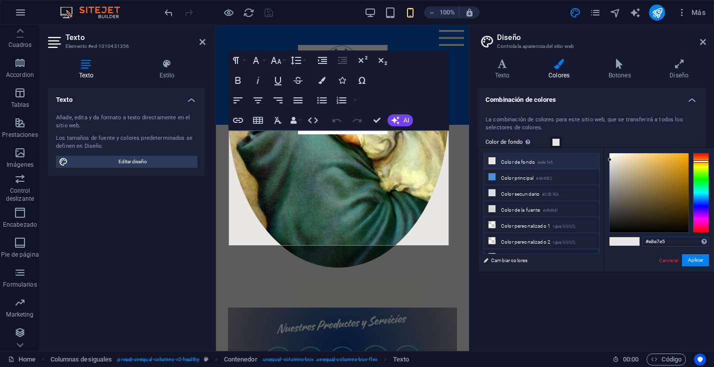
click at [490, 161] on icon at bounding box center [491, 160] width 7 height 7
click at [700, 261] on button "Aplicar" at bounding box center [695, 260] width 27 height 12
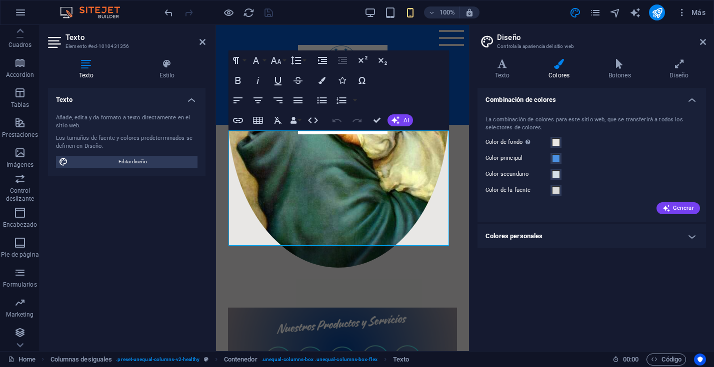
click at [422, 86] on div "Paragraph Format Normal Heading 1 Heading 2 Heading 3 Heading 4 Heading 5 Headi…" at bounding box center [338, 90] width 220 height 80
click at [699, 37] on h2 "Diseño" at bounding box center [601, 37] width 209 height 9
drag, startPoint x: 701, startPoint y: 40, endPoint x: 421, endPoint y: 37, distance: 280.4
click at [700, 40] on icon at bounding box center [703, 42] width 6 height 8
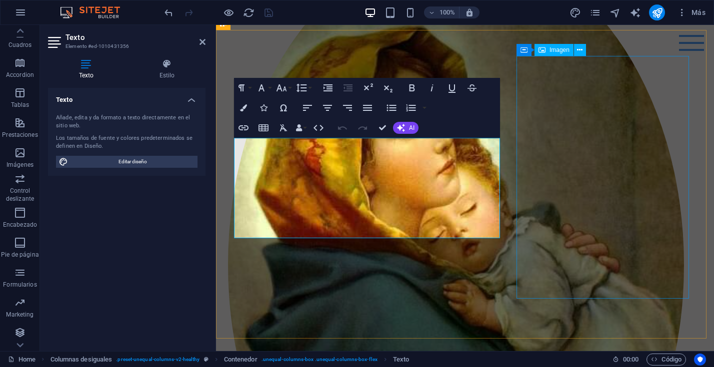
scroll to position [95, 0]
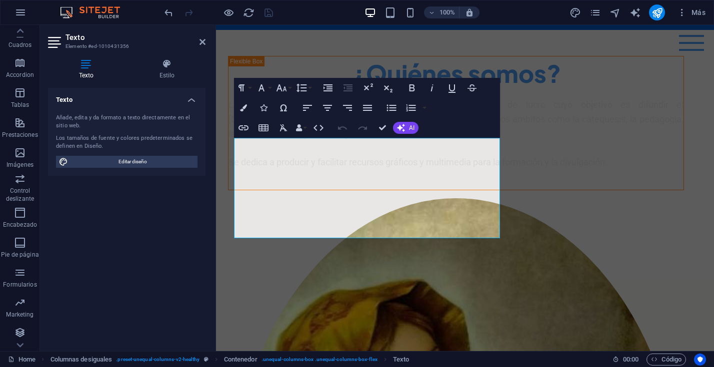
click at [318, 8] on div "100% Más" at bounding box center [435, 12] width 547 height 16
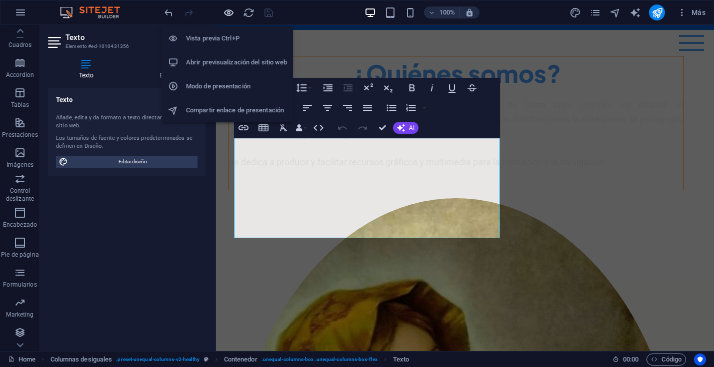
click at [226, 10] on icon "button" at bounding box center [228, 12] width 11 height 11
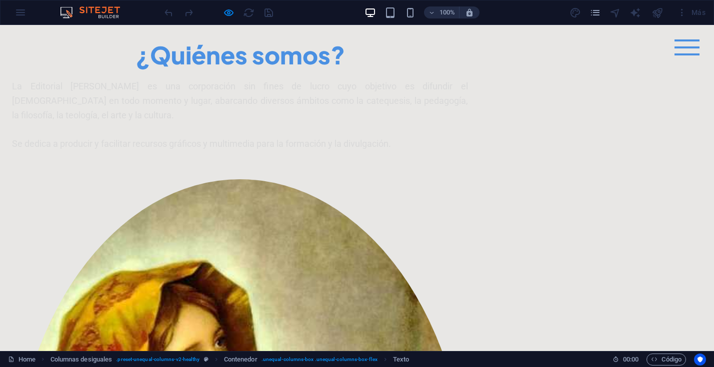
scroll to position [0, 0]
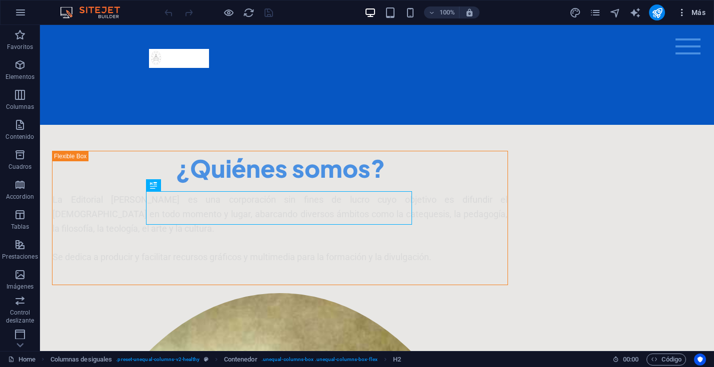
click at [693, 12] on span "Más" at bounding box center [691, 12] width 28 height 10
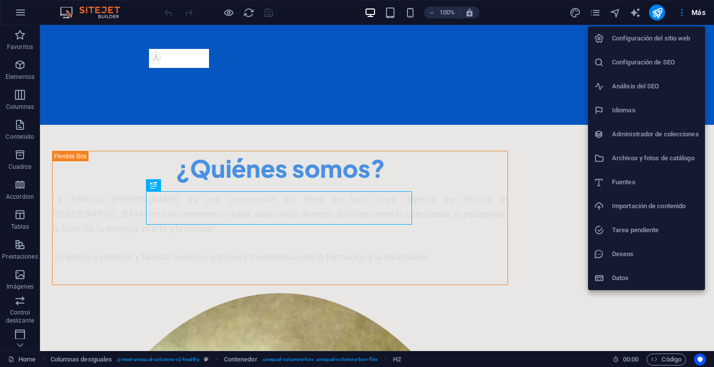
click at [306, 18] on div at bounding box center [357, 183] width 714 height 367
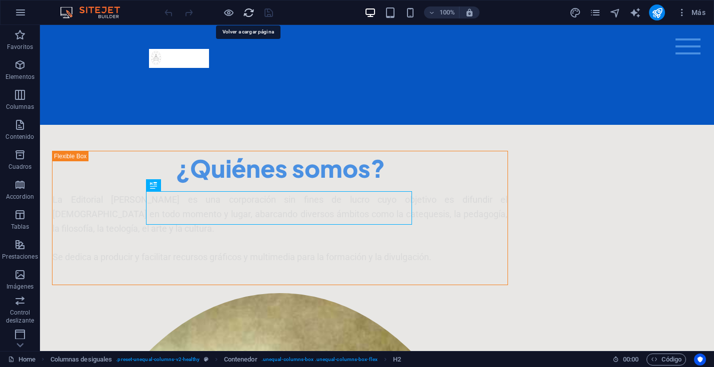
click at [248, 13] on icon "reload" at bounding box center [248, 12] width 11 height 11
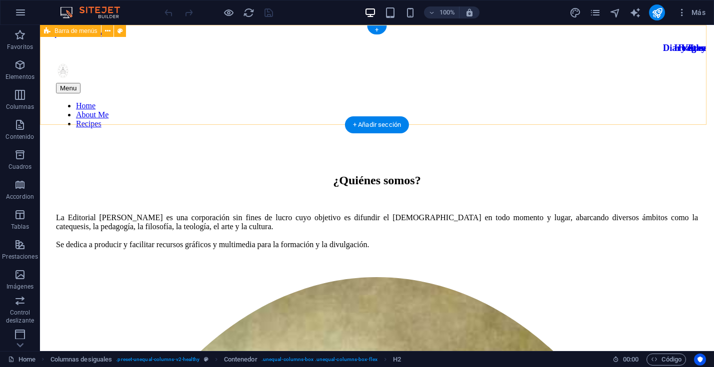
drag, startPoint x: 270, startPoint y: 59, endPoint x: 263, endPoint y: 60, distance: 7.2
click at [270, 59] on div "Menu Home About Me Recipes" at bounding box center [377, 88] width 666 height 100
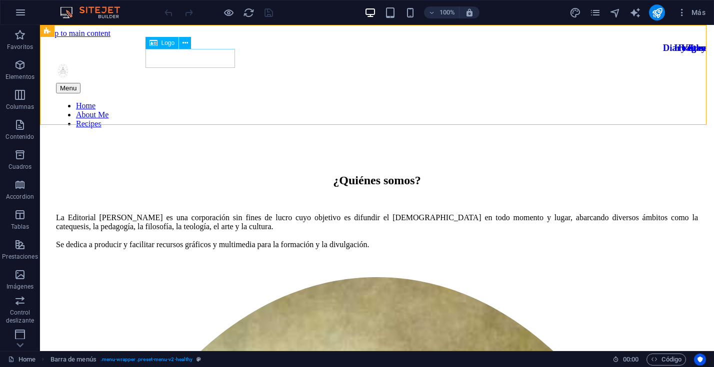
click at [168, 41] on span "Logo" at bounding box center [167, 43] width 13 height 6
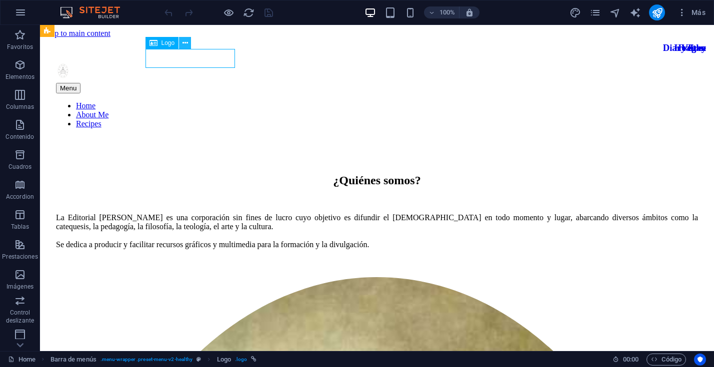
click at [183, 40] on icon at bounding box center [184, 43] width 5 height 10
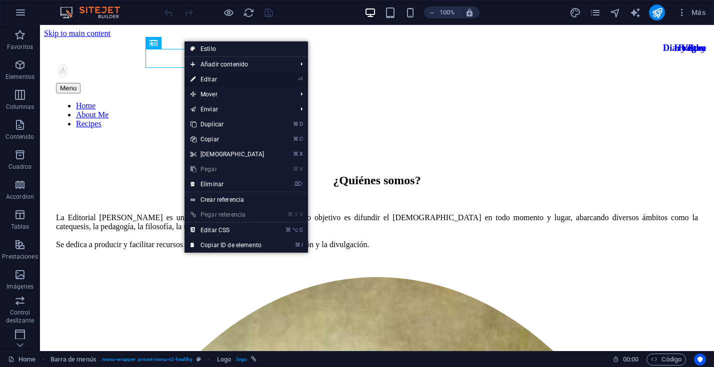
click at [202, 77] on link "⏎ Editar" at bounding box center [227, 79] width 86 height 15
select select "px"
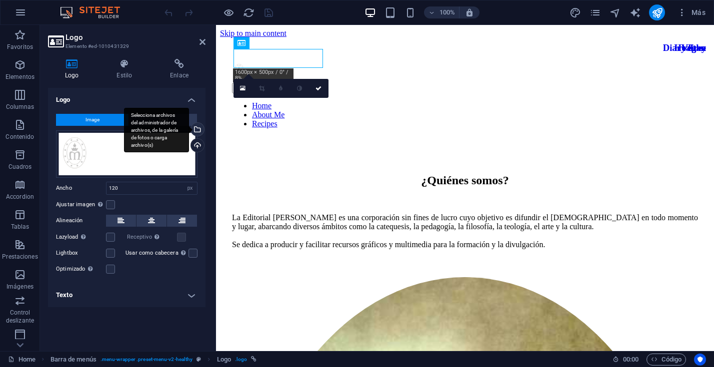
click at [196, 129] on div "Selecciona archivos del administrador de archivos, de la galería de fotos o car…" at bounding box center [196, 130] width 15 height 15
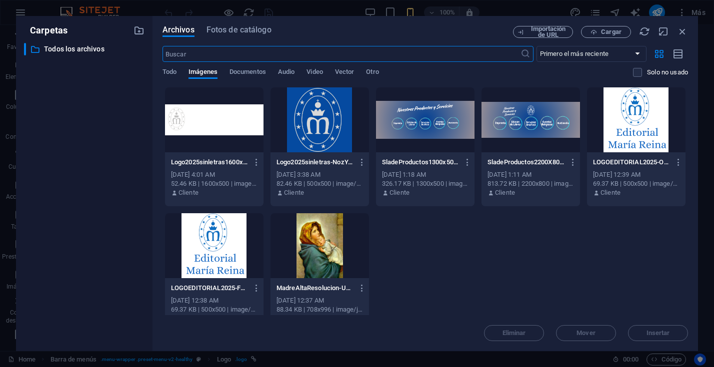
click at [630, 118] on div at bounding box center [636, 119] width 98 height 65
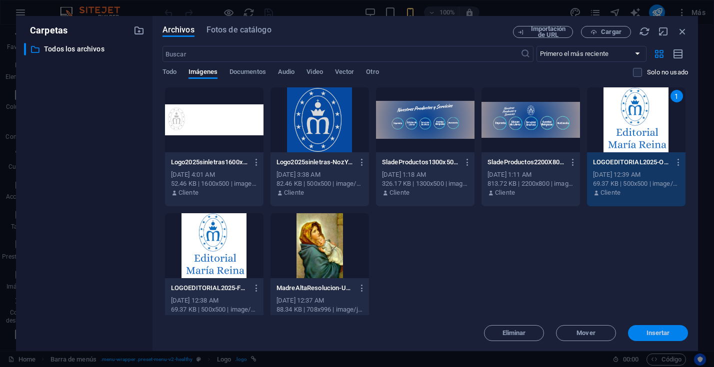
click at [651, 337] on button "Insertar" at bounding box center [658, 333] width 60 height 16
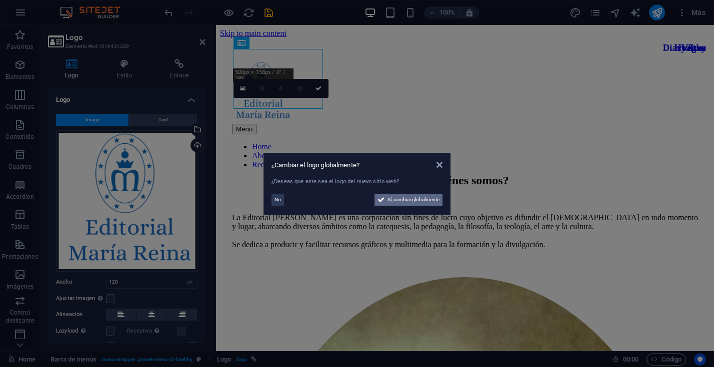
click at [429, 198] on span "Sí, cambiar globalmente" at bounding box center [413, 200] width 52 height 12
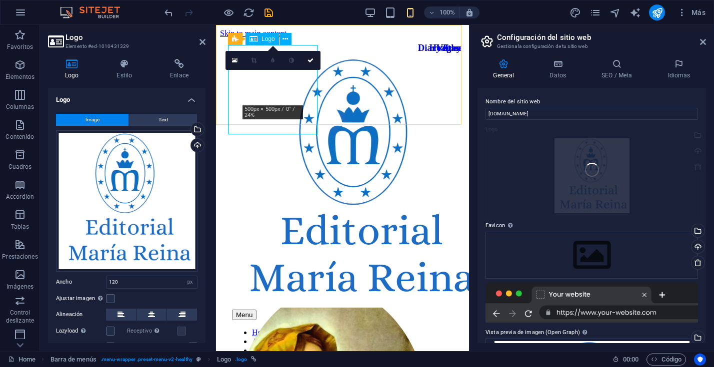
type input "500"
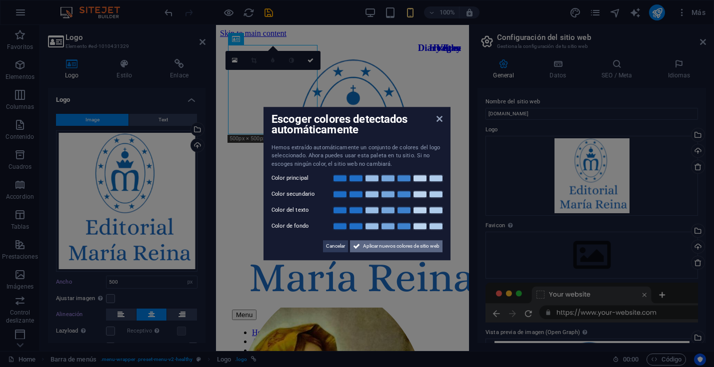
click at [392, 248] on span "Aplicar nuevos colores de sitio web" at bounding box center [401, 246] width 76 height 12
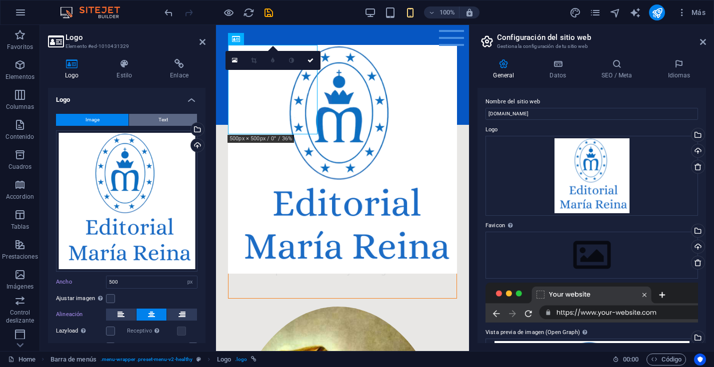
click at [167, 120] on button "Text" at bounding box center [163, 120] width 68 height 12
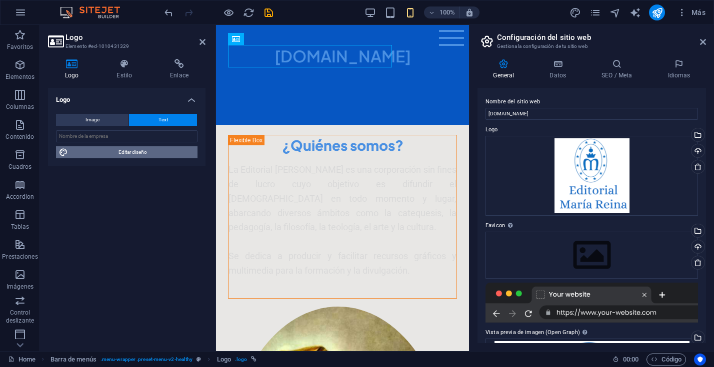
click at [137, 151] on span "Editar diseño" at bounding box center [132, 152] width 123 height 12
select select "800"
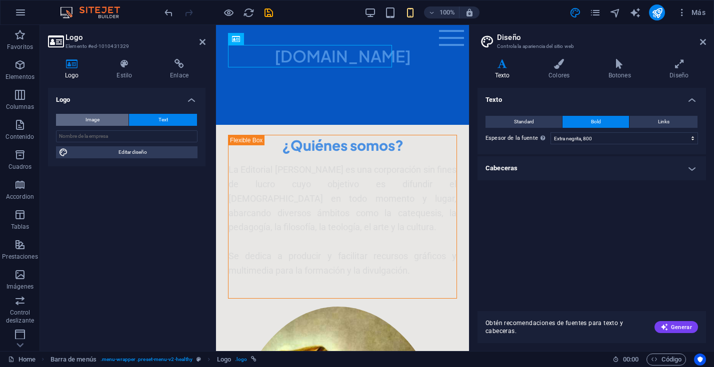
click at [106, 120] on button "Image" at bounding box center [92, 120] width 72 height 12
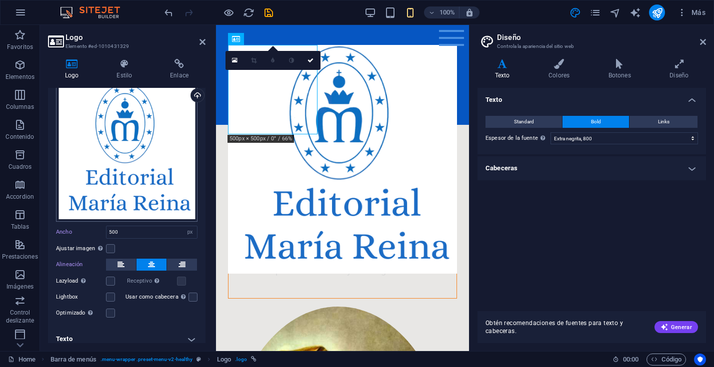
scroll to position [55, 0]
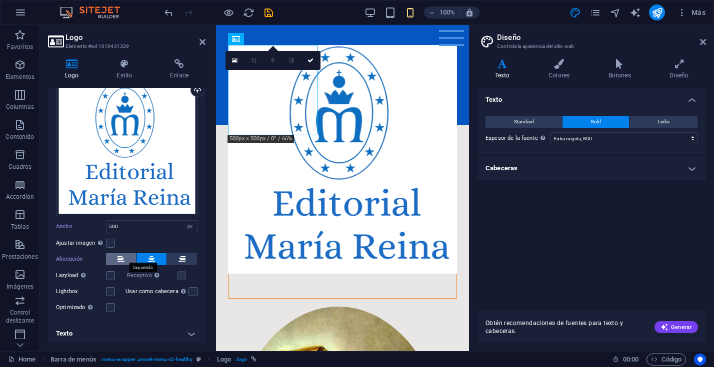
click at [123, 258] on icon at bounding box center [120, 259] width 7 height 12
click at [111, 273] on label at bounding box center [110, 275] width 9 height 9
click at [0, 0] on input "Lazyload La carga de imágenes tras la carga de la página mejora la velocidad de…" at bounding box center [0, 0] width 0 height 0
click at [191, 288] on label at bounding box center [192, 291] width 9 height 9
click at [0, 0] on input "Usar como cabecera La imagen se ajustará en una etiqueta de cabecera H1. Result…" at bounding box center [0, 0] width 0 height 0
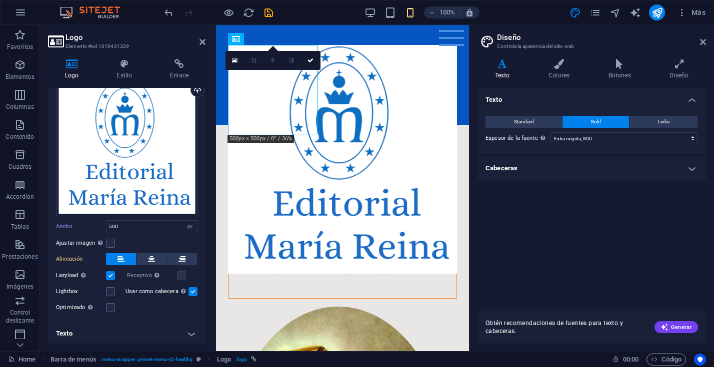
click at [189, 330] on h4 "Texto" at bounding box center [126, 334] width 157 height 24
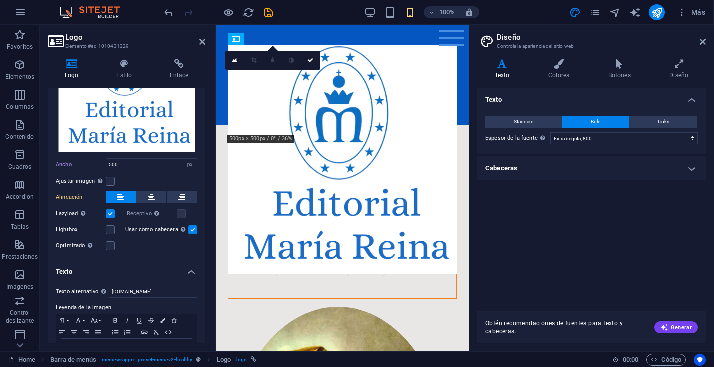
scroll to position [149, 0]
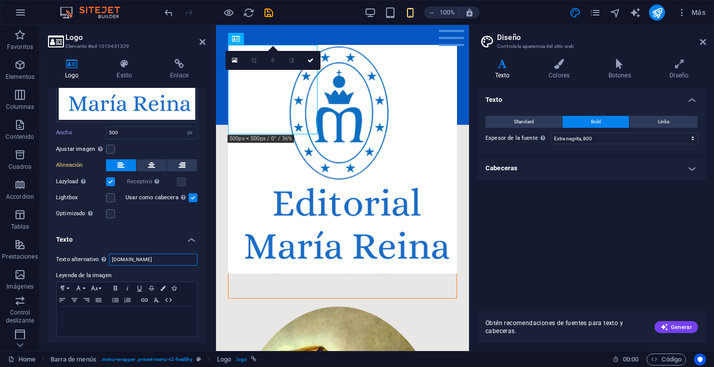
drag, startPoint x: 173, startPoint y: 259, endPoint x: 73, endPoint y: 256, distance: 99.5
click at [73, 256] on div "Texto alternativo El texto alternativo es usado por aquellos dispositivos que n…" at bounding box center [126, 260] width 141 height 12
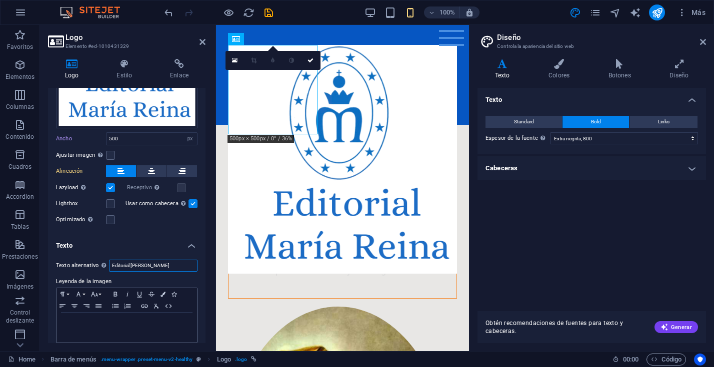
scroll to position [147, 0]
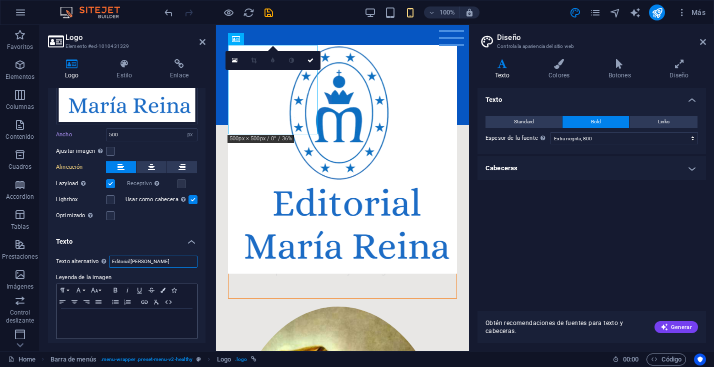
type input "Editorial María Reina"
click at [75, 316] on p at bounding box center [126, 318] width 130 height 9
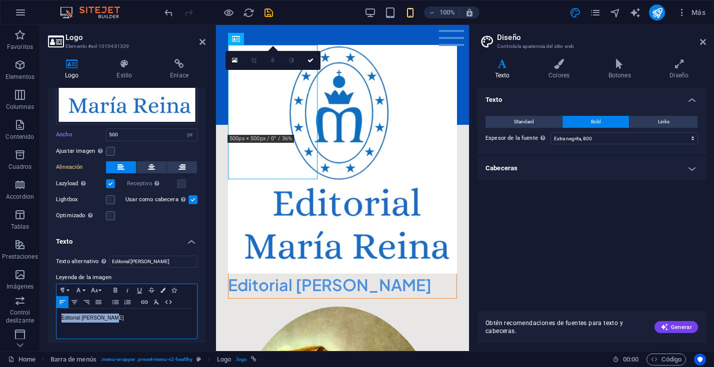
drag, startPoint x: 132, startPoint y: 319, endPoint x: 45, endPoint y: 319, distance: 87.0
click at [45, 319] on div "Logo Estilo Enlace Logo Image Text Arrastra archivos aquí, haz clic para escoge…" at bounding box center [126, 201] width 173 height 300
click at [152, 225] on div "Image Text Arrastra archivos aquí, haz clic para escoger archivos o selecciona …" at bounding box center [126, 94] width 157 height 271
drag, startPoint x: 163, startPoint y: 259, endPoint x: 82, endPoint y: 260, distance: 81.0
click at [82, 260] on div "Texto alternativo El texto alternativo es usado por aquellos dispositivos que n…" at bounding box center [126, 262] width 141 height 12
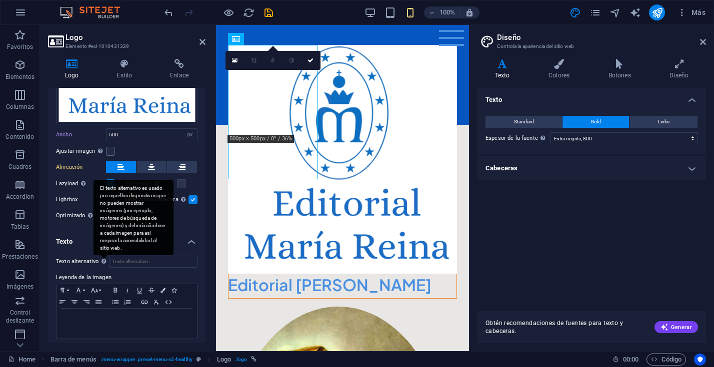
click at [152, 198] on div "El texto alternativo es usado por aquellos dispositivos que no pueden mostrar i…" at bounding box center [133, 217] width 80 height 75
click at [152, 256] on input "Texto alternativo El texto alternativo es usado por aquellos dispositivos que n…" at bounding box center [153, 262] width 88 height 12
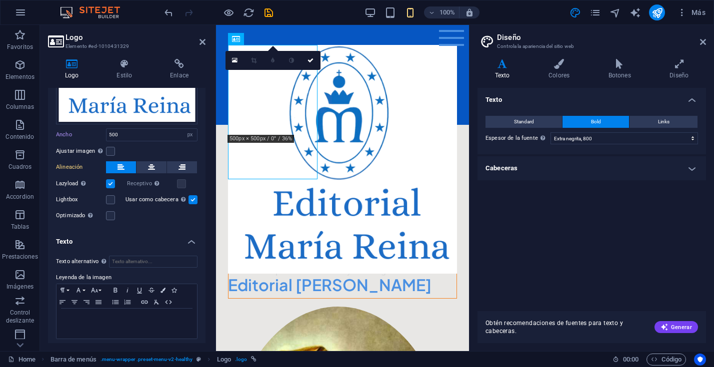
click at [193, 222] on div "Image Text Arrastra archivos aquí, haz clic para escoger archivos o selecciona …" at bounding box center [126, 94] width 157 height 271
click at [190, 239] on h4 "Texto" at bounding box center [126, 239] width 157 height 18
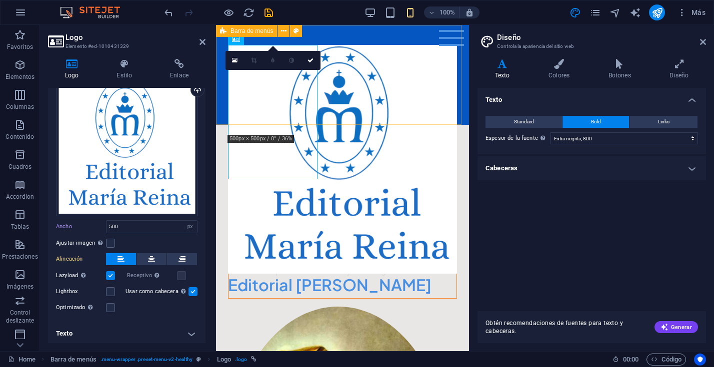
click at [395, 84] on div "Editorial María REina Menu Home About Me Recipes" at bounding box center [342, 75] width 253 height 100
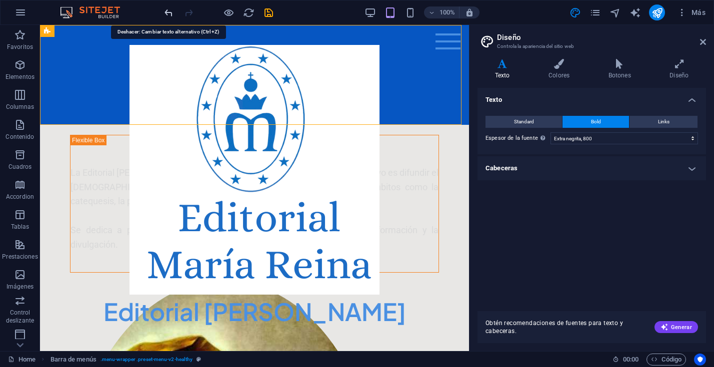
click at [171, 14] on icon "undo" at bounding box center [168, 12] width 11 height 11
click at [165, 11] on icon "undo" at bounding box center [168, 12] width 11 height 11
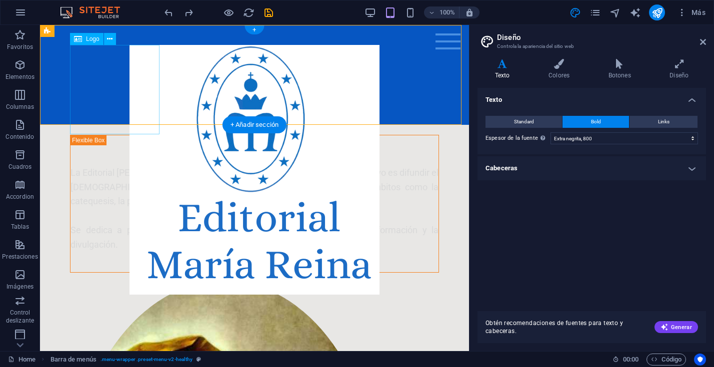
click at [147, 67] on div at bounding box center [254, 170] width 369 height 250
click at [149, 72] on div at bounding box center [254, 170] width 369 height 250
click at [109, 37] on icon at bounding box center [109, 39] width 5 height 10
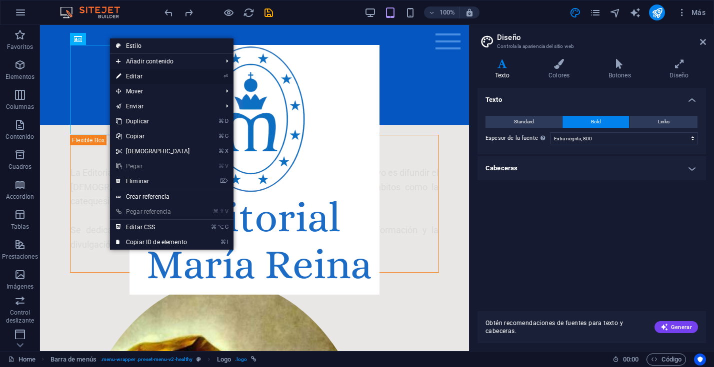
click at [133, 76] on link "⏎ Editar" at bounding box center [153, 76] width 86 height 15
select select "px"
